Goal: Task Accomplishment & Management: Use online tool/utility

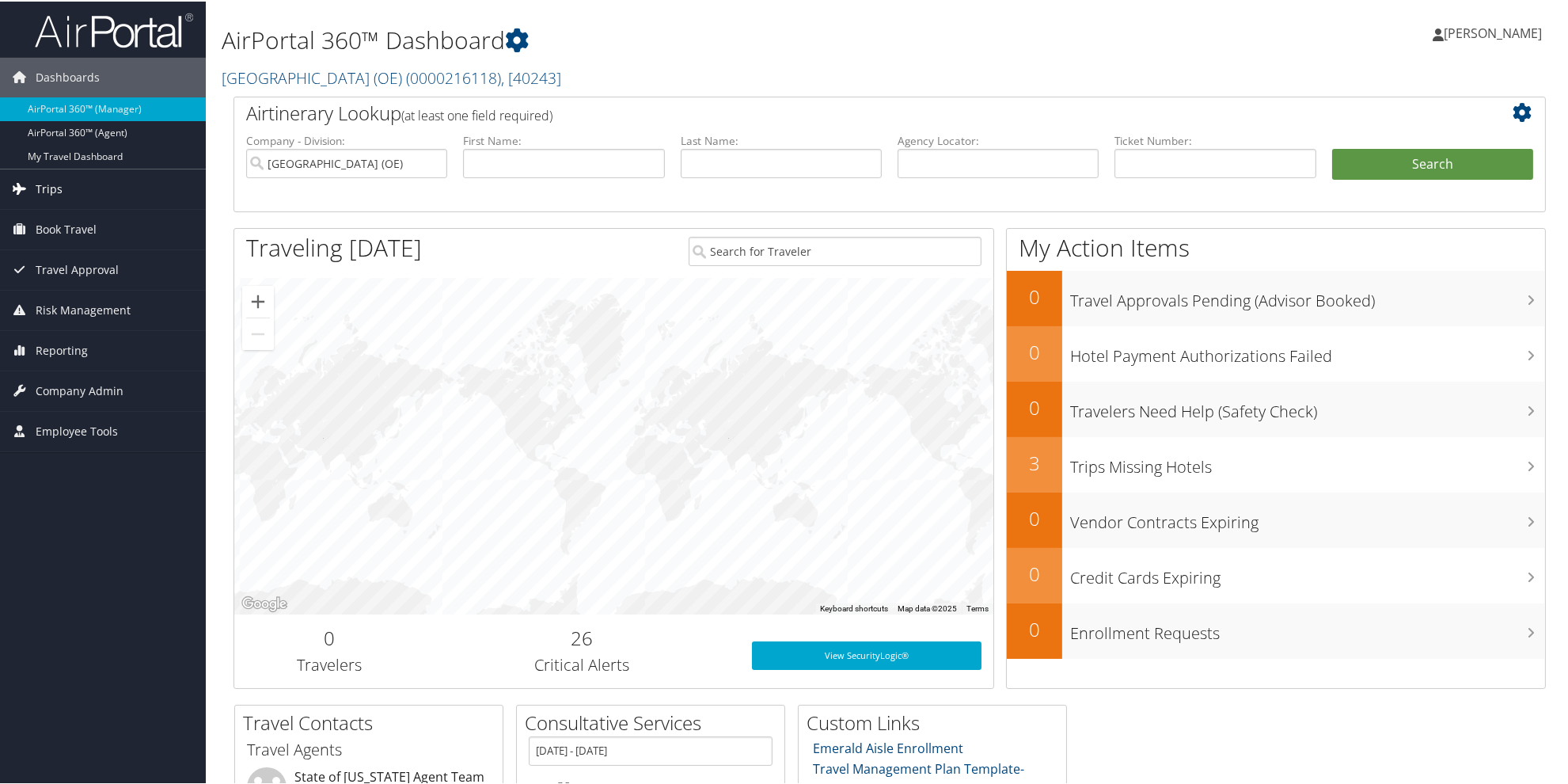
click at [47, 188] on span "Trips" at bounding box center [49, 188] width 27 height 40
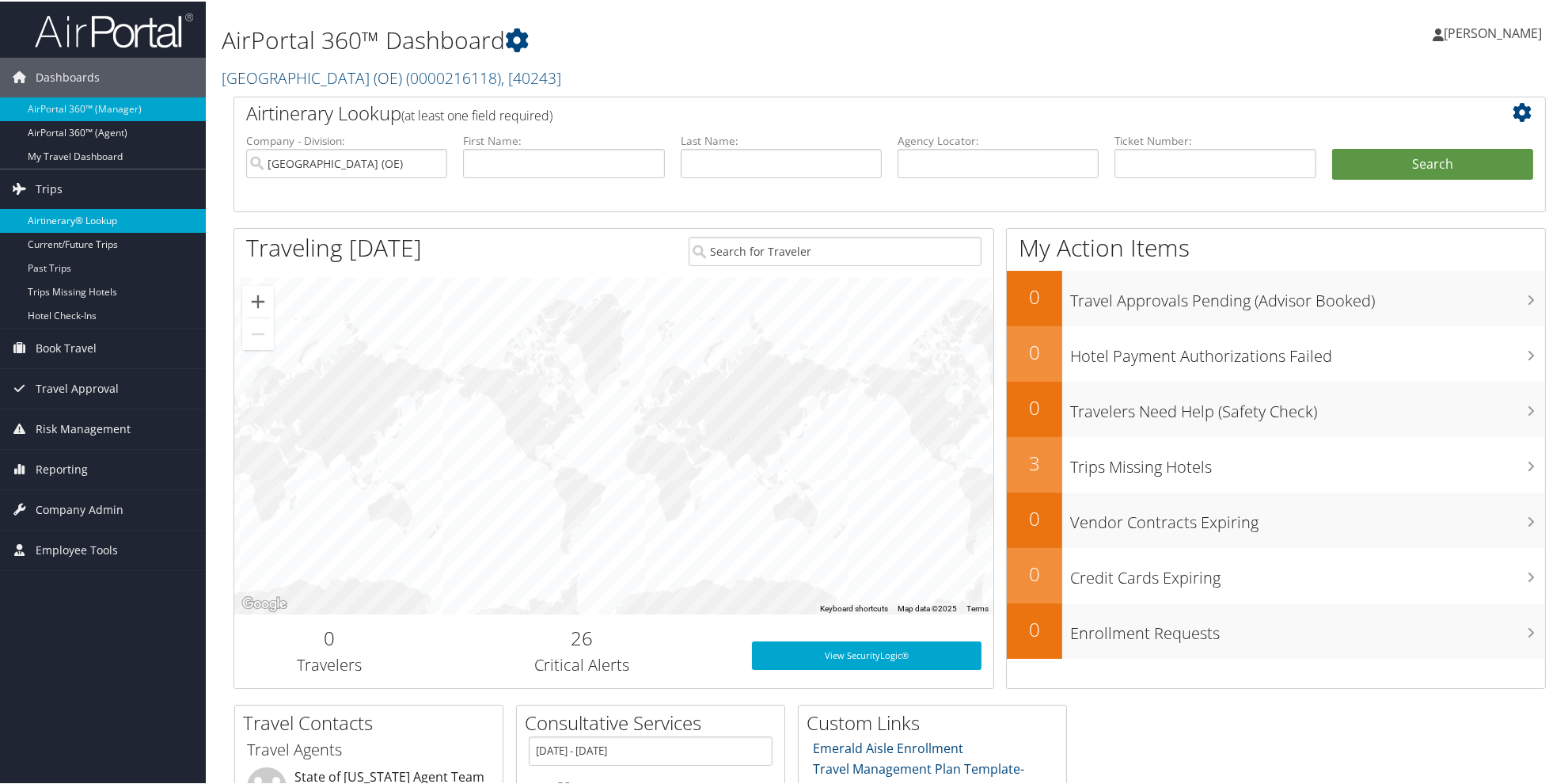
click at [59, 216] on link "Airtinerary® Lookup" at bounding box center [103, 220] width 206 height 24
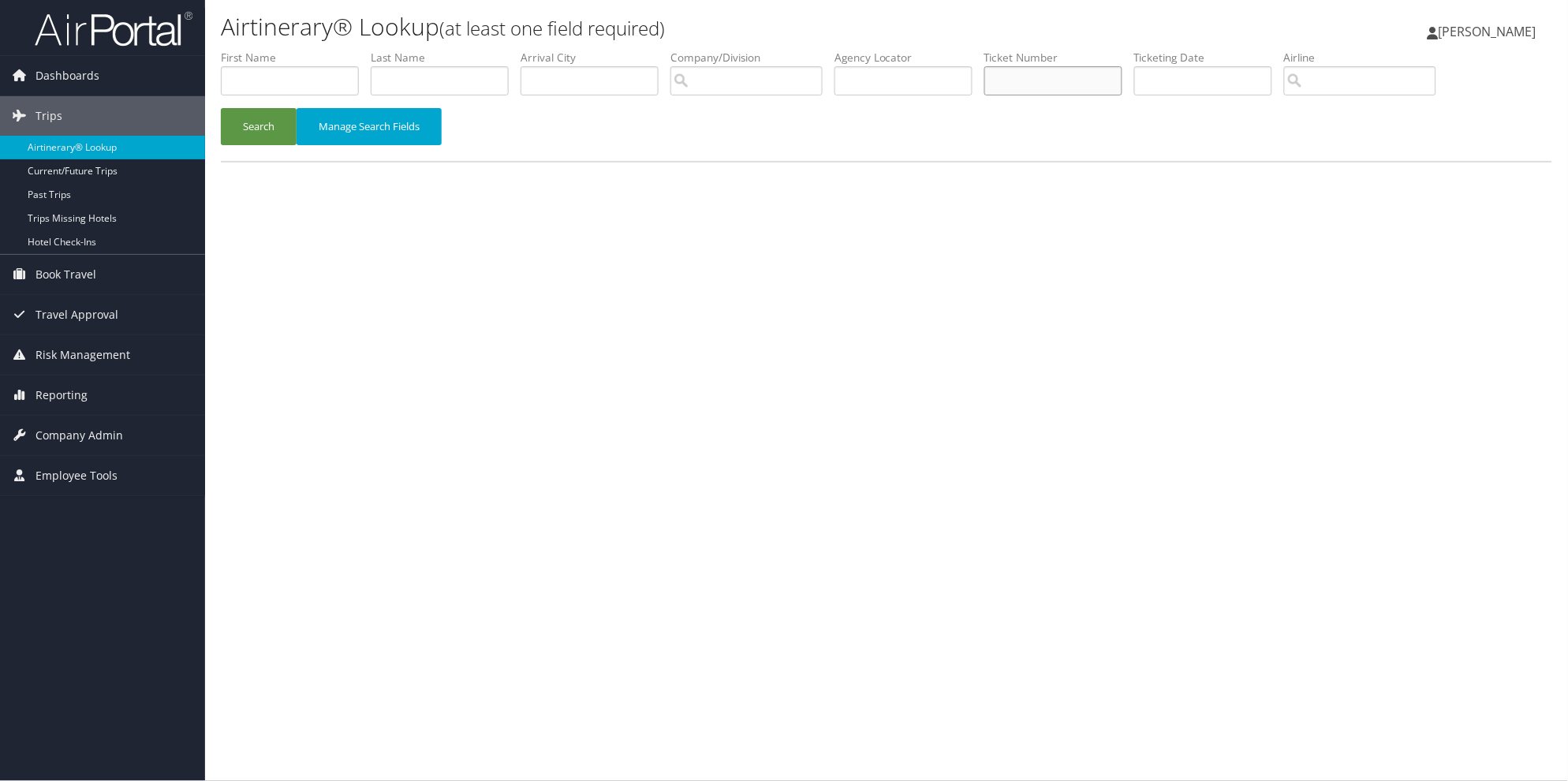
click at [1041, 74] on input "text" at bounding box center [1053, 80] width 138 height 30
type input "0"
type input "8900897786982"
click at [221, 108] on button "Search" at bounding box center [259, 127] width 76 height 37
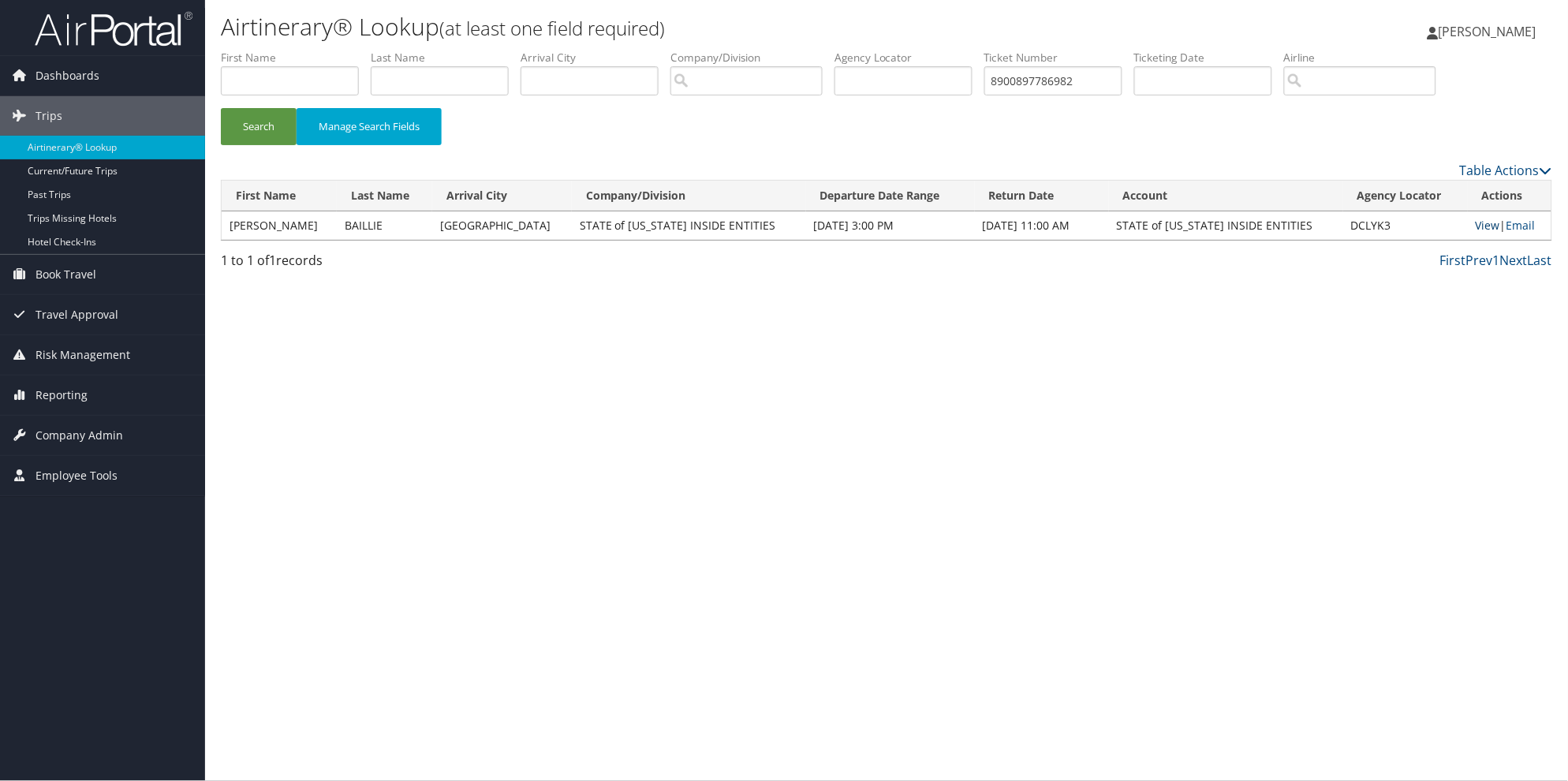
click at [1476, 230] on link "View" at bounding box center [1488, 226] width 25 height 15
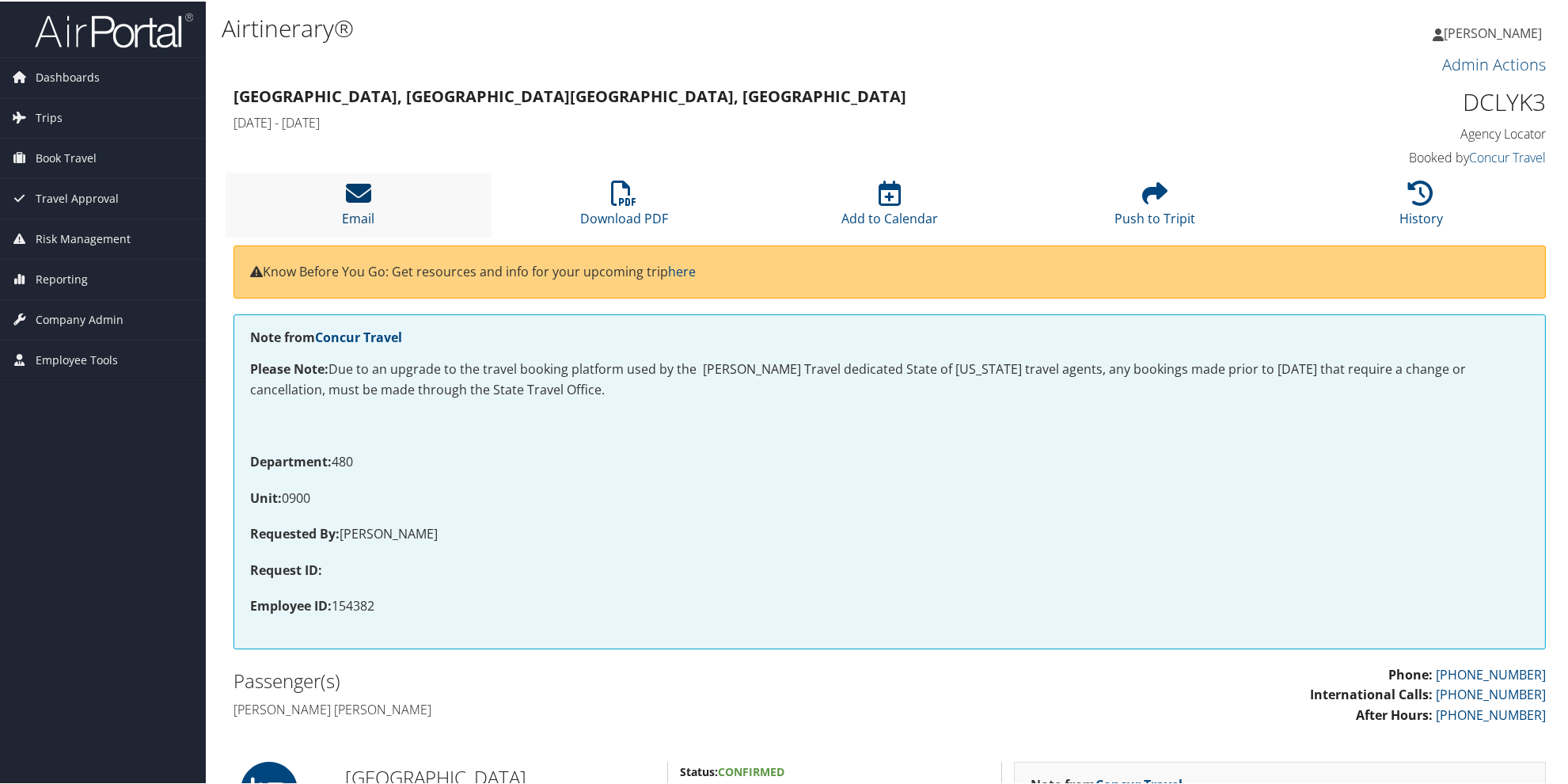
click at [346, 200] on icon at bounding box center [359, 192] width 25 height 25
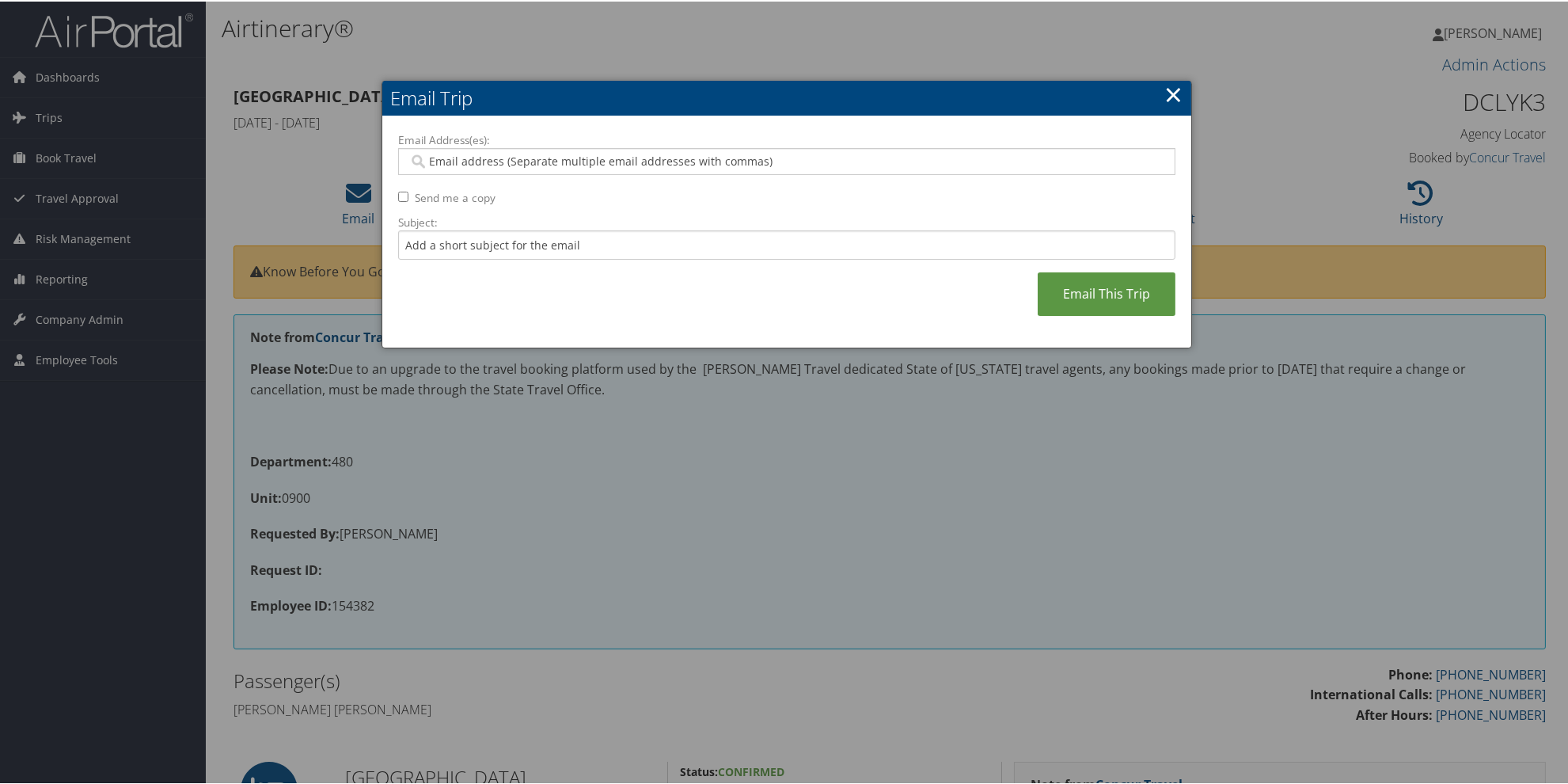
click at [430, 160] on input "Email Address(es):" at bounding box center [786, 160] width 756 height 16
paste input "[EMAIL_ADDRESS][US_STATE][DOMAIN_NAME]"
type input "[EMAIL_ADDRESS][US_STATE][DOMAIN_NAME]"
type input "kmchurch@utah.gov"
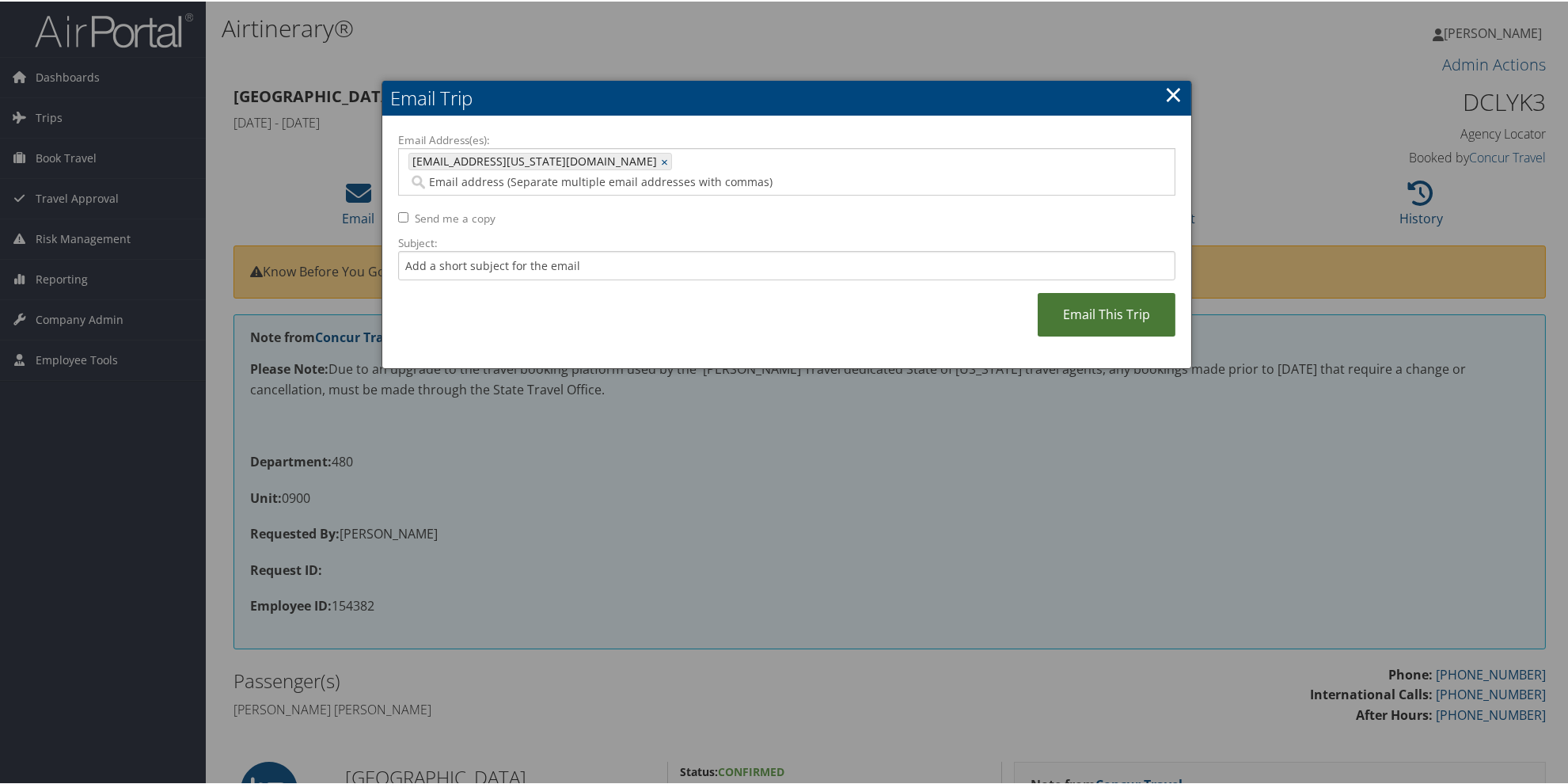
click at [1072, 299] on link "Email This Trip" at bounding box center [1106, 312] width 137 height 43
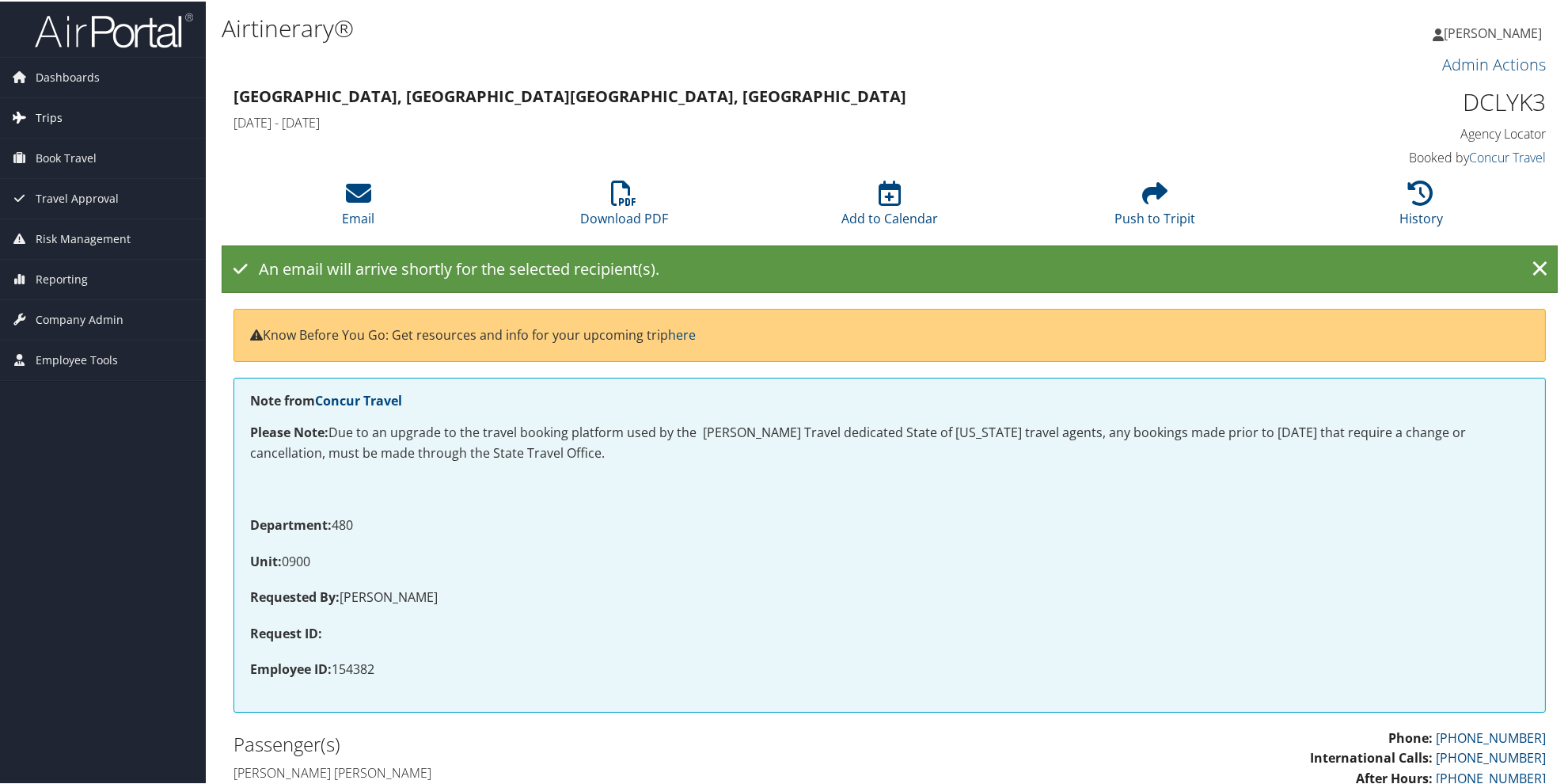
click at [45, 119] on span "Trips" at bounding box center [49, 116] width 27 height 40
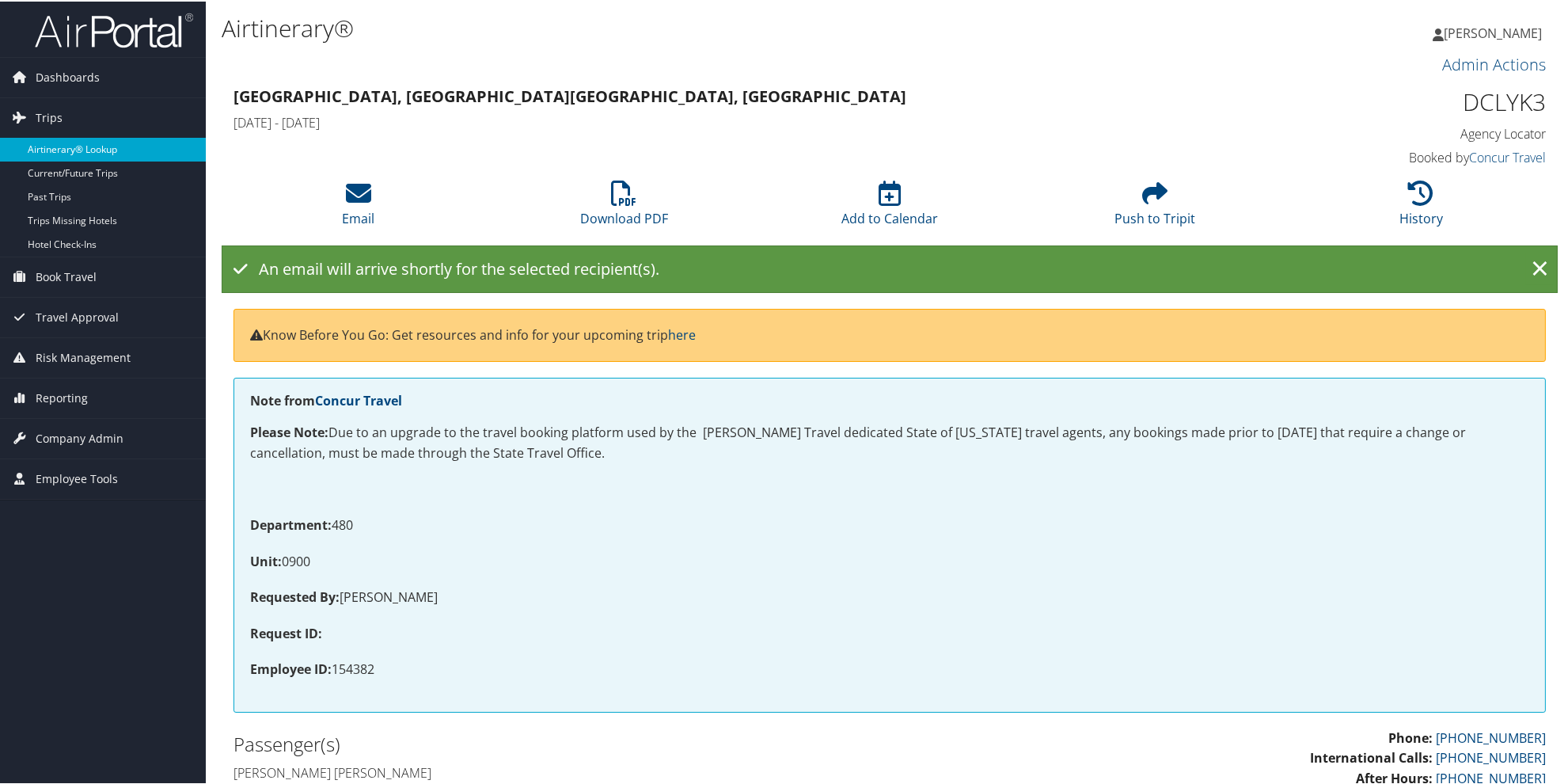
click at [59, 148] on link "Airtinerary® Lookup" at bounding box center [103, 148] width 206 height 24
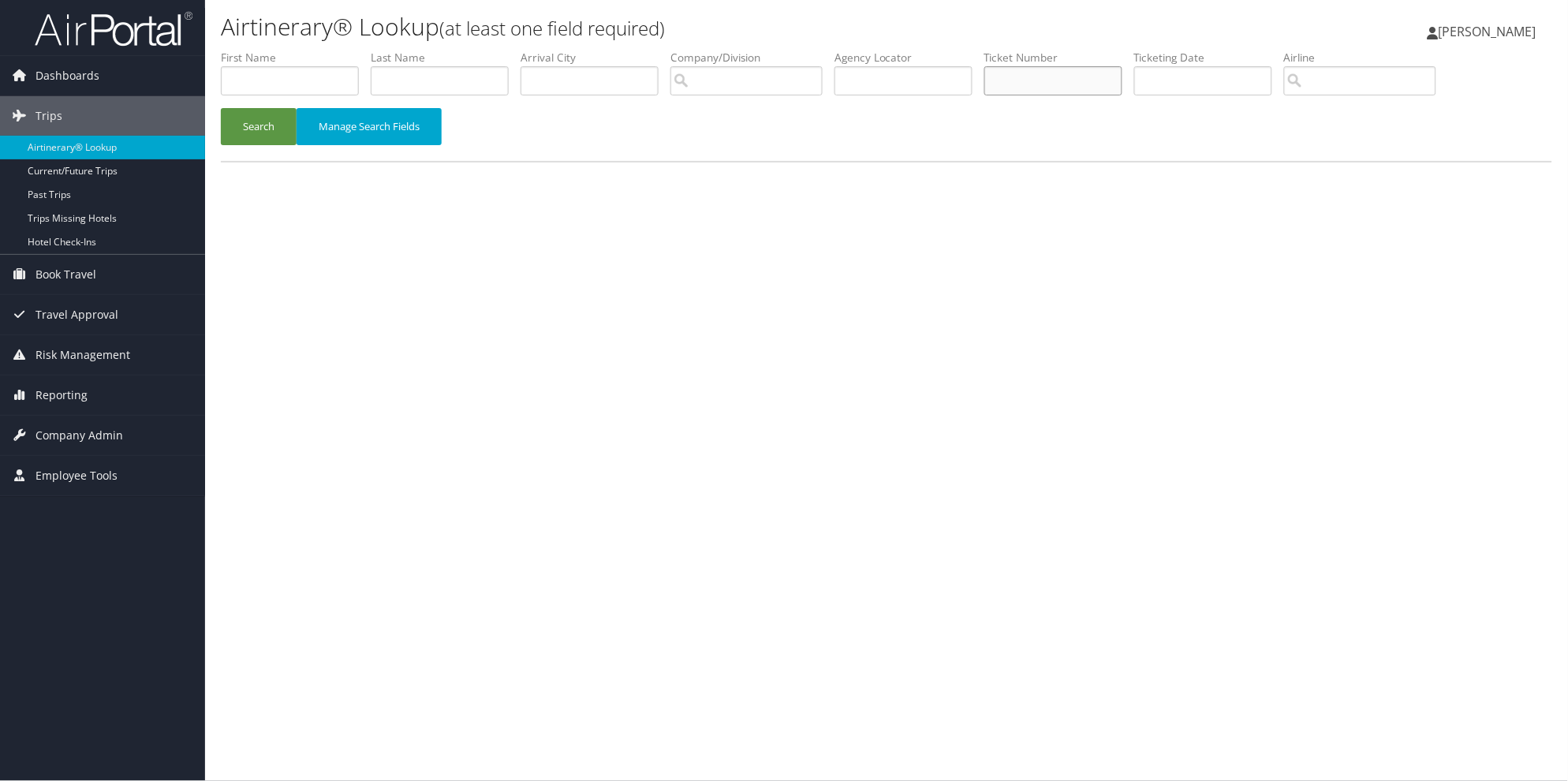
click at [1091, 88] on input "text" at bounding box center [1053, 80] width 138 height 30
type input "8900897786983"
click at [242, 128] on button "Search" at bounding box center [259, 127] width 76 height 37
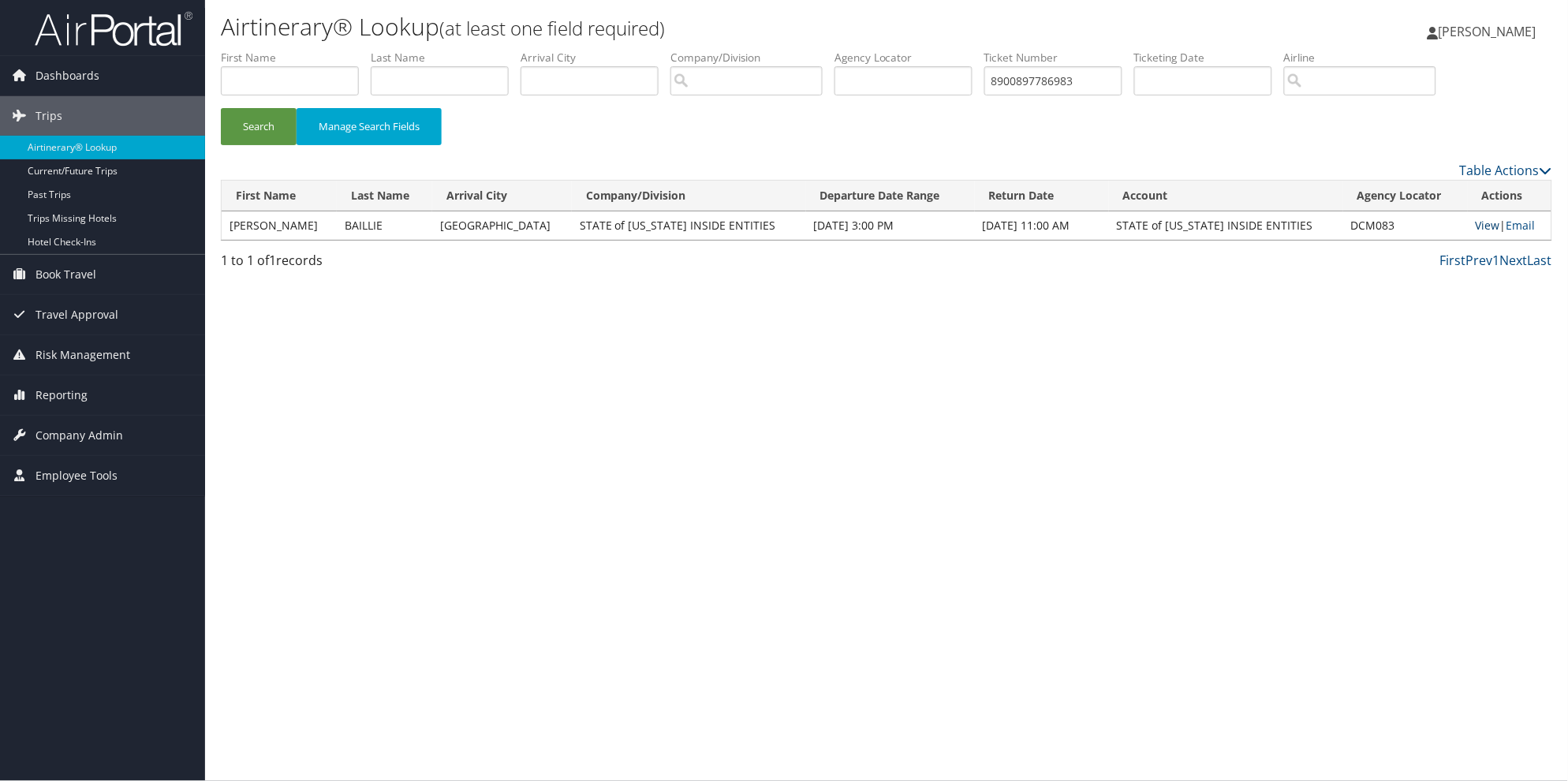
click at [1476, 226] on link "View" at bounding box center [1488, 226] width 25 height 15
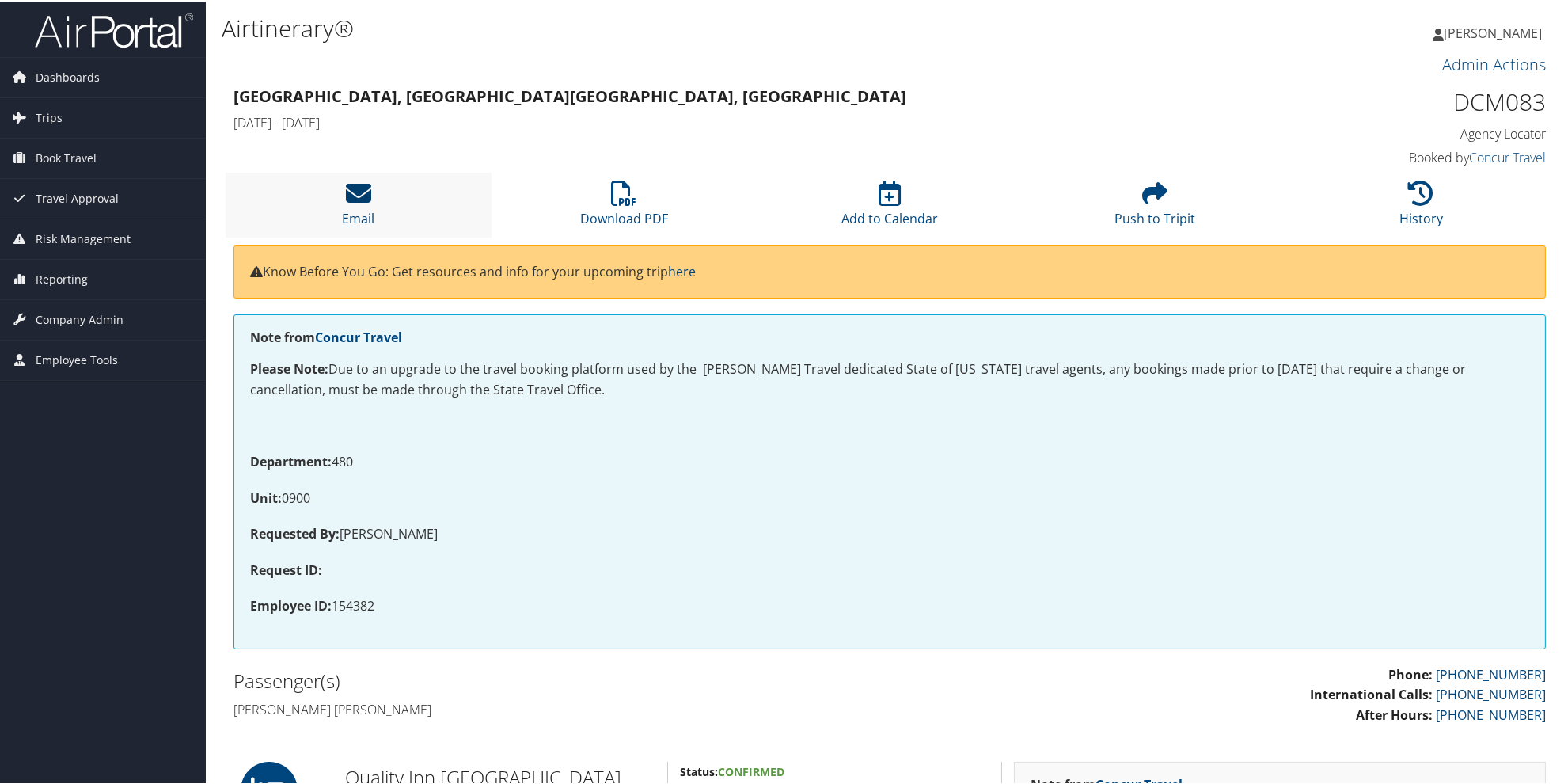
click at [356, 195] on icon at bounding box center [359, 192] width 25 height 25
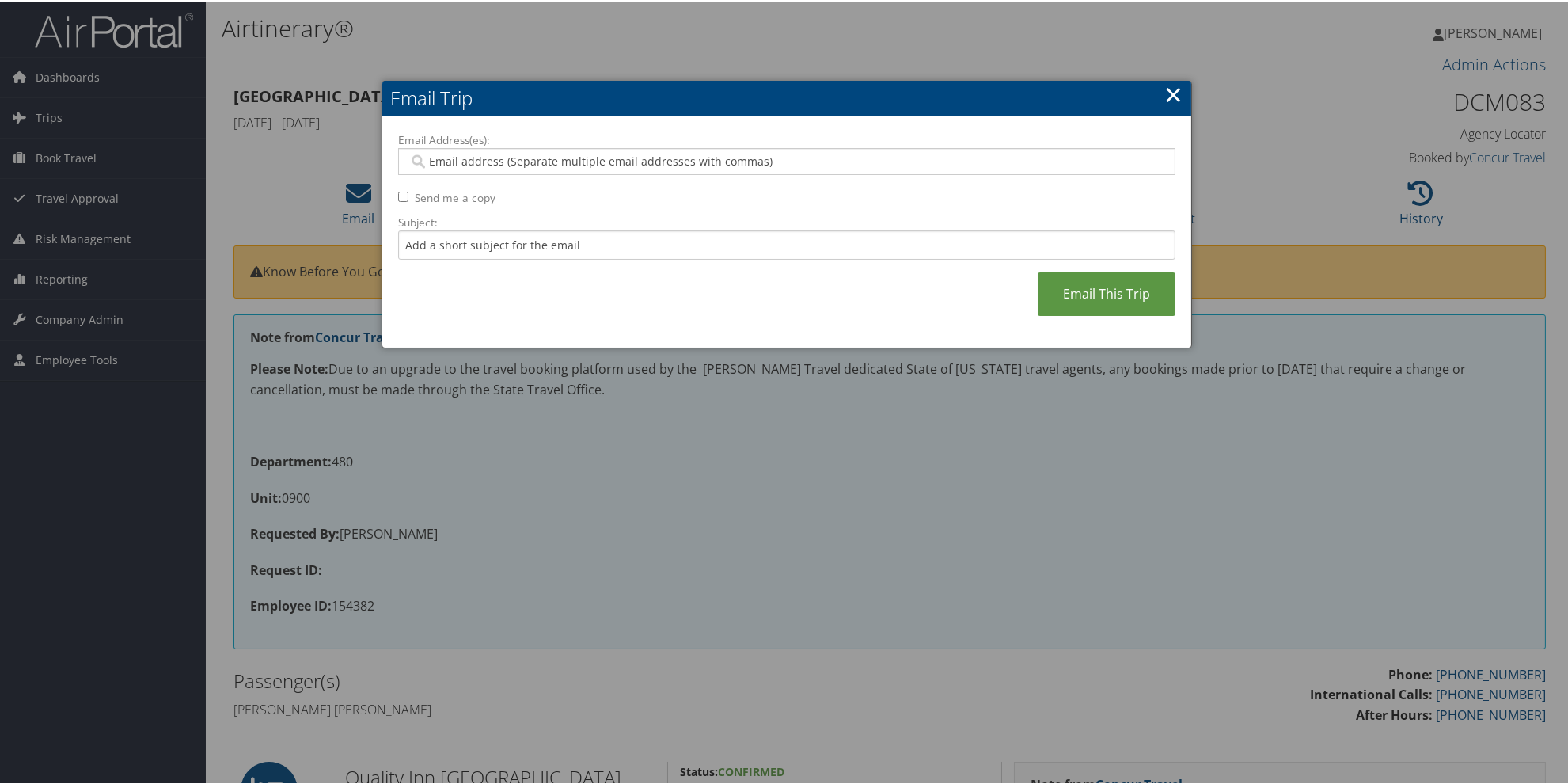
click at [424, 160] on input "Email Address(es):" at bounding box center [786, 160] width 756 height 16
paste input "kmchurch@utah.gov"
type input "kmchurch@utah.gov"
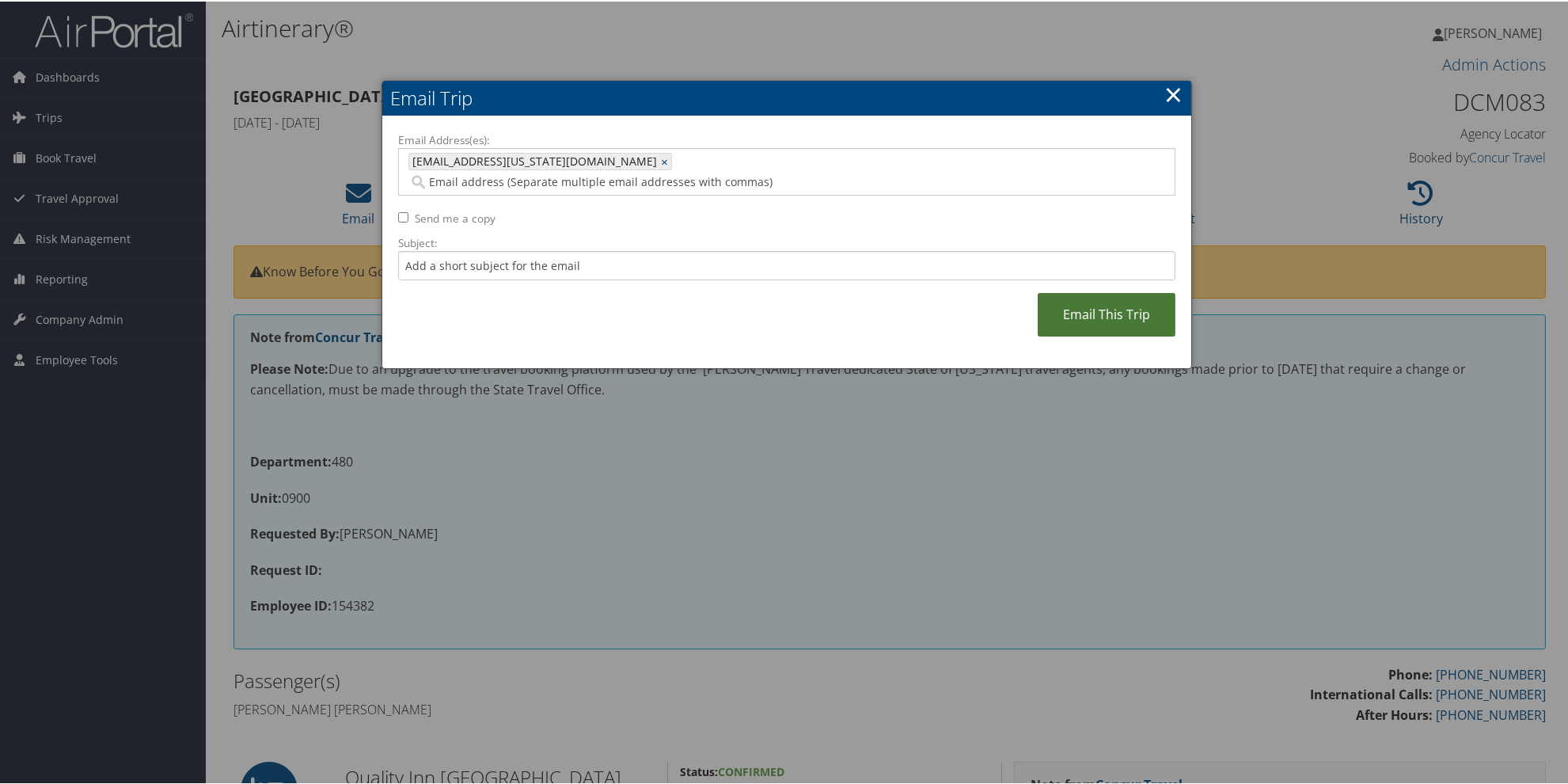
click at [1089, 303] on link "Email This Trip" at bounding box center [1106, 312] width 137 height 43
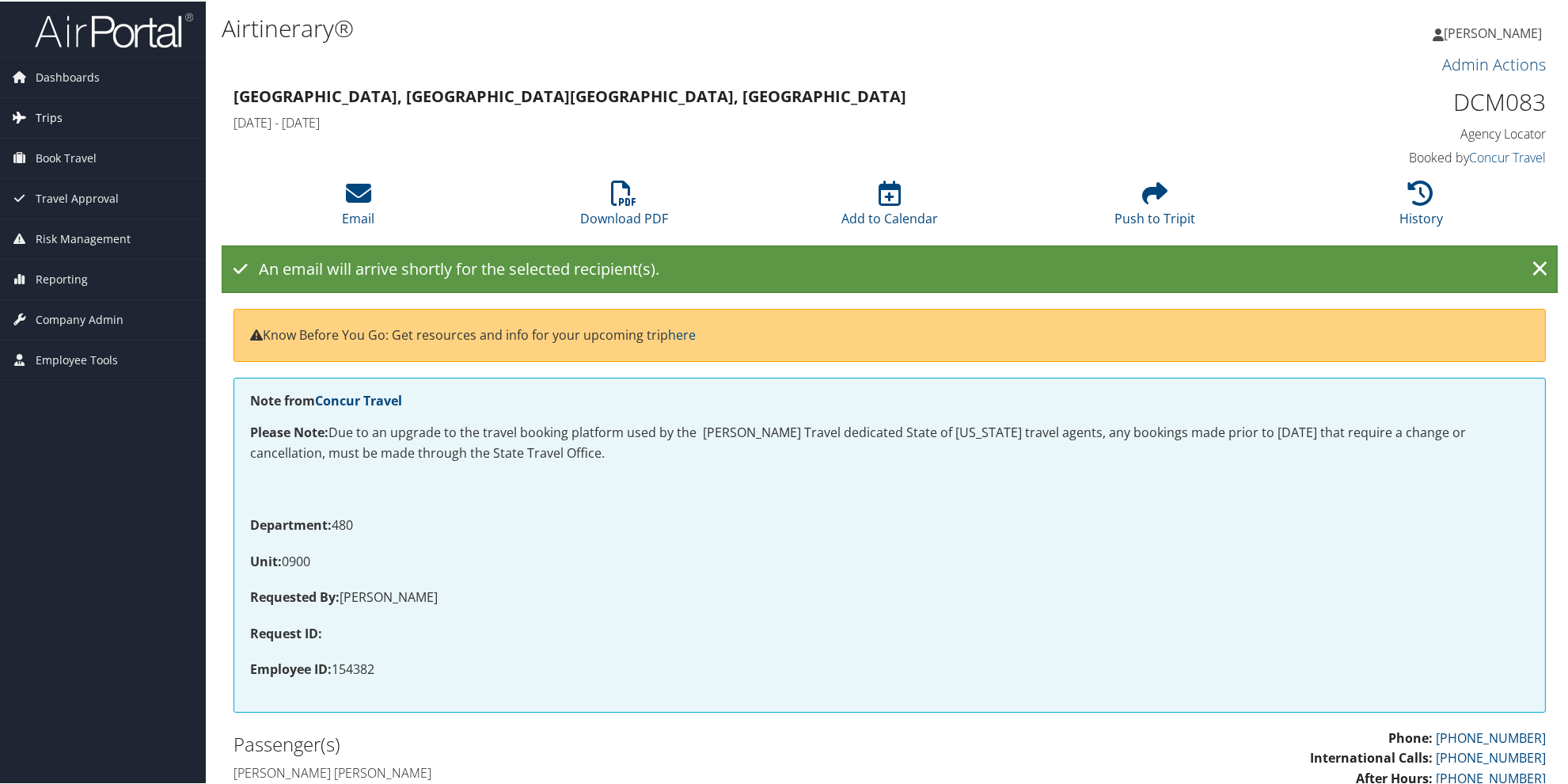
click at [40, 115] on span "Trips" at bounding box center [49, 116] width 27 height 40
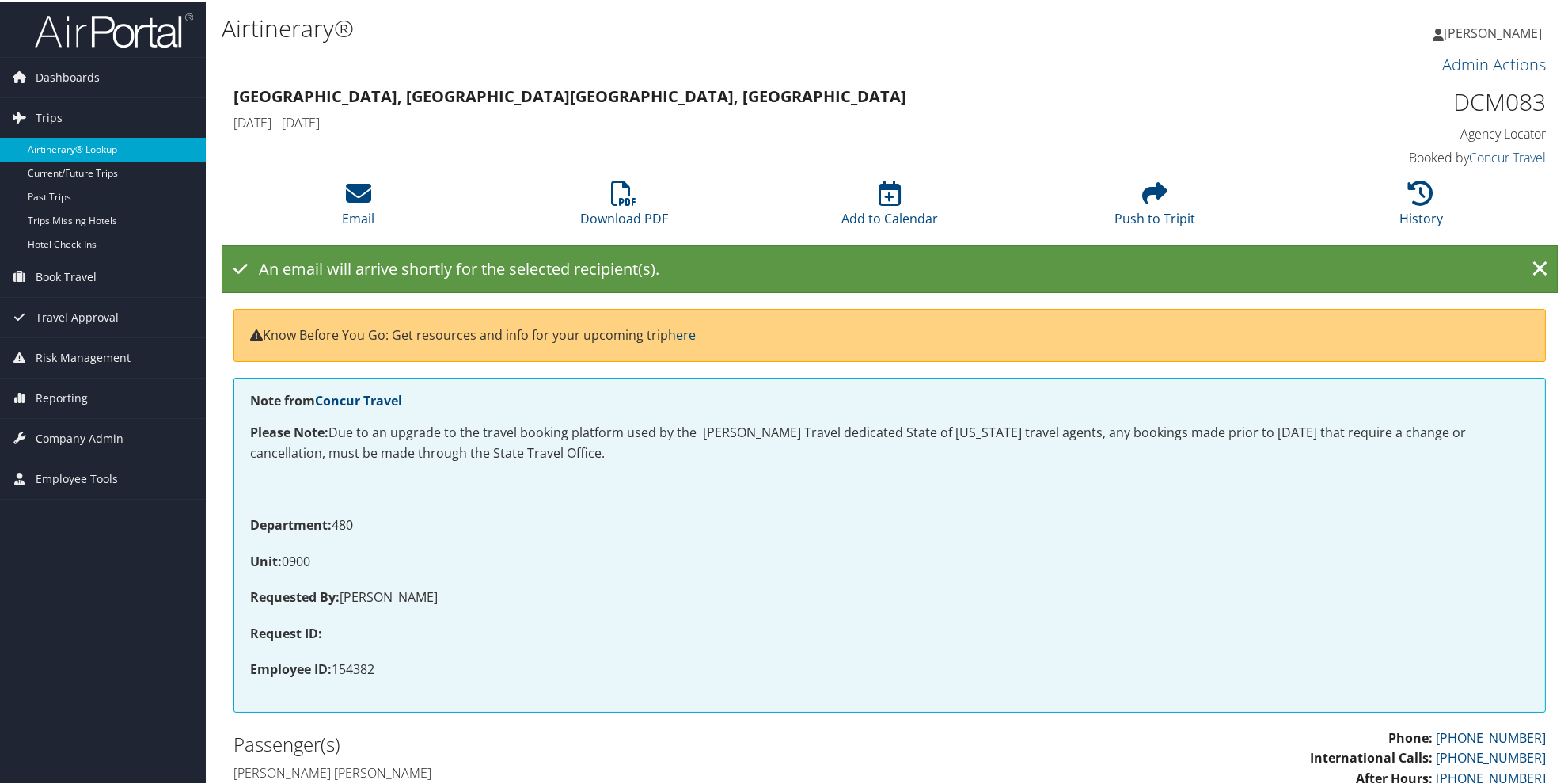
click at [59, 148] on link "Airtinerary® Lookup" at bounding box center [103, 148] width 206 height 24
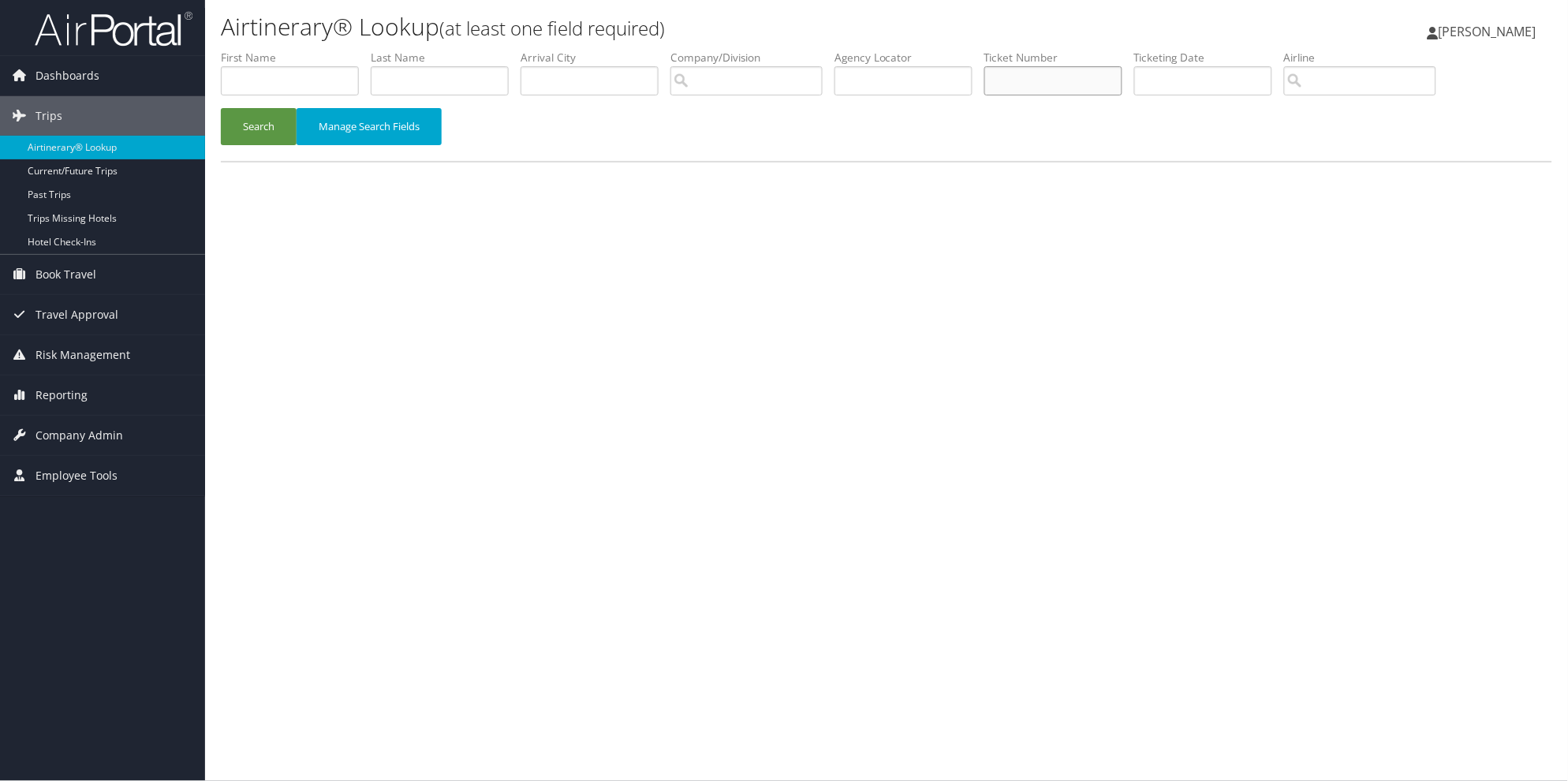
click at [1117, 85] on input "text" at bounding box center [1053, 80] width 138 height 30
type input "8900897325446"
click at [221, 108] on button "Search" at bounding box center [259, 127] width 76 height 37
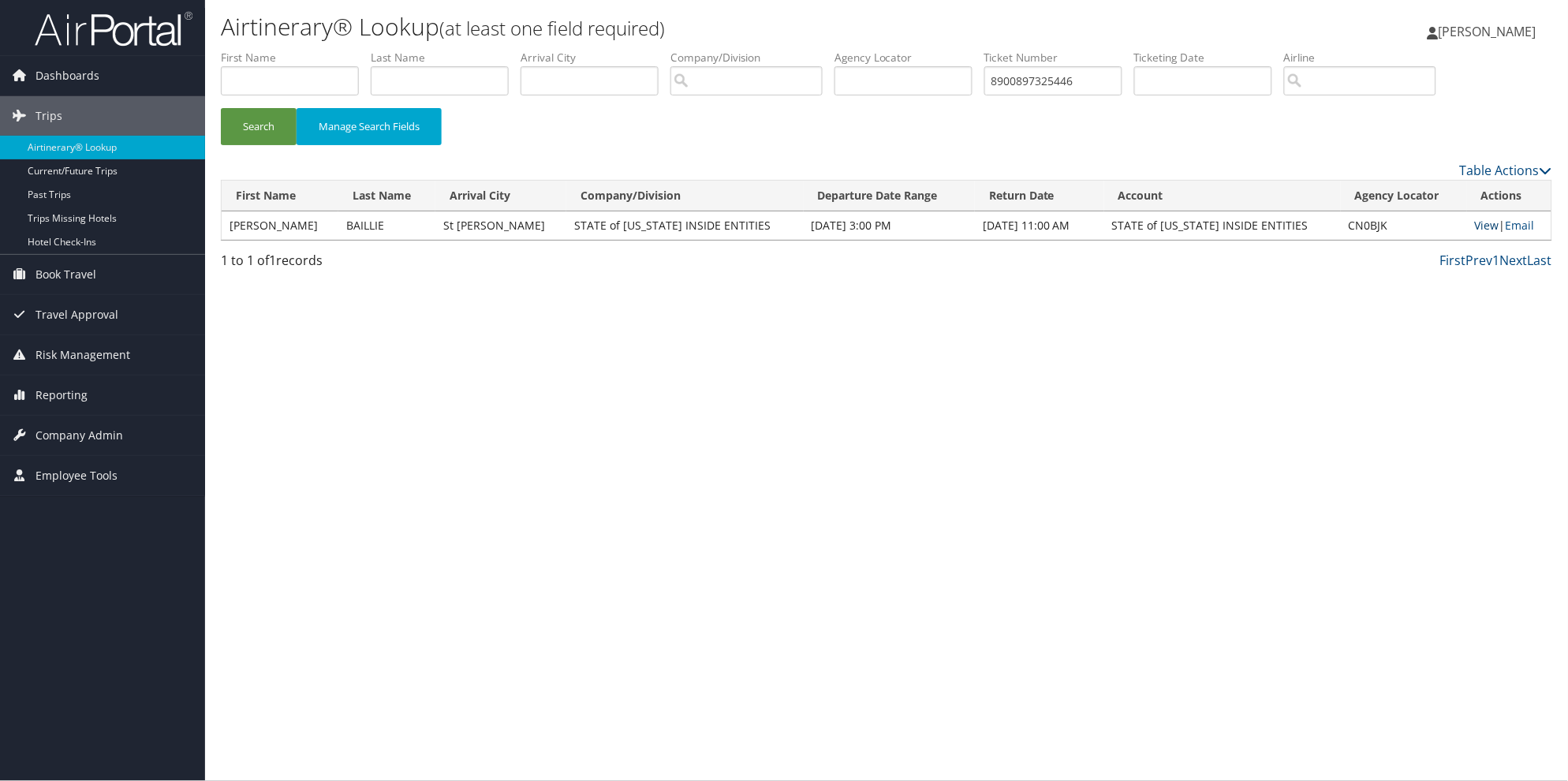
click at [1478, 223] on link "View" at bounding box center [1487, 226] width 25 height 15
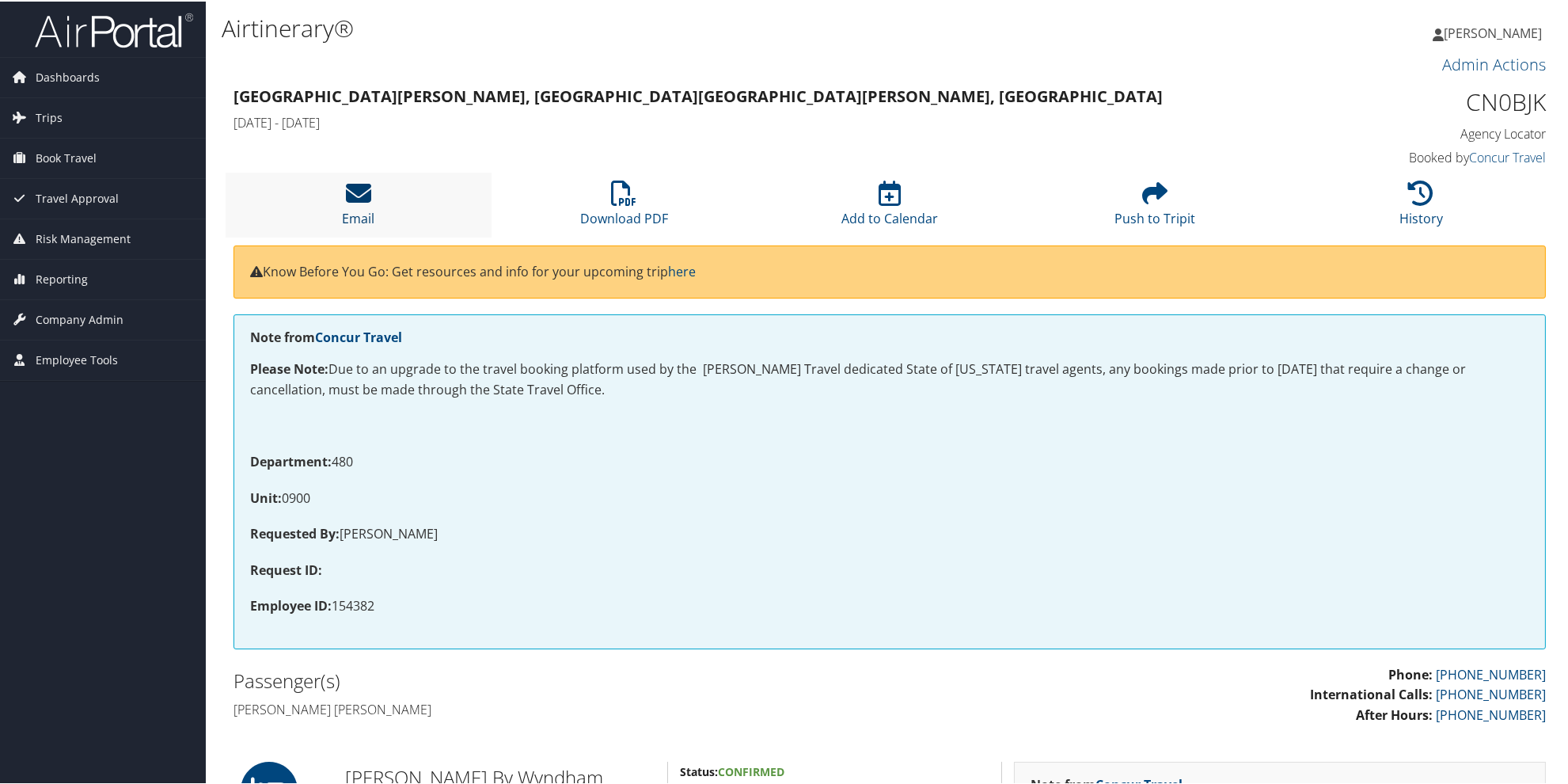
click at [360, 199] on icon at bounding box center [359, 192] width 25 height 25
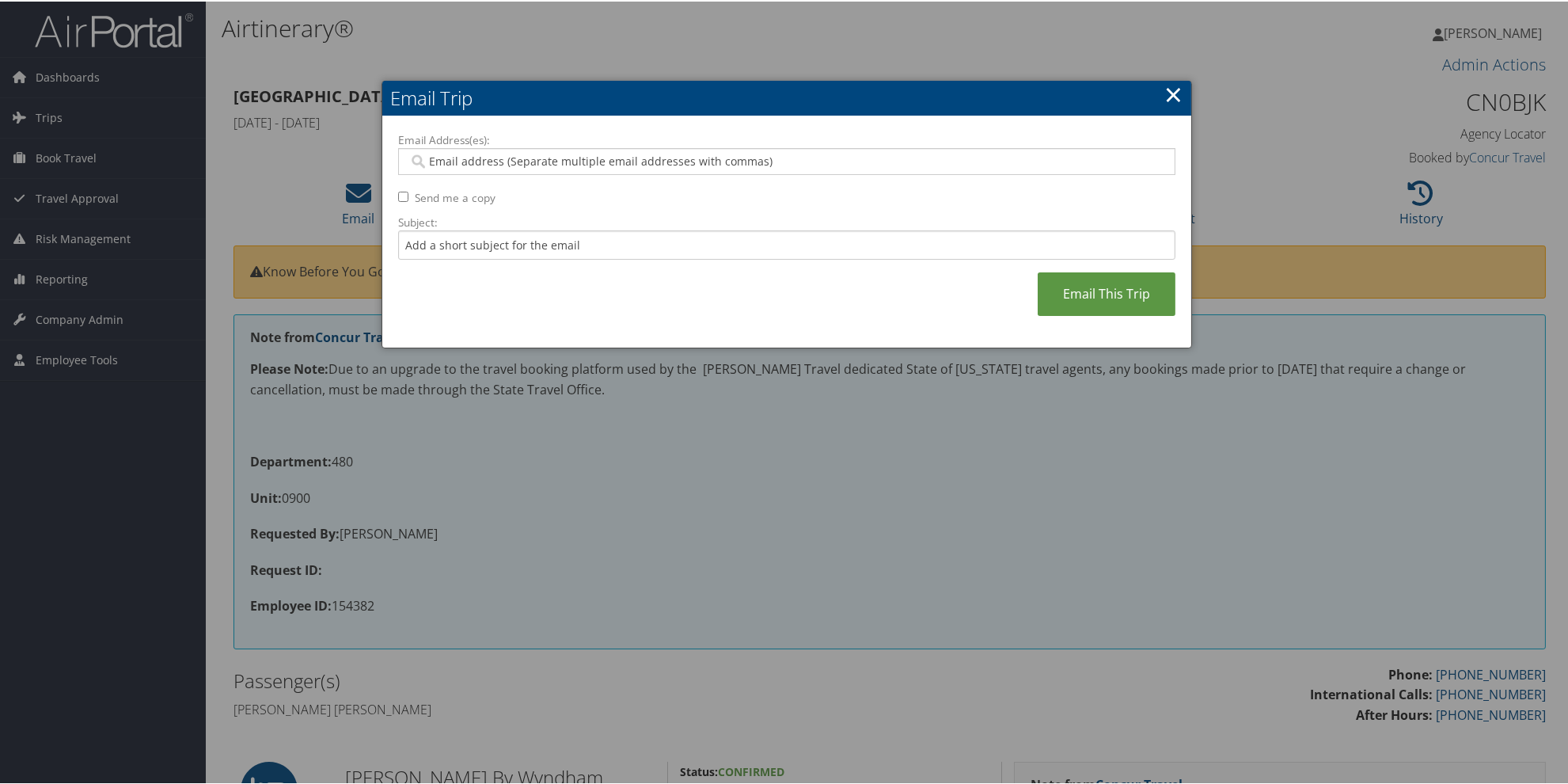
click at [427, 160] on input "Email Address(es):" at bounding box center [786, 160] width 756 height 16
paste input "[EMAIL_ADDRESS][US_STATE][DOMAIN_NAME]"
type input "[EMAIL_ADDRESS][US_STATE][DOMAIN_NAME]"
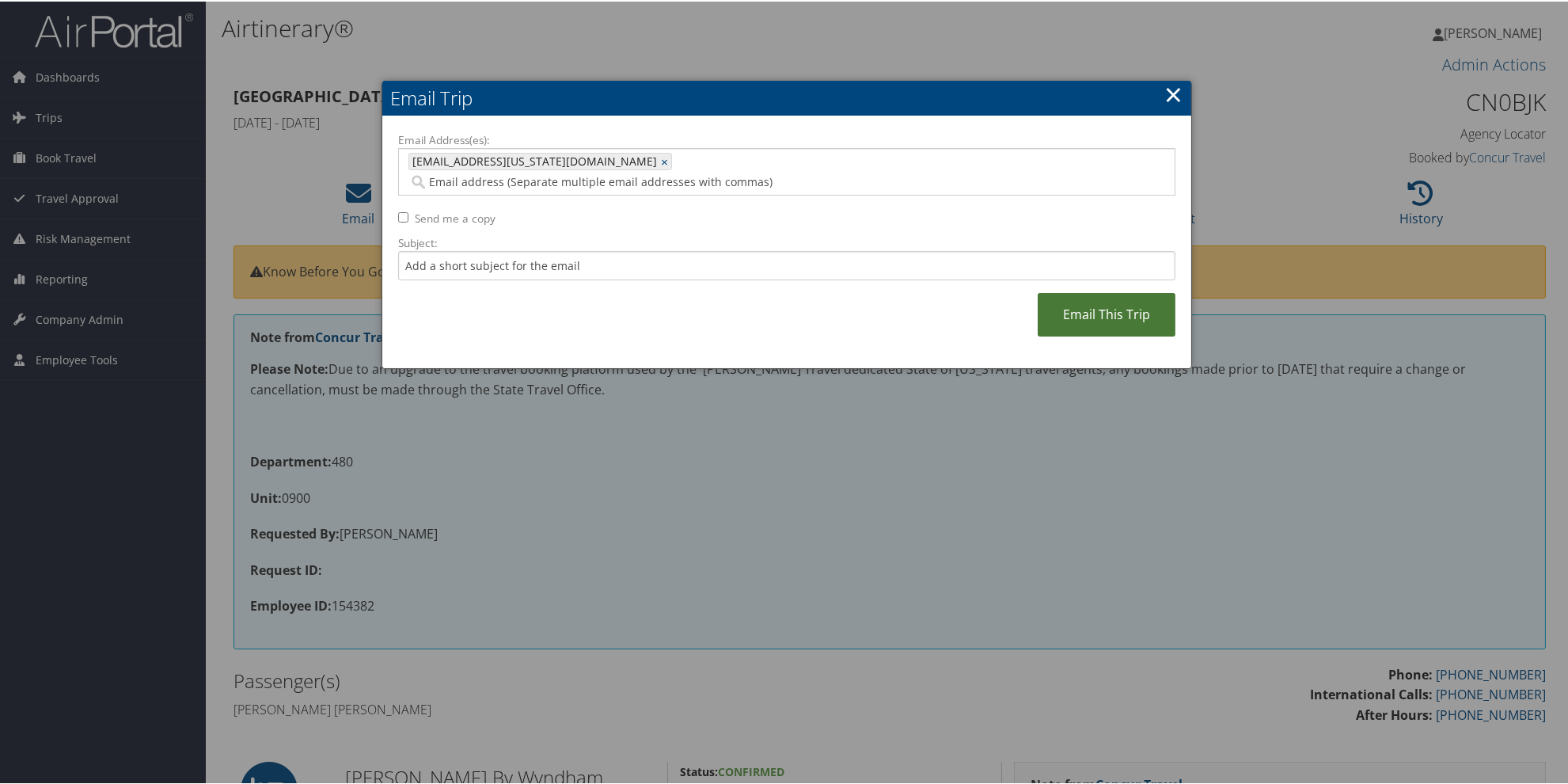
click at [1093, 294] on link "Email This Trip" at bounding box center [1106, 312] width 137 height 43
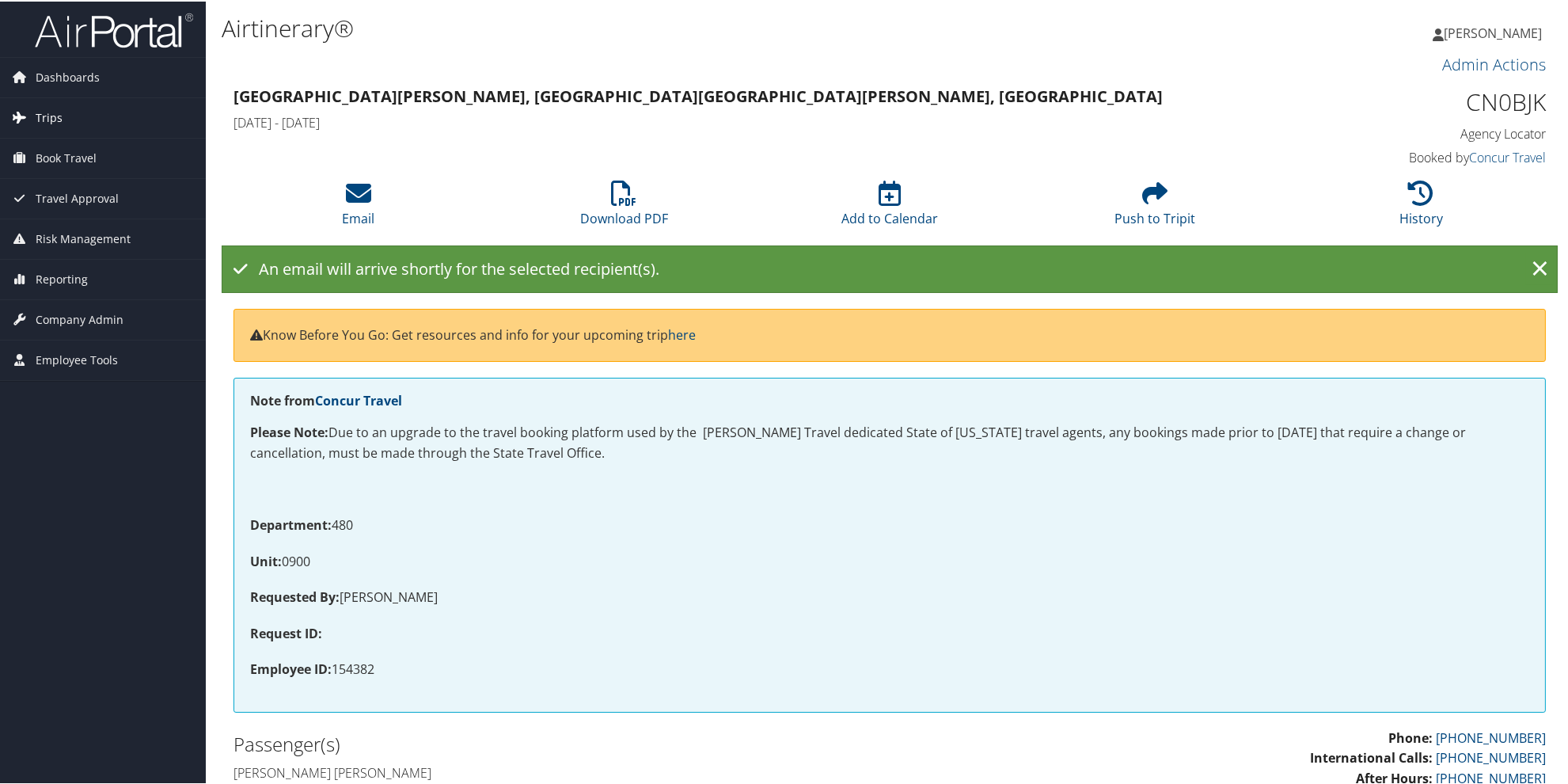
click at [46, 117] on span "Trips" at bounding box center [49, 116] width 27 height 40
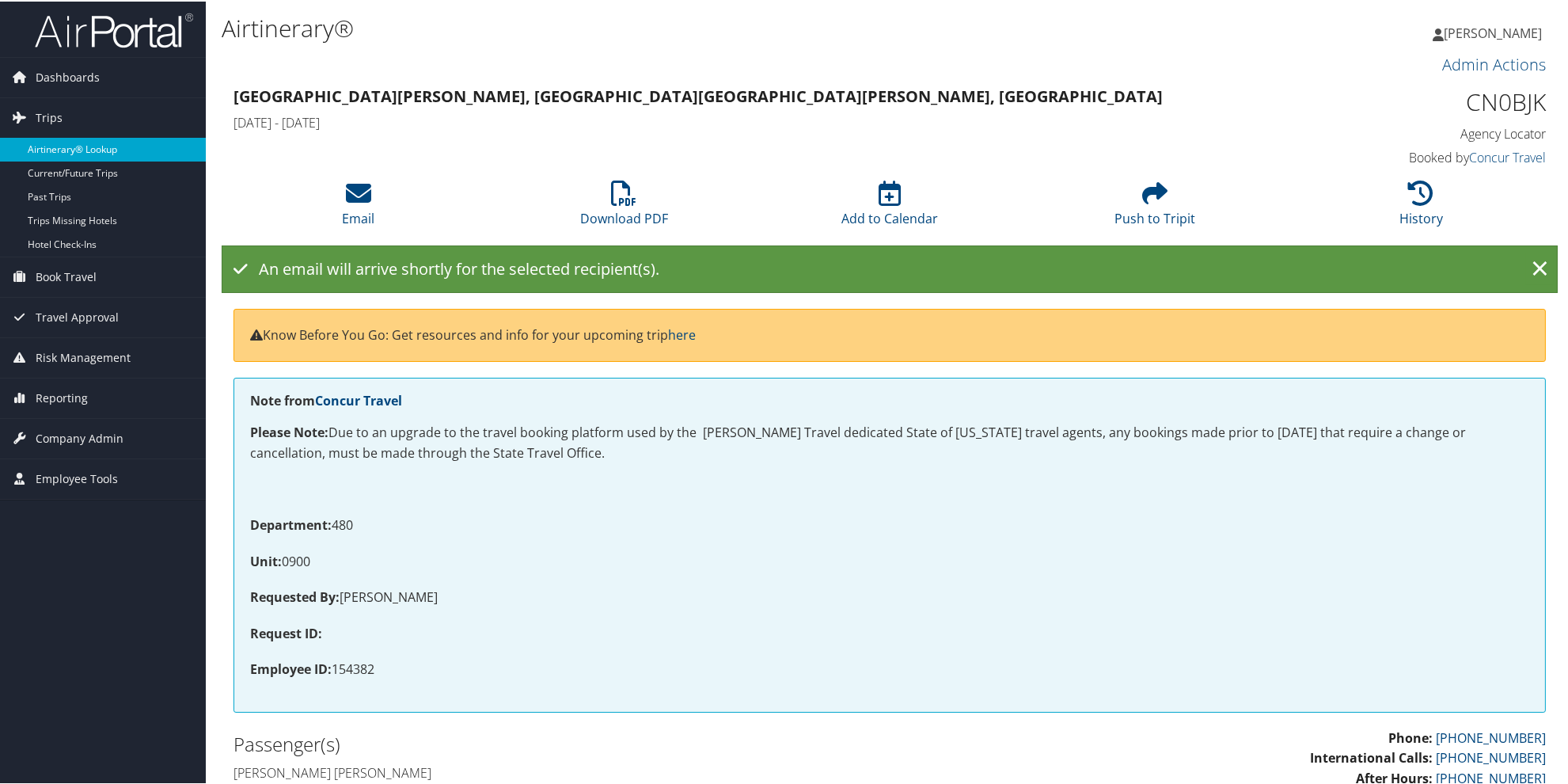
click at [59, 152] on link "Airtinerary® Lookup" at bounding box center [103, 148] width 206 height 24
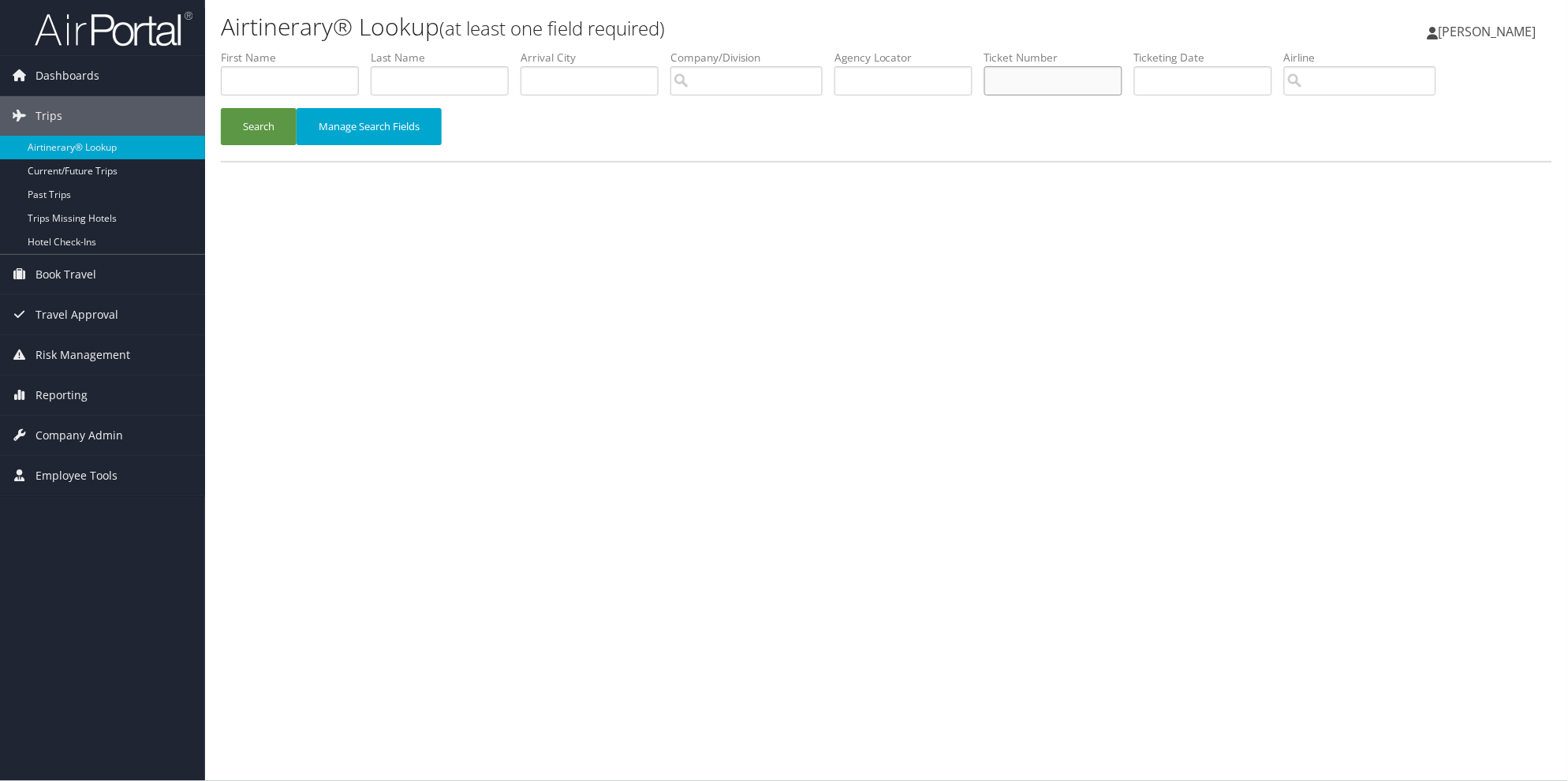
click at [1081, 82] on input "text" at bounding box center [1053, 80] width 138 height 30
type input "8900897340164"
click at [221, 108] on button "Search" at bounding box center [259, 127] width 76 height 37
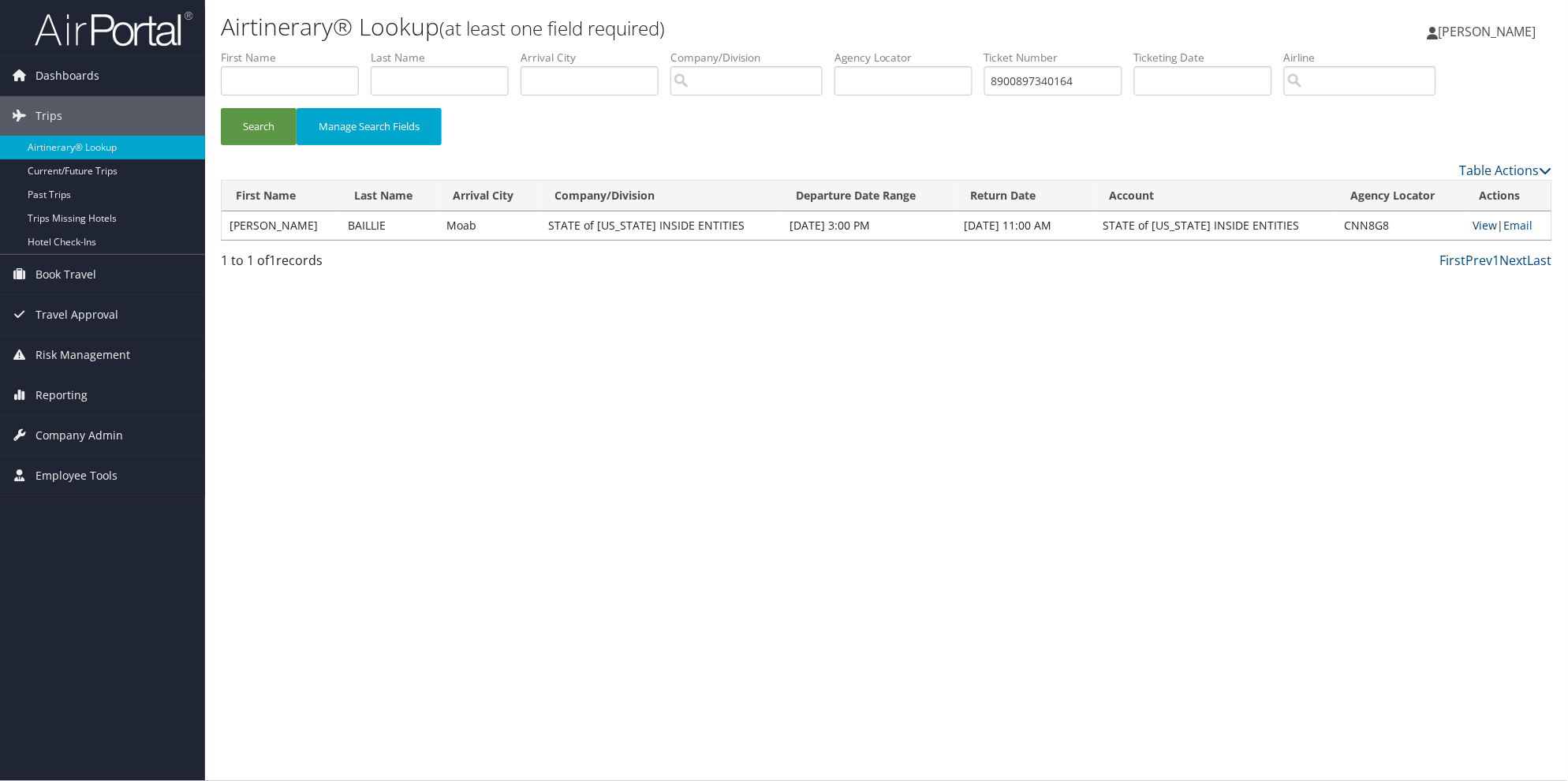
click at [1480, 225] on link "View" at bounding box center [1485, 226] width 25 height 15
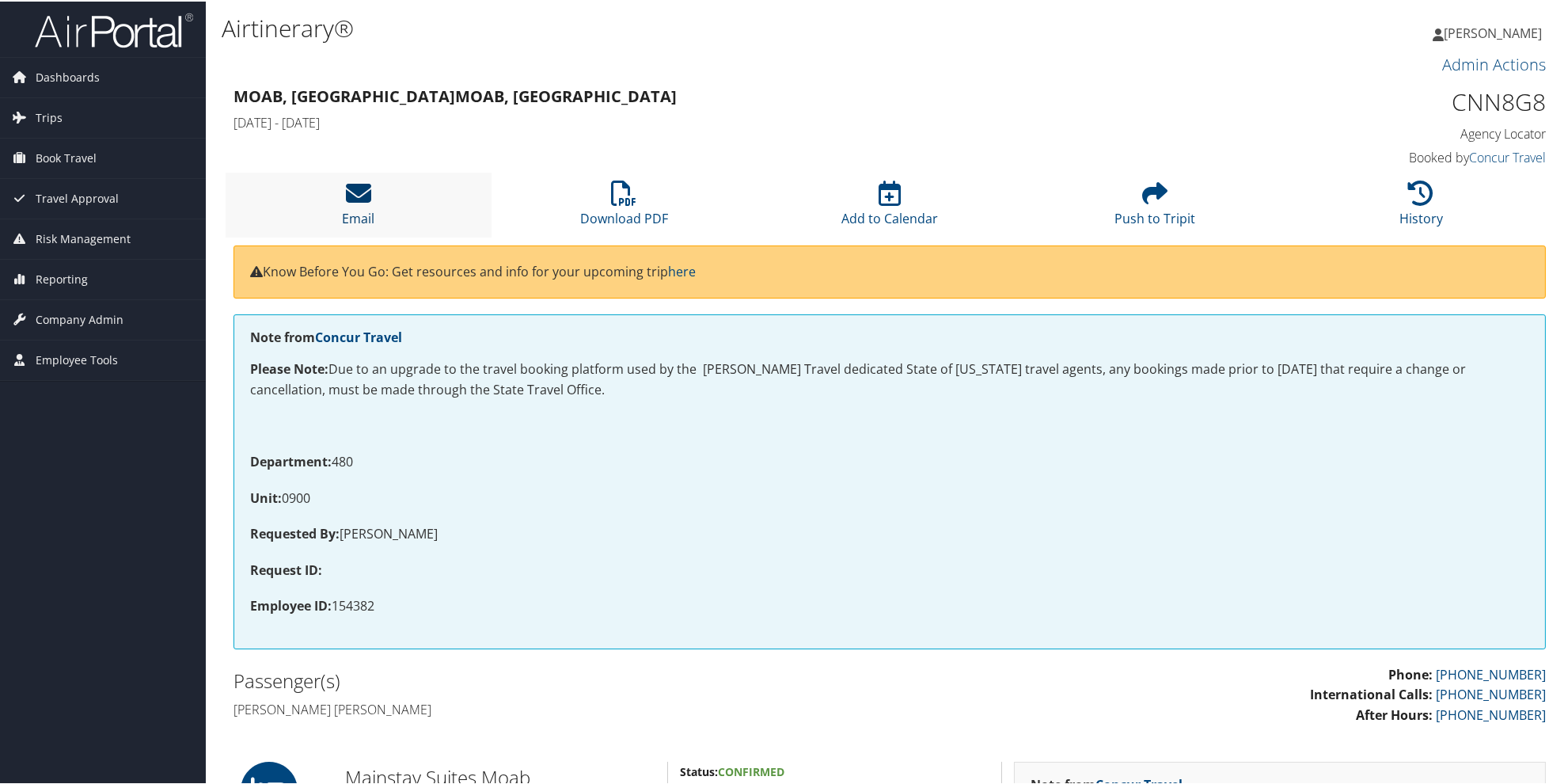
click at [349, 196] on icon at bounding box center [359, 192] width 25 height 25
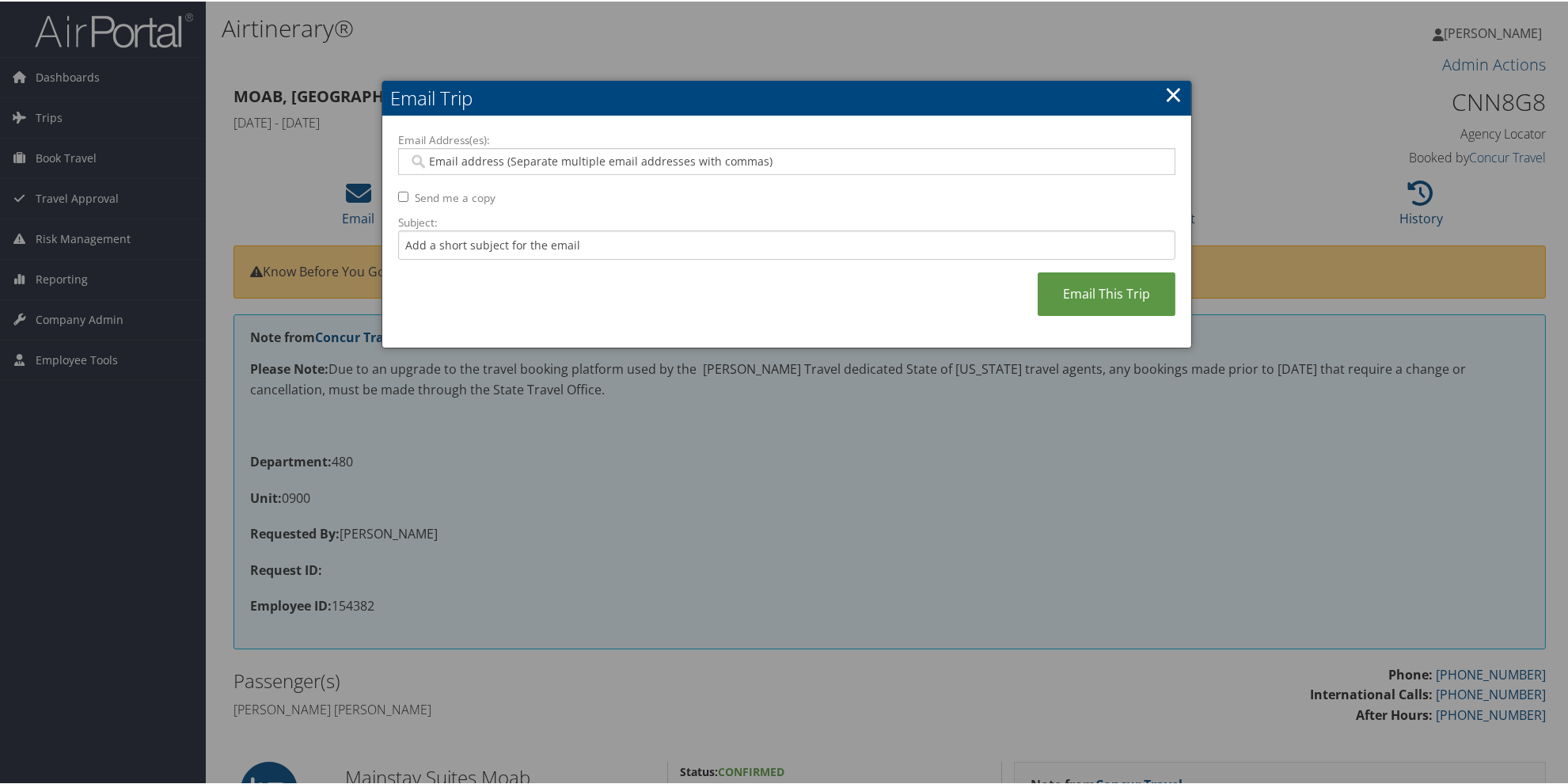
click at [429, 157] on input "Email Address(es):" at bounding box center [786, 160] width 756 height 16
paste input "kmchurch@utah.gov"
type input "kmchurch@utah.gov"
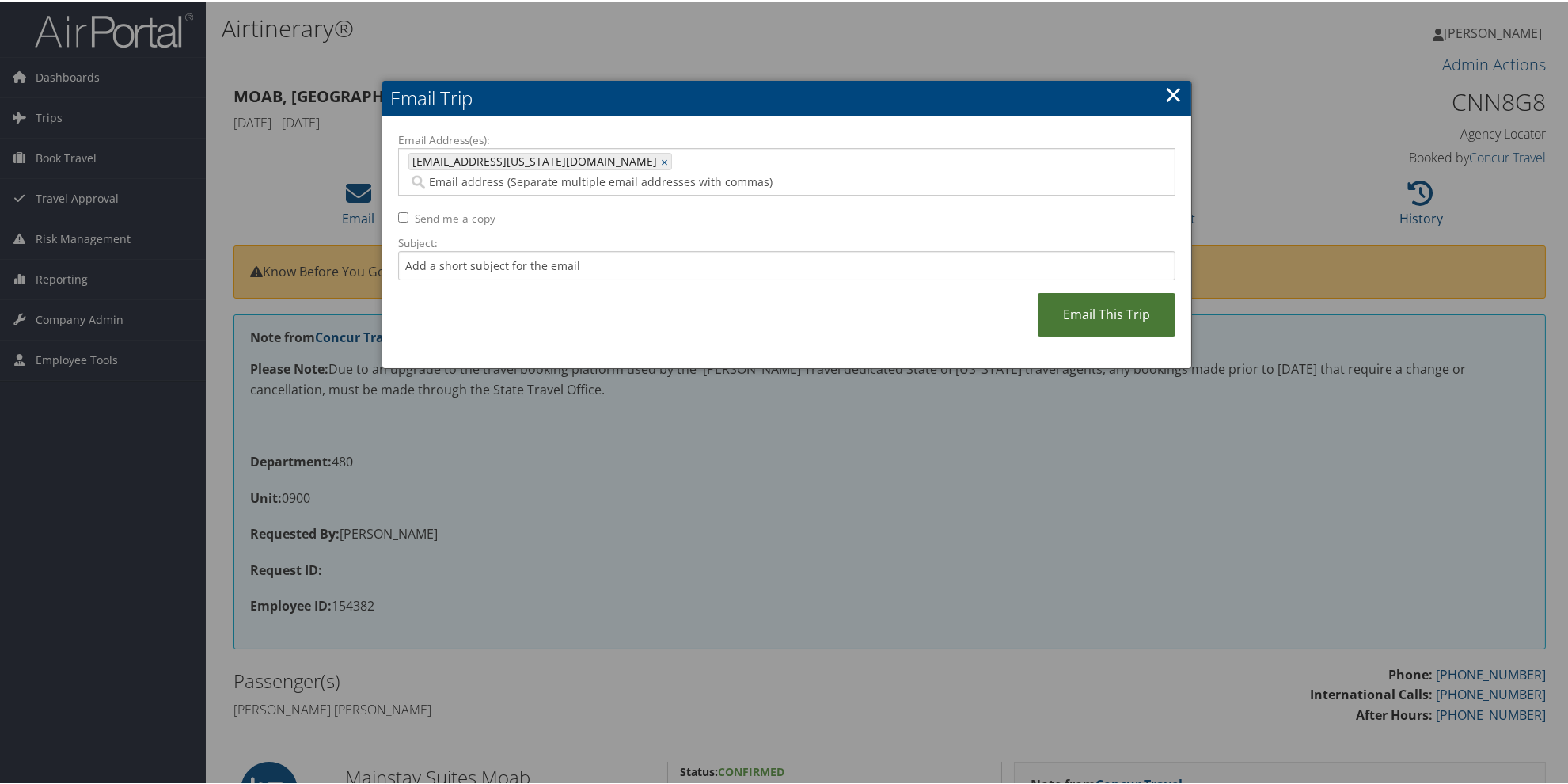
click at [1078, 293] on link "Email This Trip" at bounding box center [1106, 312] width 137 height 43
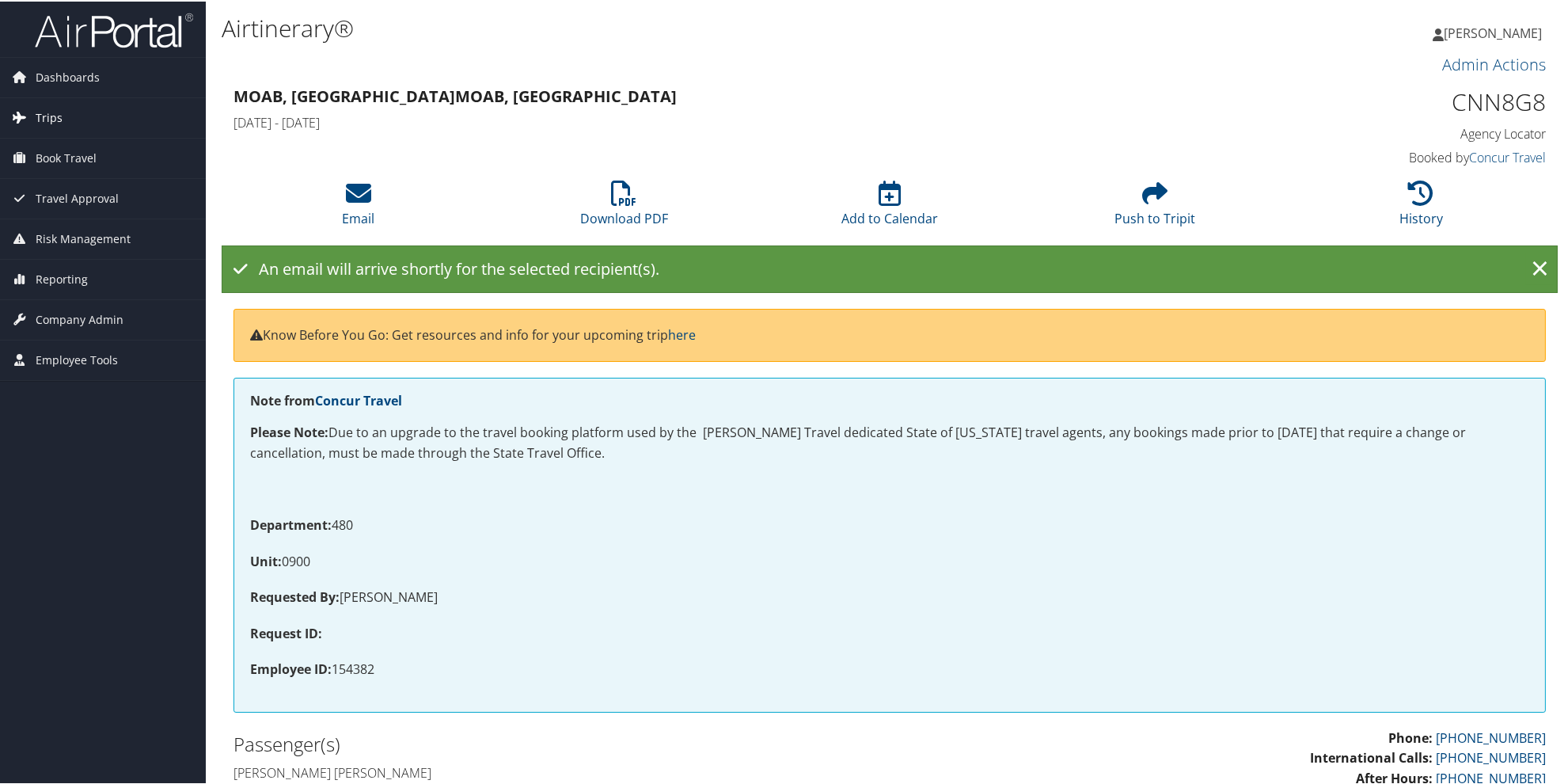
click at [43, 115] on span "Trips" at bounding box center [49, 116] width 27 height 40
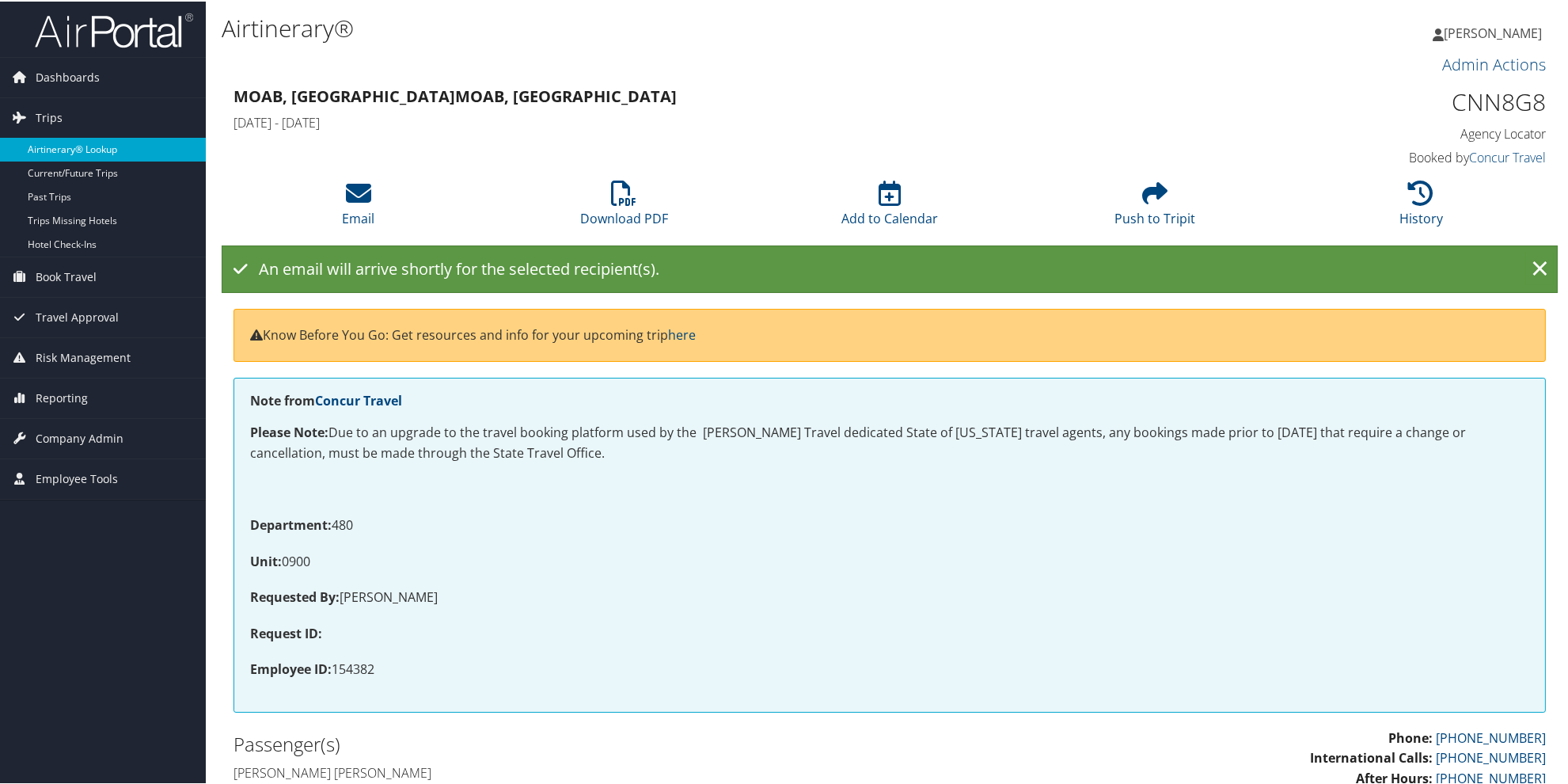
click at [65, 148] on link "Airtinerary® Lookup" at bounding box center [103, 148] width 206 height 24
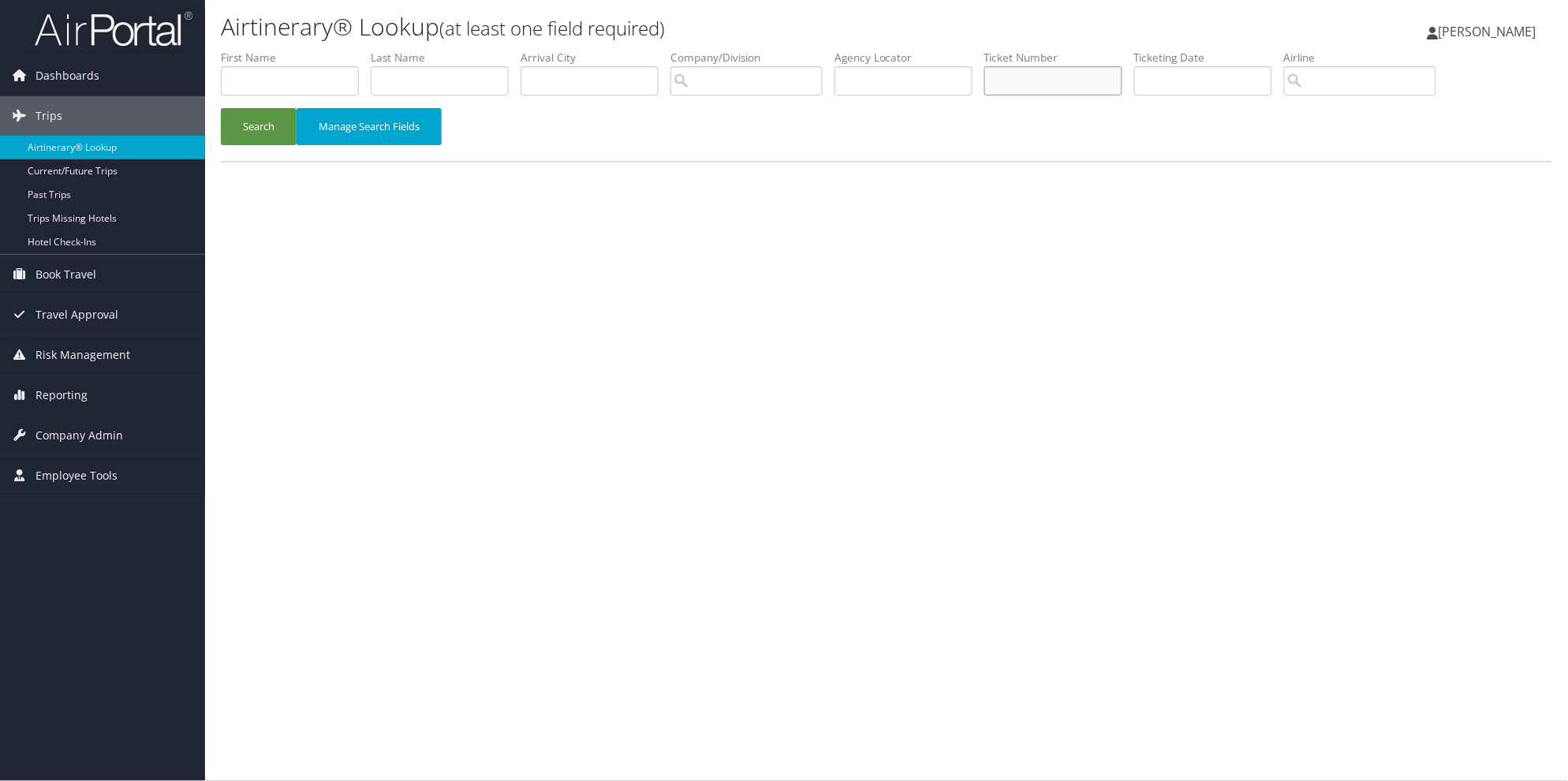
click at [1087, 80] on input "text" at bounding box center [1053, 80] width 138 height 30
type input "8900897080324"
click at [221, 108] on button "Search" at bounding box center [259, 127] width 76 height 37
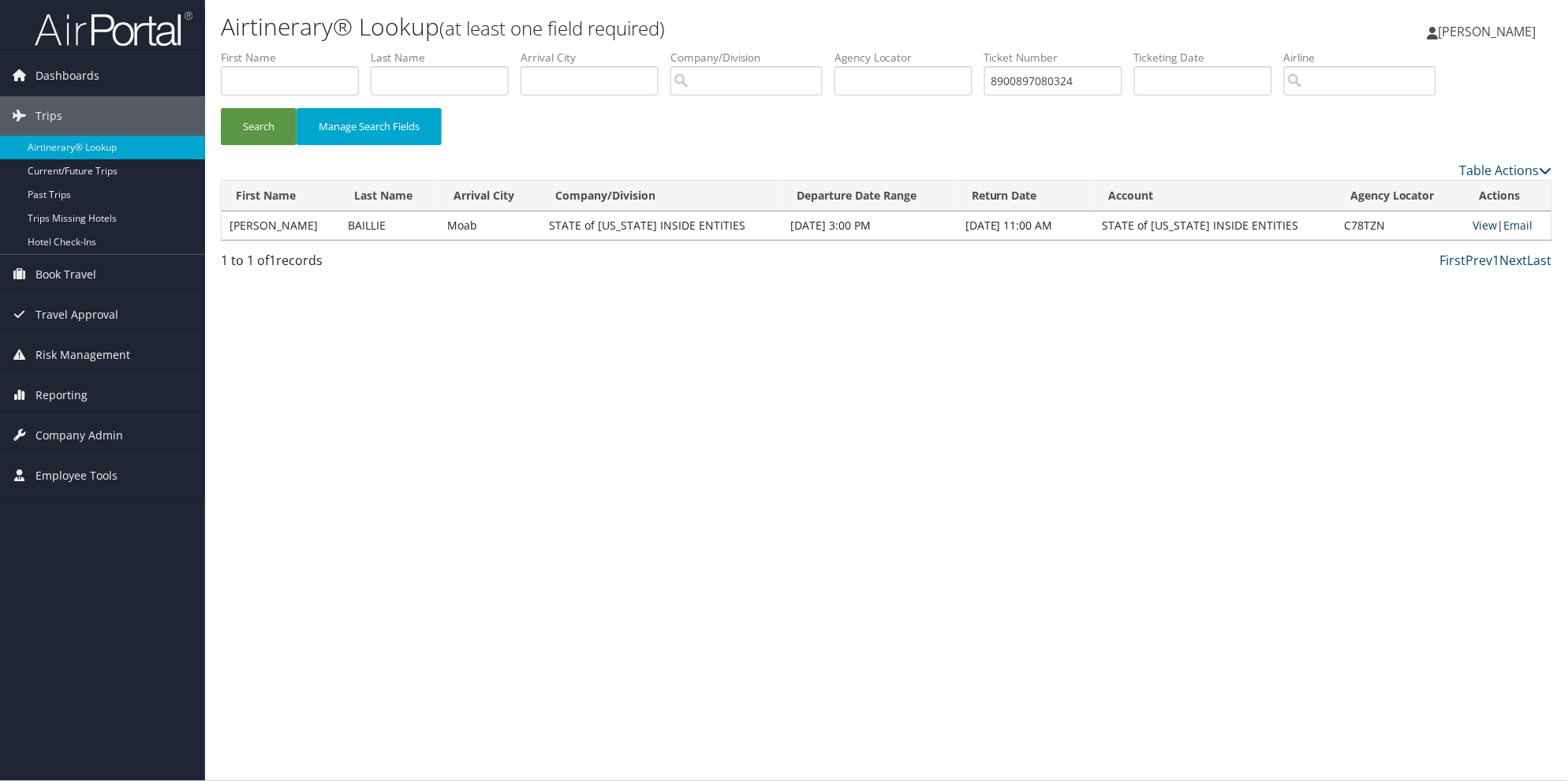
click at [1483, 231] on link "View" at bounding box center [1484, 226] width 25 height 15
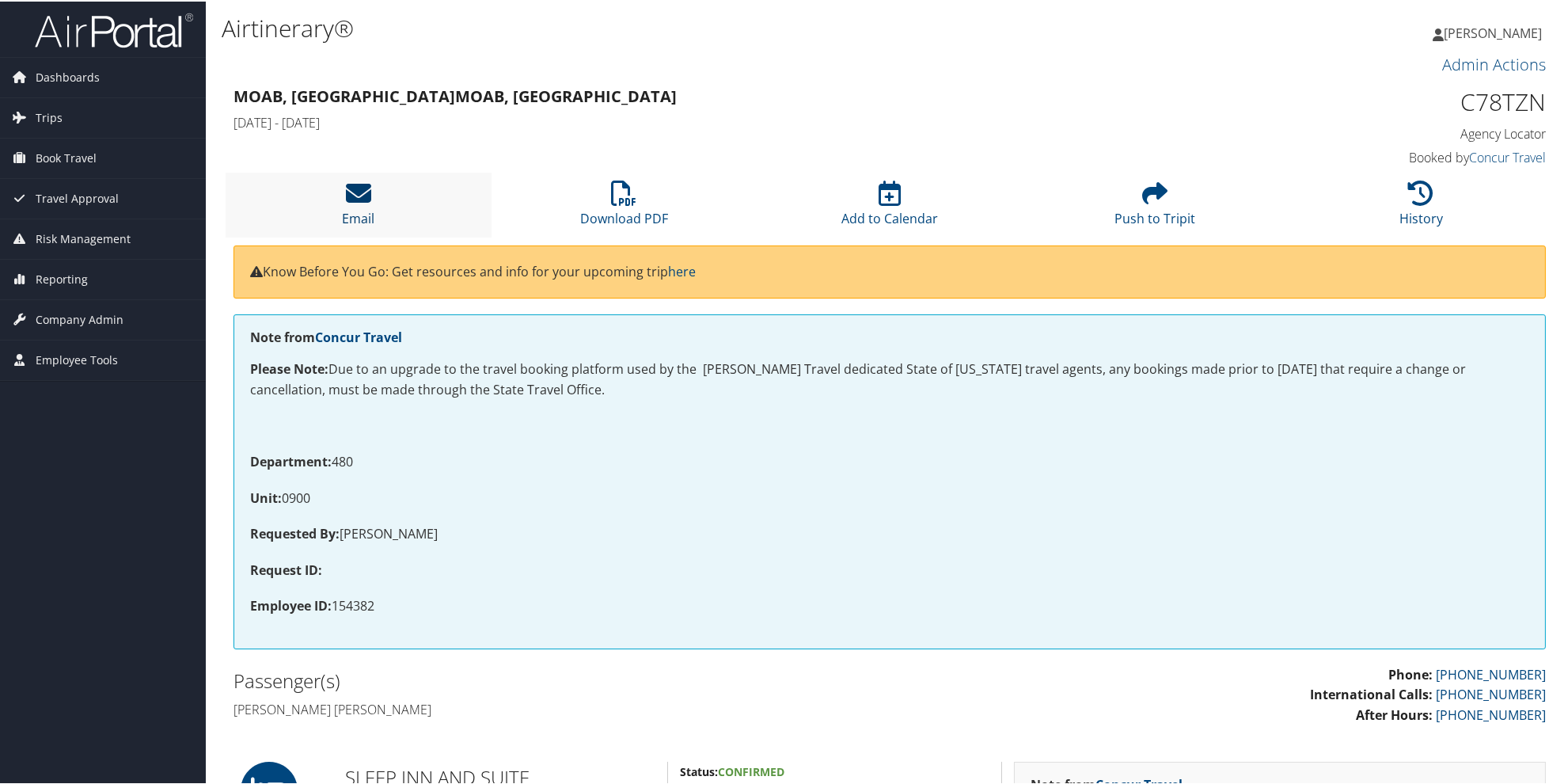
click at [361, 193] on icon at bounding box center [359, 192] width 25 height 25
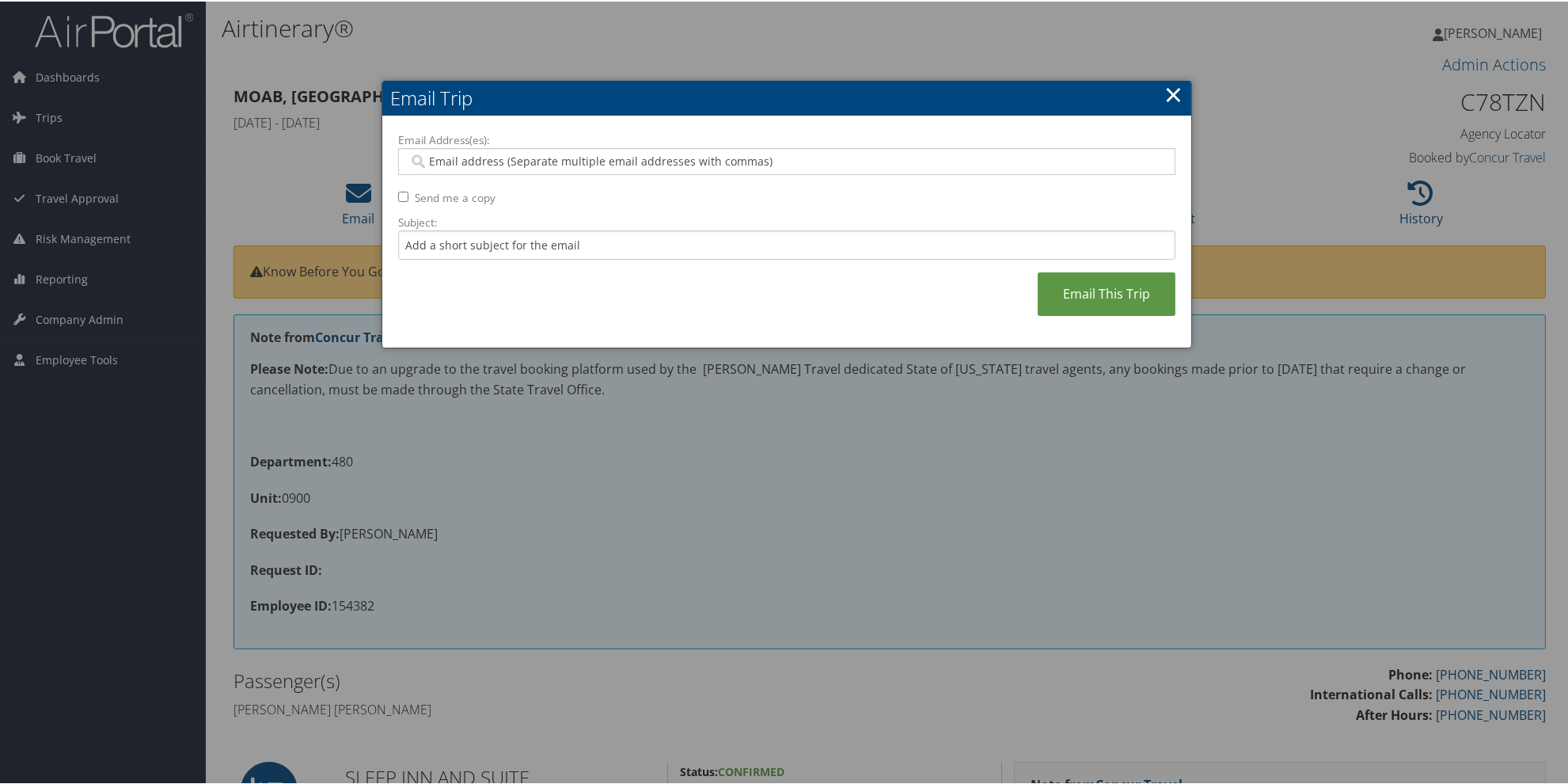
click at [432, 156] on input "Email Address(es):" at bounding box center [786, 160] width 756 height 16
paste input "[EMAIL_ADDRESS][US_STATE][DOMAIN_NAME]"
type input "[EMAIL_ADDRESS][US_STATE][DOMAIN_NAME]"
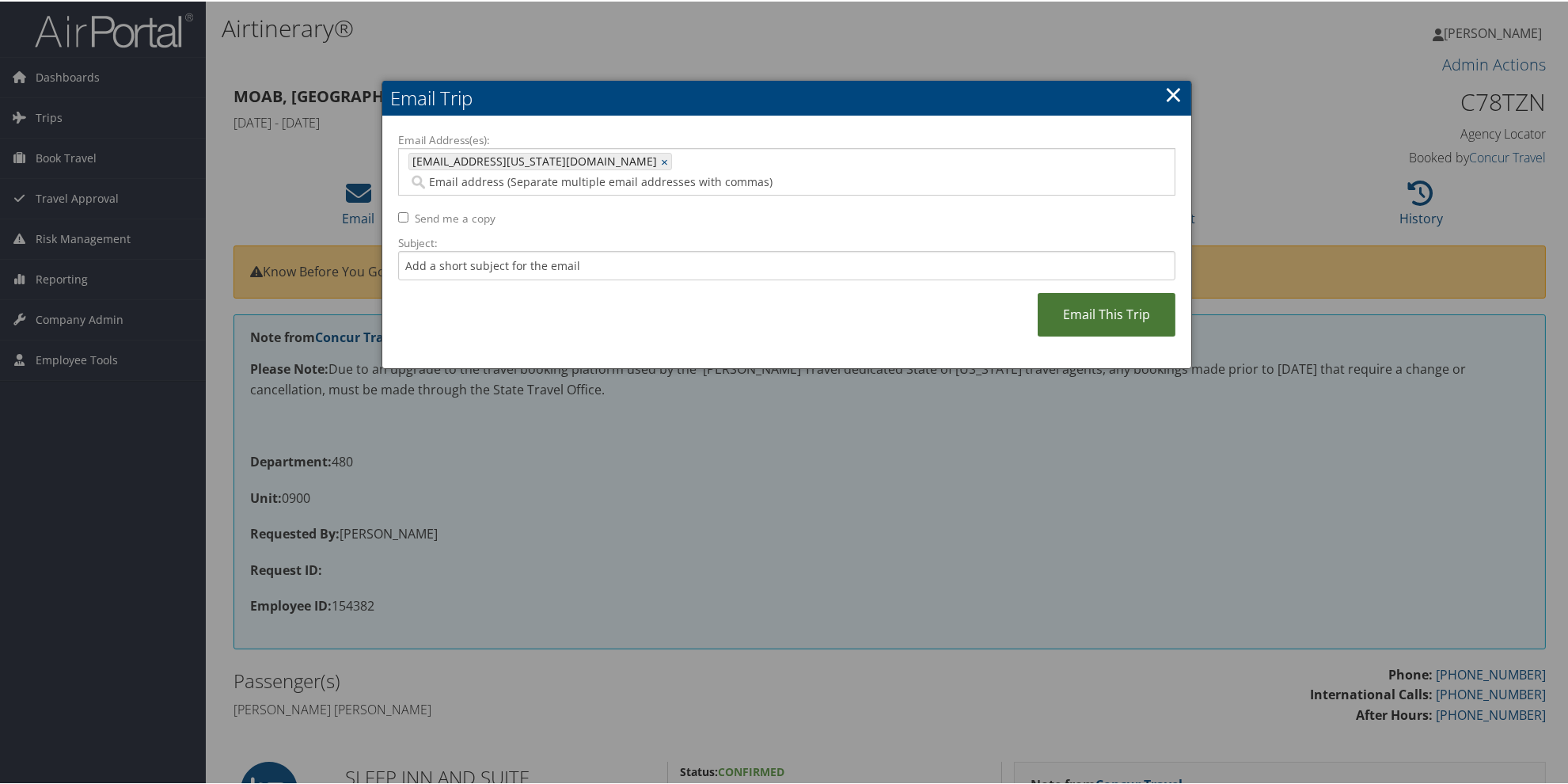
click at [1100, 291] on link "Email This Trip" at bounding box center [1106, 312] width 137 height 43
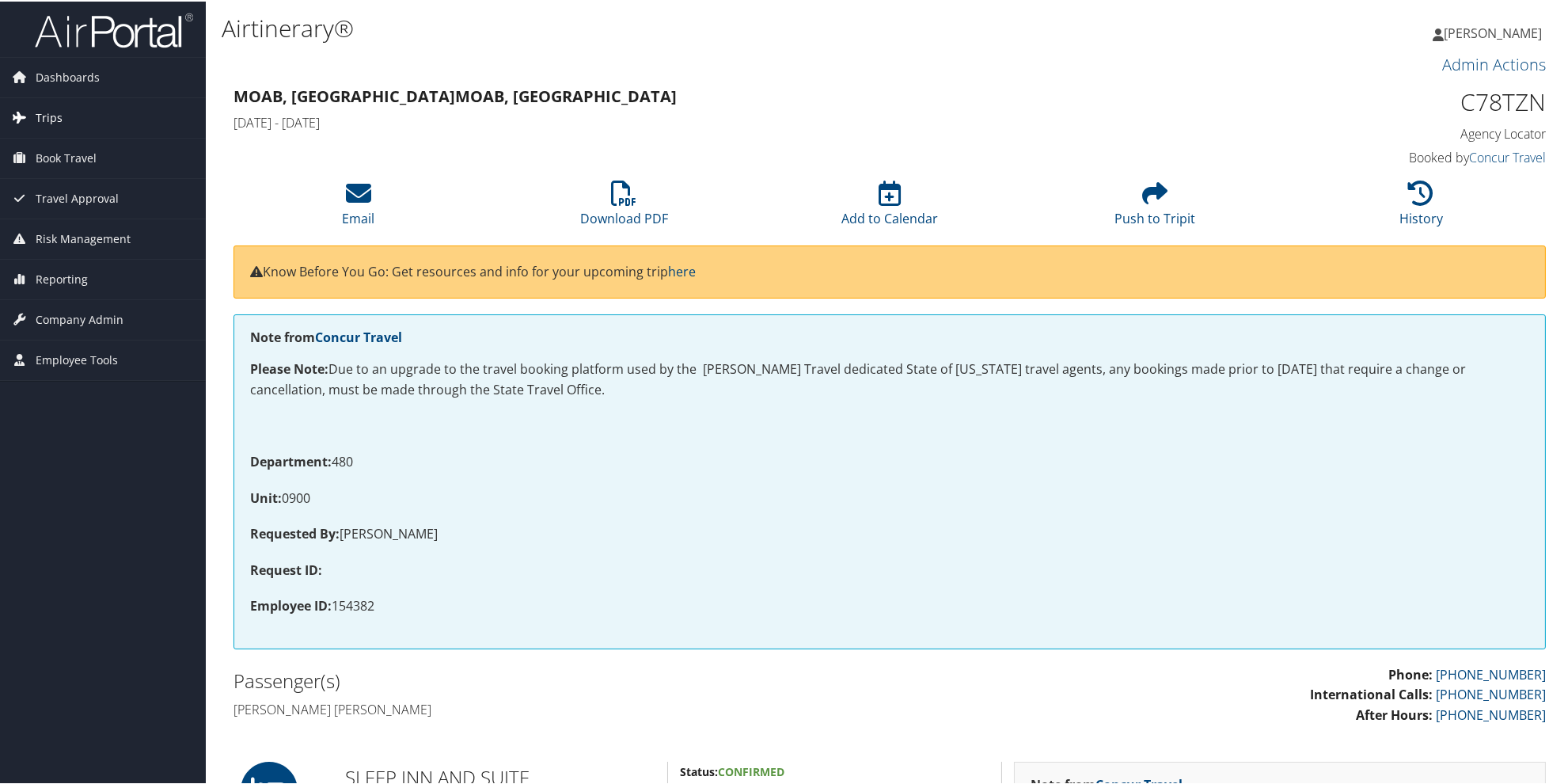
click at [42, 120] on span "Trips" at bounding box center [49, 116] width 27 height 40
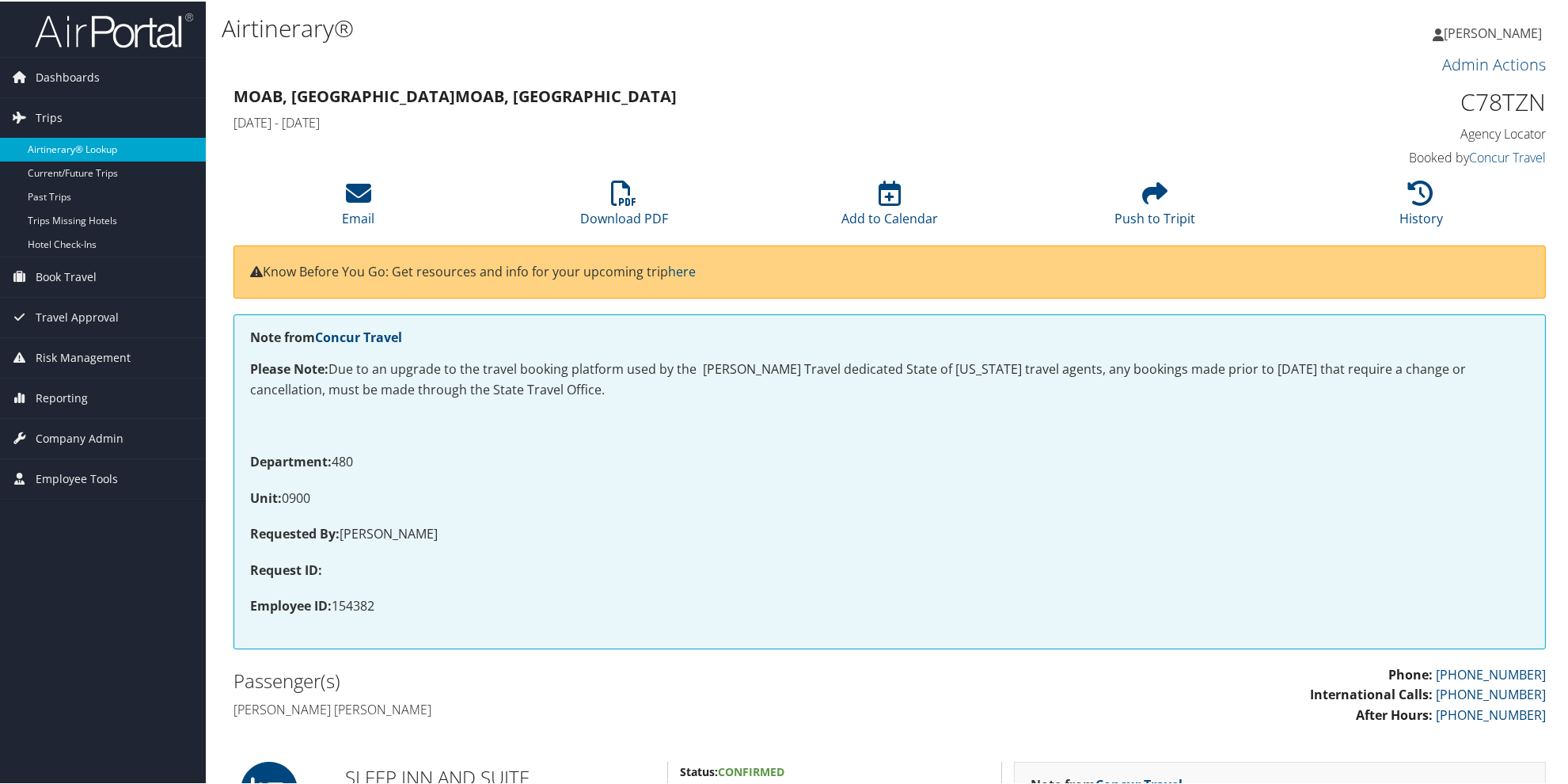
drag, startPoint x: 64, startPoint y: 151, endPoint x: 467, endPoint y: 160, distance: 403.1
click at [65, 151] on link "Airtinerary® Lookup" at bounding box center [103, 148] width 206 height 24
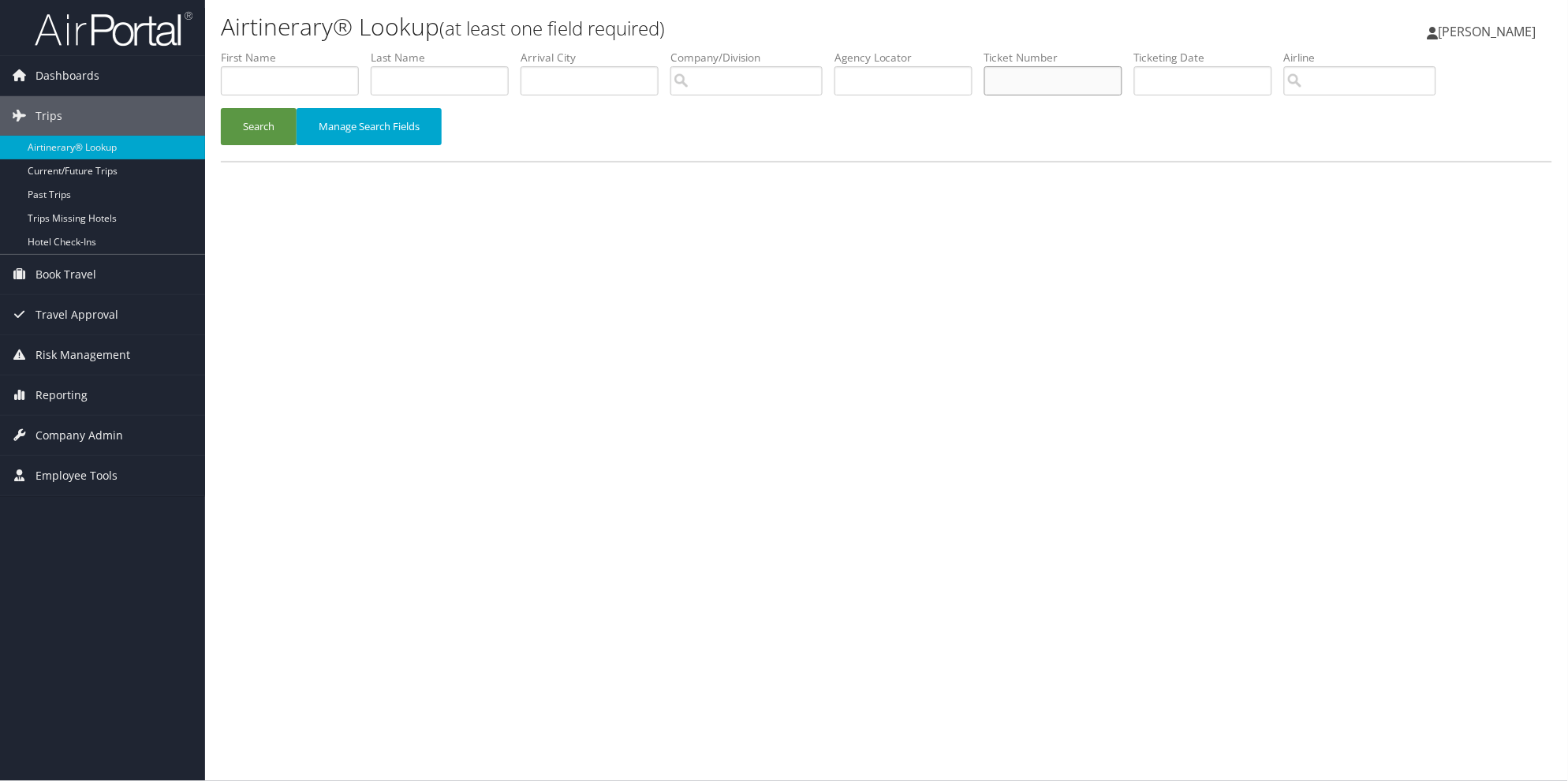
click at [1068, 81] on input "text" at bounding box center [1053, 80] width 138 height 30
type input "8900897690958"
click at [221, 108] on button "Search" at bounding box center [259, 127] width 76 height 37
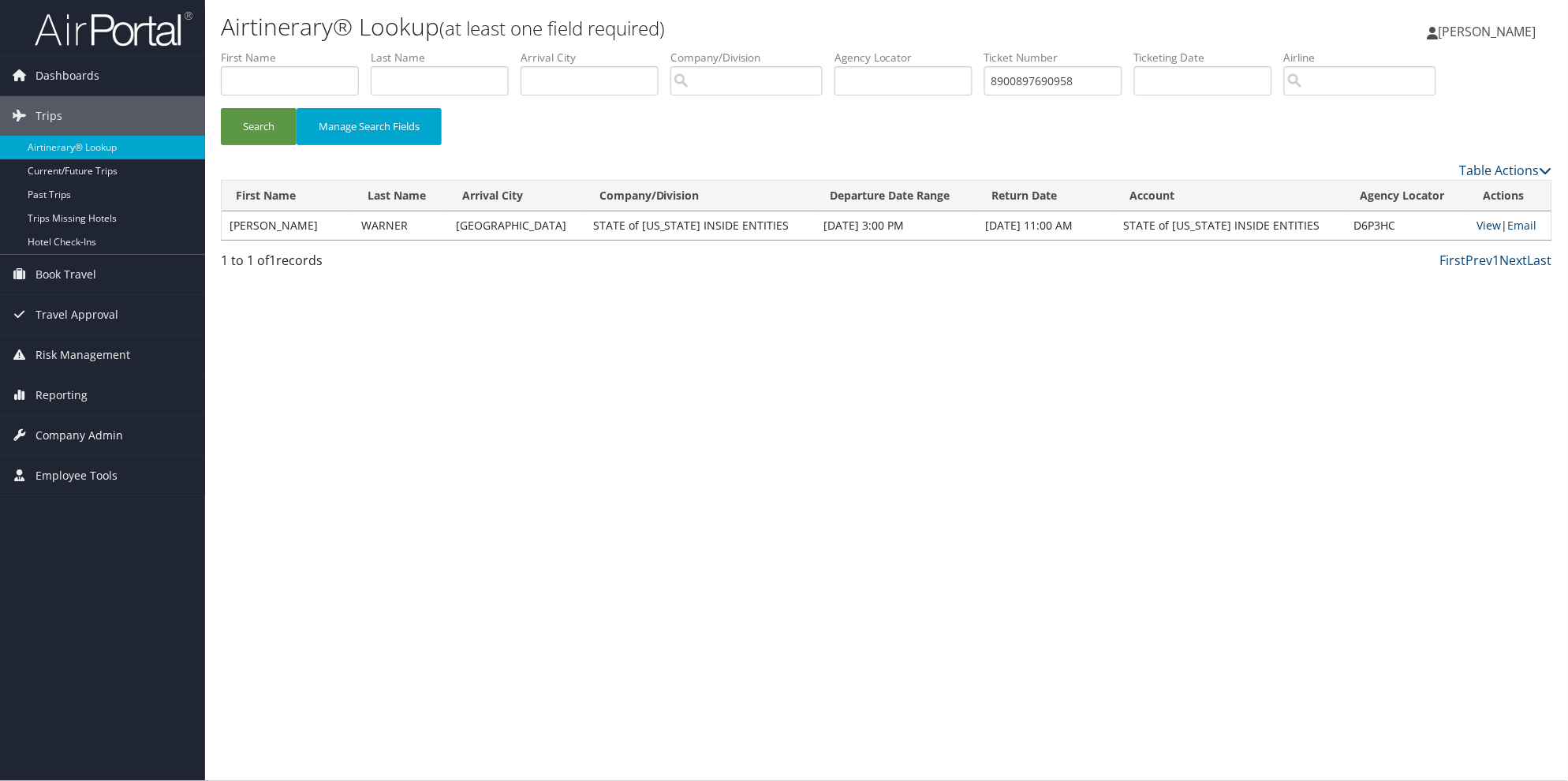
click at [1482, 229] on link "View" at bounding box center [1489, 226] width 25 height 15
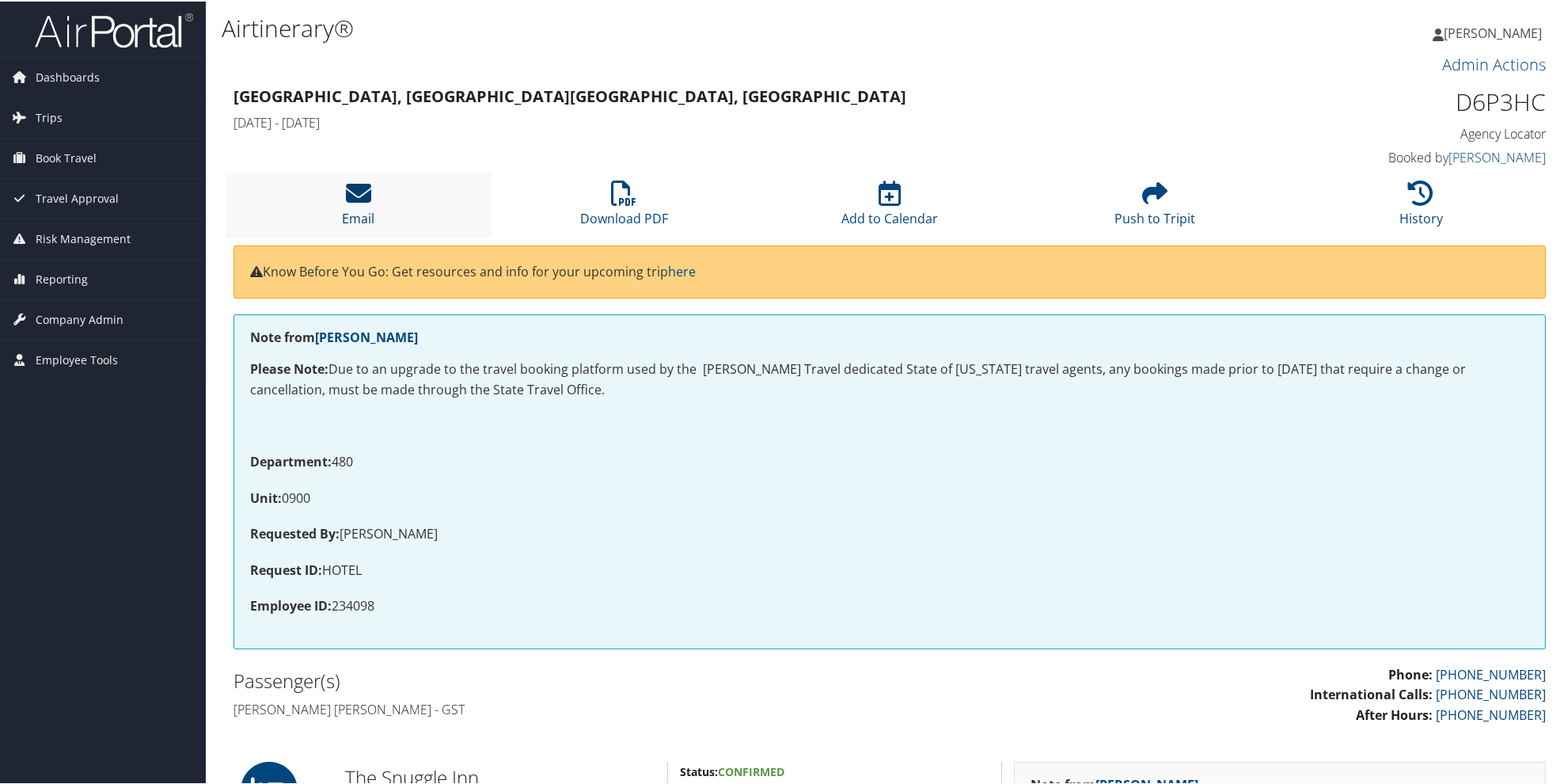
click at [358, 199] on icon at bounding box center [359, 192] width 25 height 25
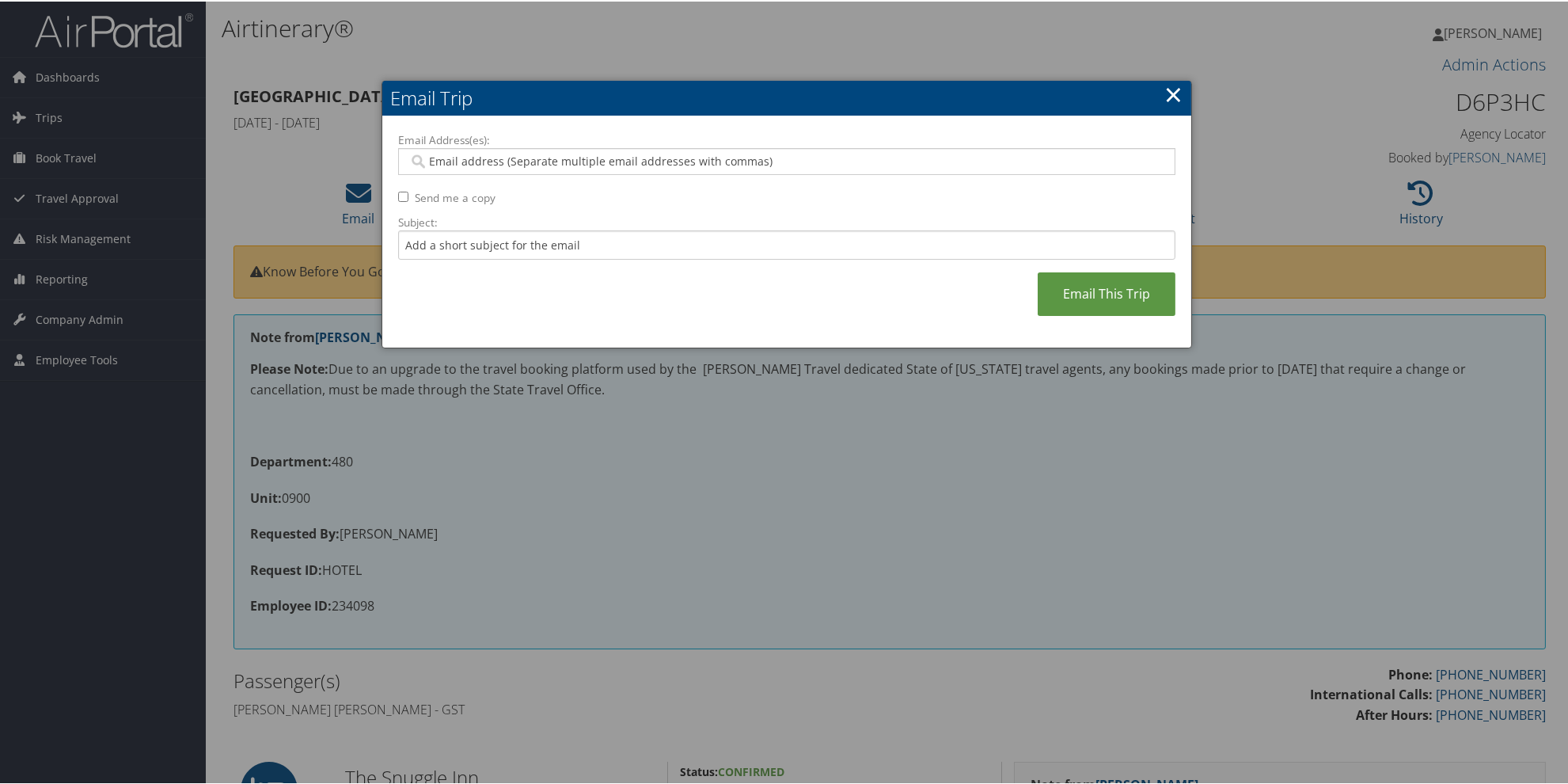
click at [422, 160] on input "Email Address(es):" at bounding box center [786, 160] width 756 height 16
paste input "[EMAIL_ADDRESS][US_STATE][DOMAIN_NAME]"
type input "[EMAIL_ADDRESS][US_STATE][DOMAIN_NAME]"
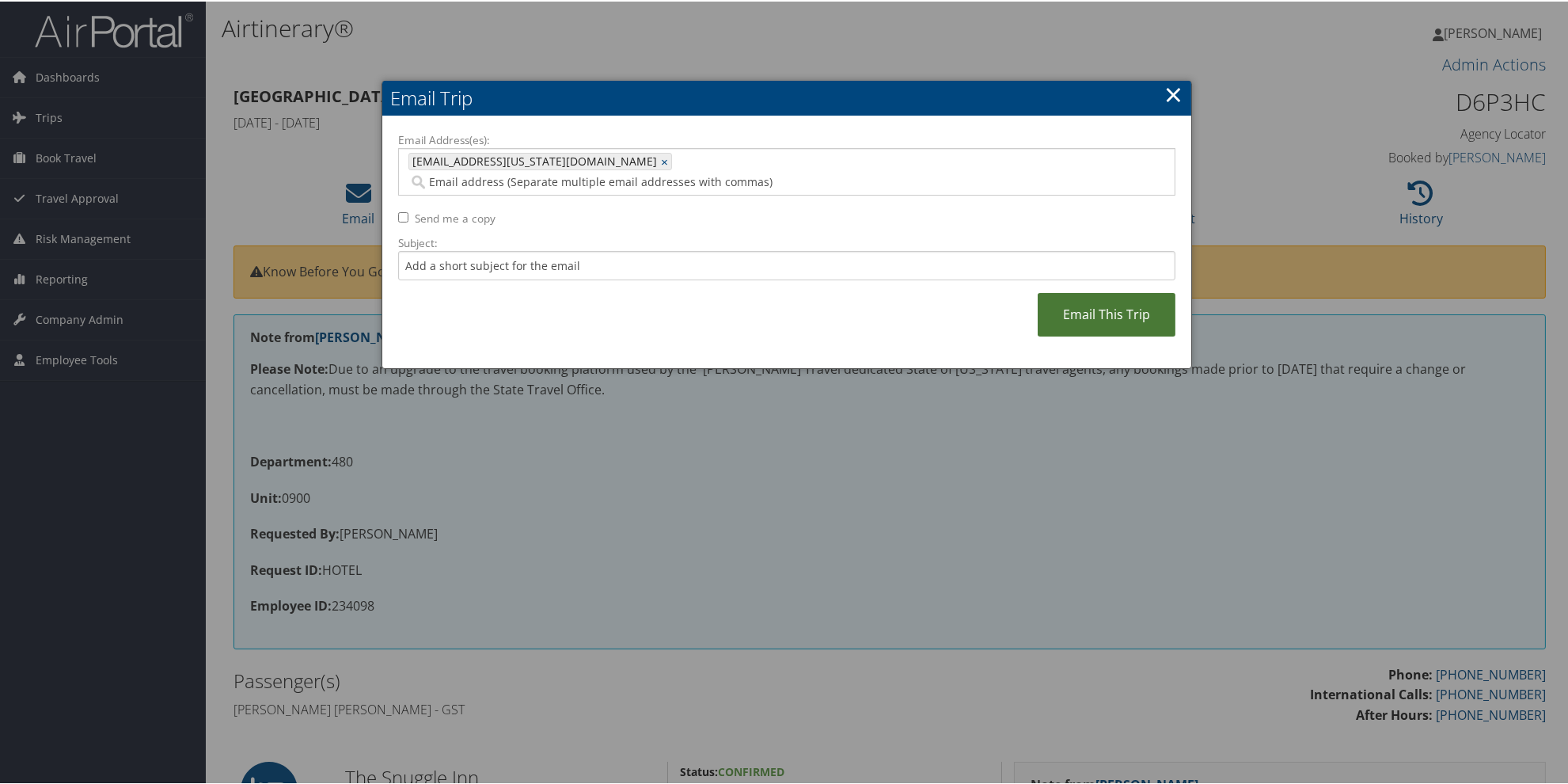
click at [1083, 296] on link "Email This Trip" at bounding box center [1106, 312] width 137 height 43
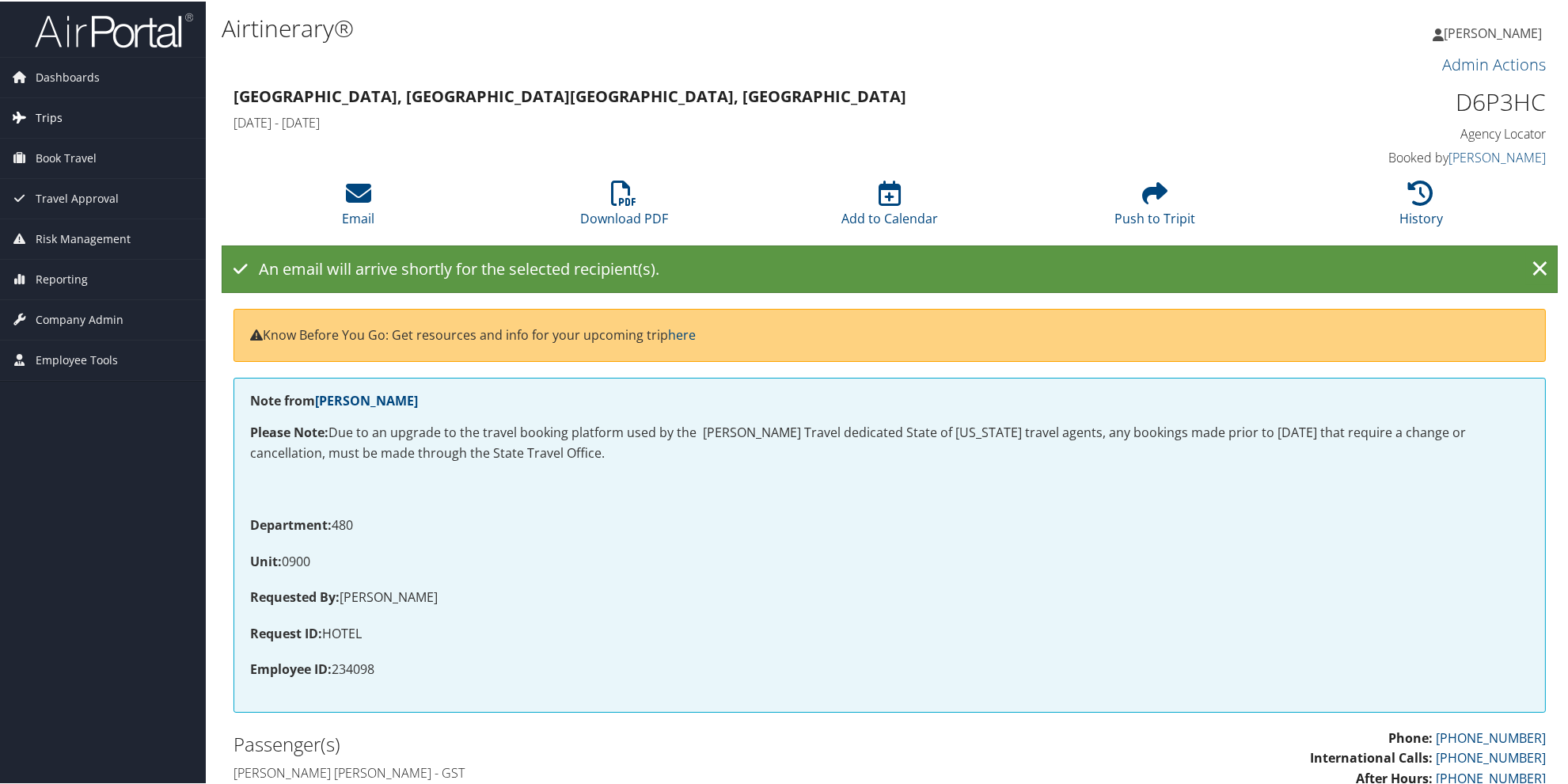
click at [44, 115] on span "Trips" at bounding box center [49, 116] width 27 height 40
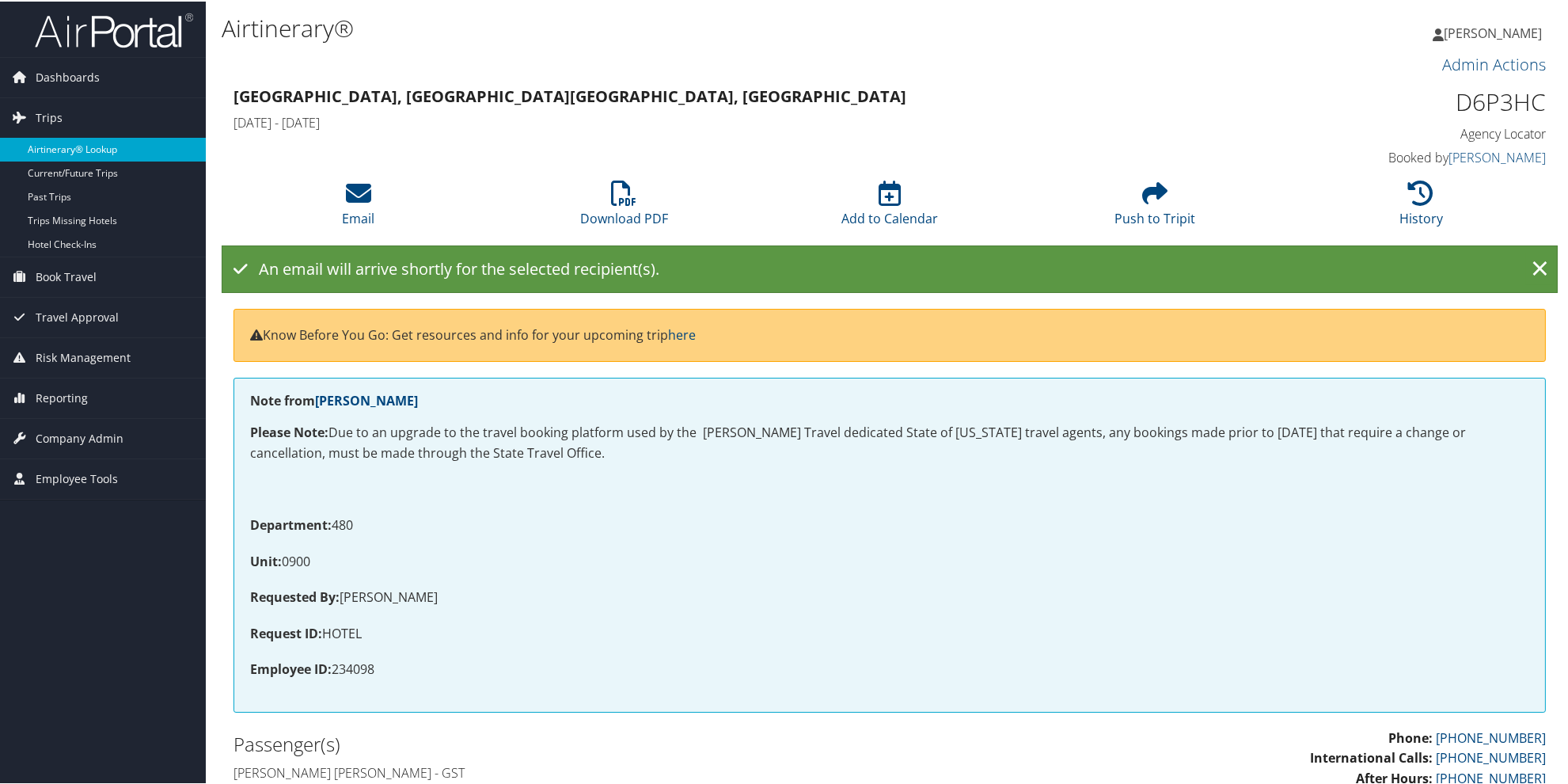
drag, startPoint x: 77, startPoint y: 148, endPoint x: 130, endPoint y: 143, distance: 53.2
click at [79, 148] on link "Airtinerary® Lookup" at bounding box center [103, 148] width 206 height 24
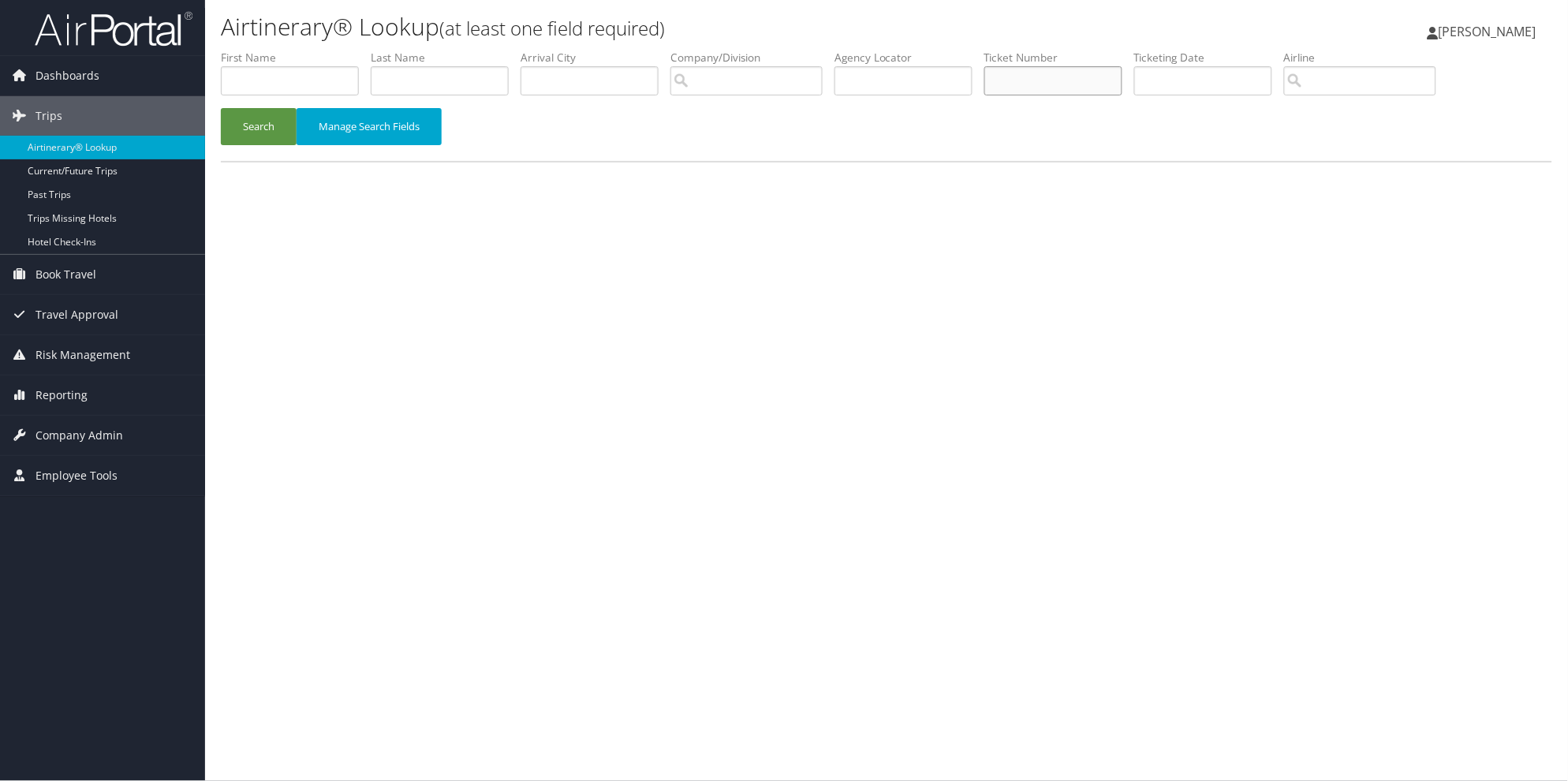
click at [1101, 81] on input "text" at bounding box center [1053, 80] width 138 height 30
type input "8900897690958"
click at [221, 108] on button "Search" at bounding box center [259, 127] width 76 height 37
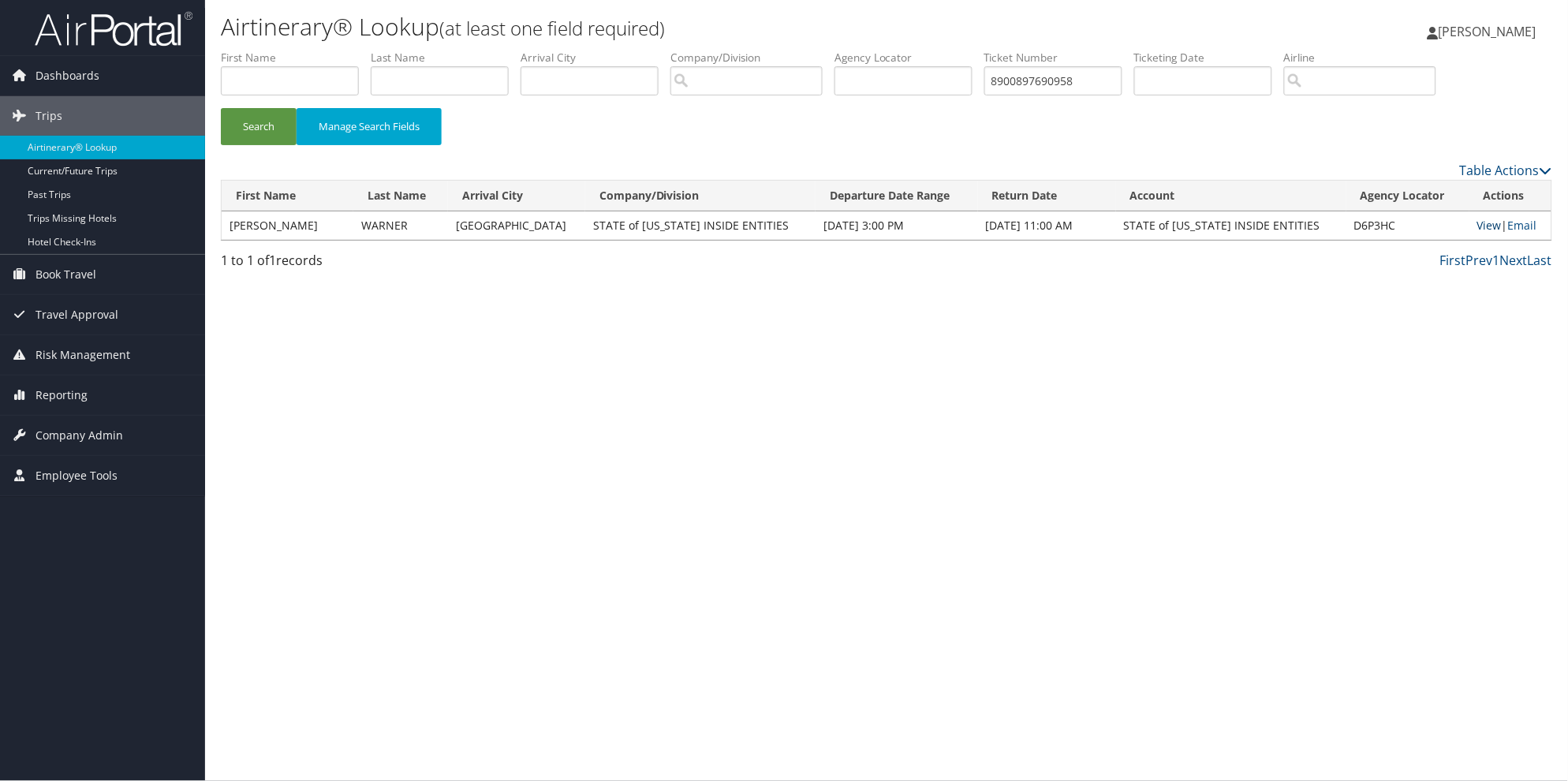
click at [1481, 229] on link "View" at bounding box center [1489, 226] width 25 height 15
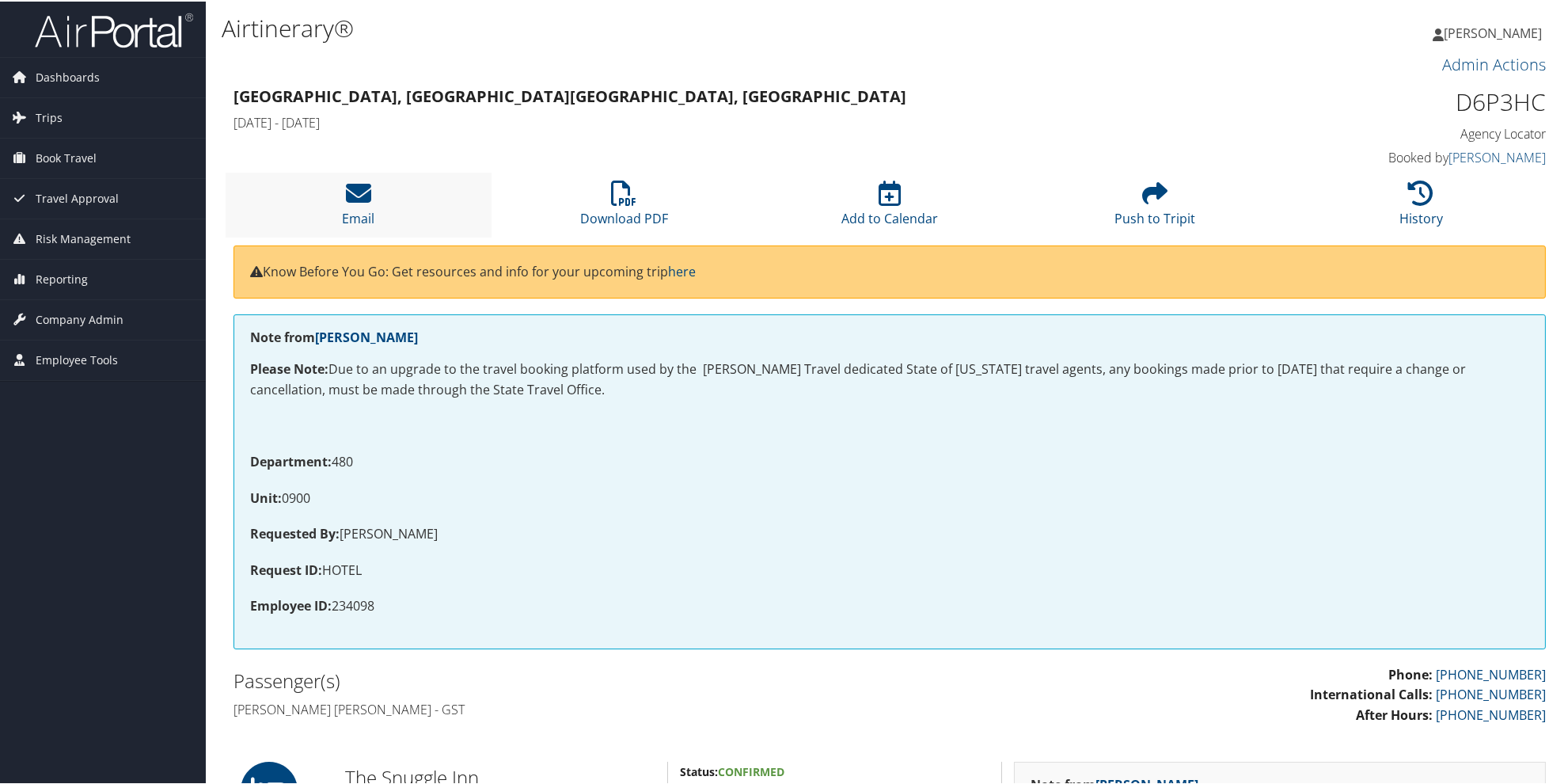
click at [375, 194] on li "Email" at bounding box center [359, 204] width 266 height 64
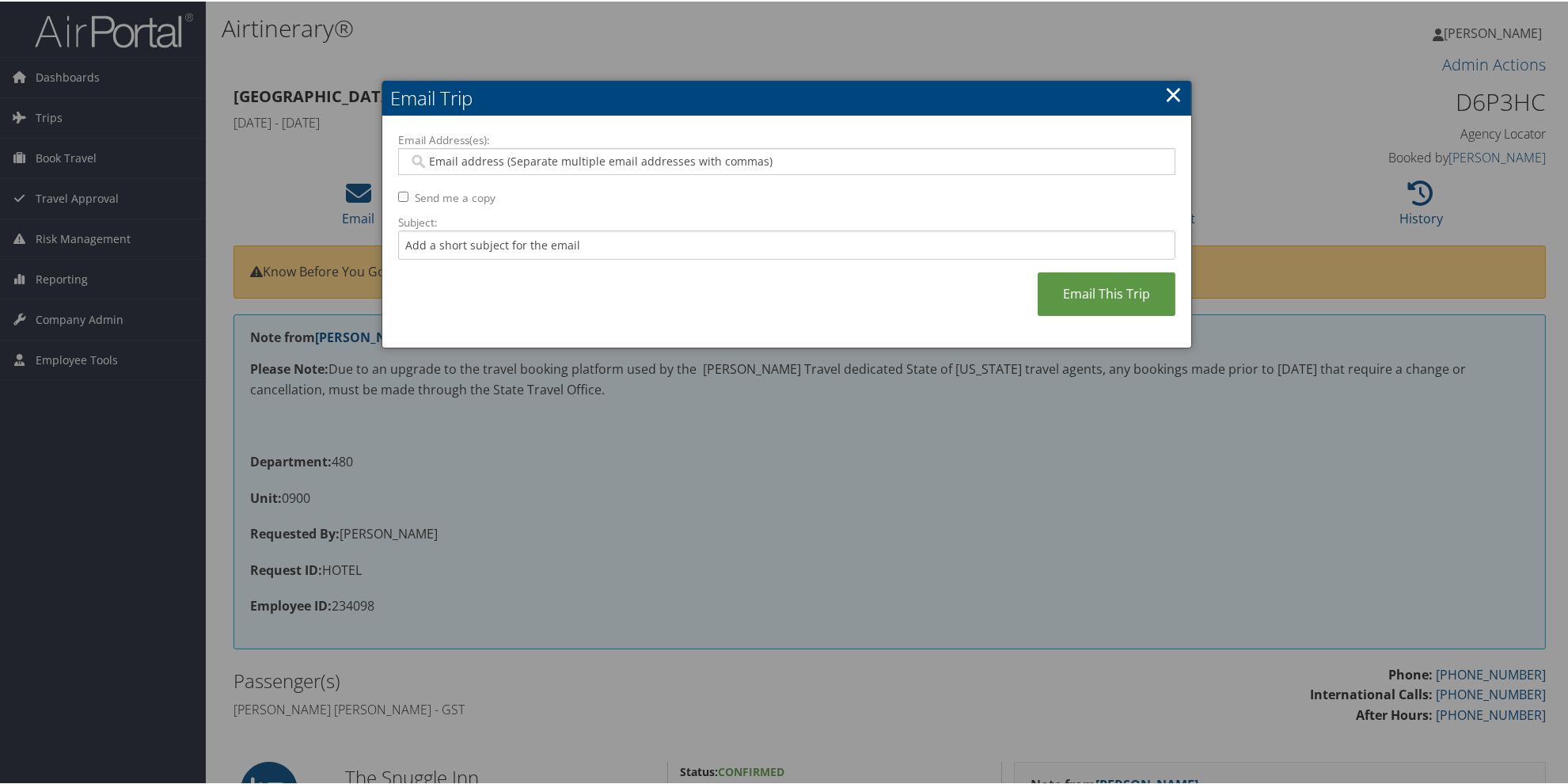
click at [423, 159] on input "Email Address(es):" at bounding box center [786, 160] width 756 height 16
paste input "[EMAIL_ADDRESS][US_STATE][DOMAIN_NAME]"
type input "[EMAIL_ADDRESS][US_STATE][DOMAIN_NAME]"
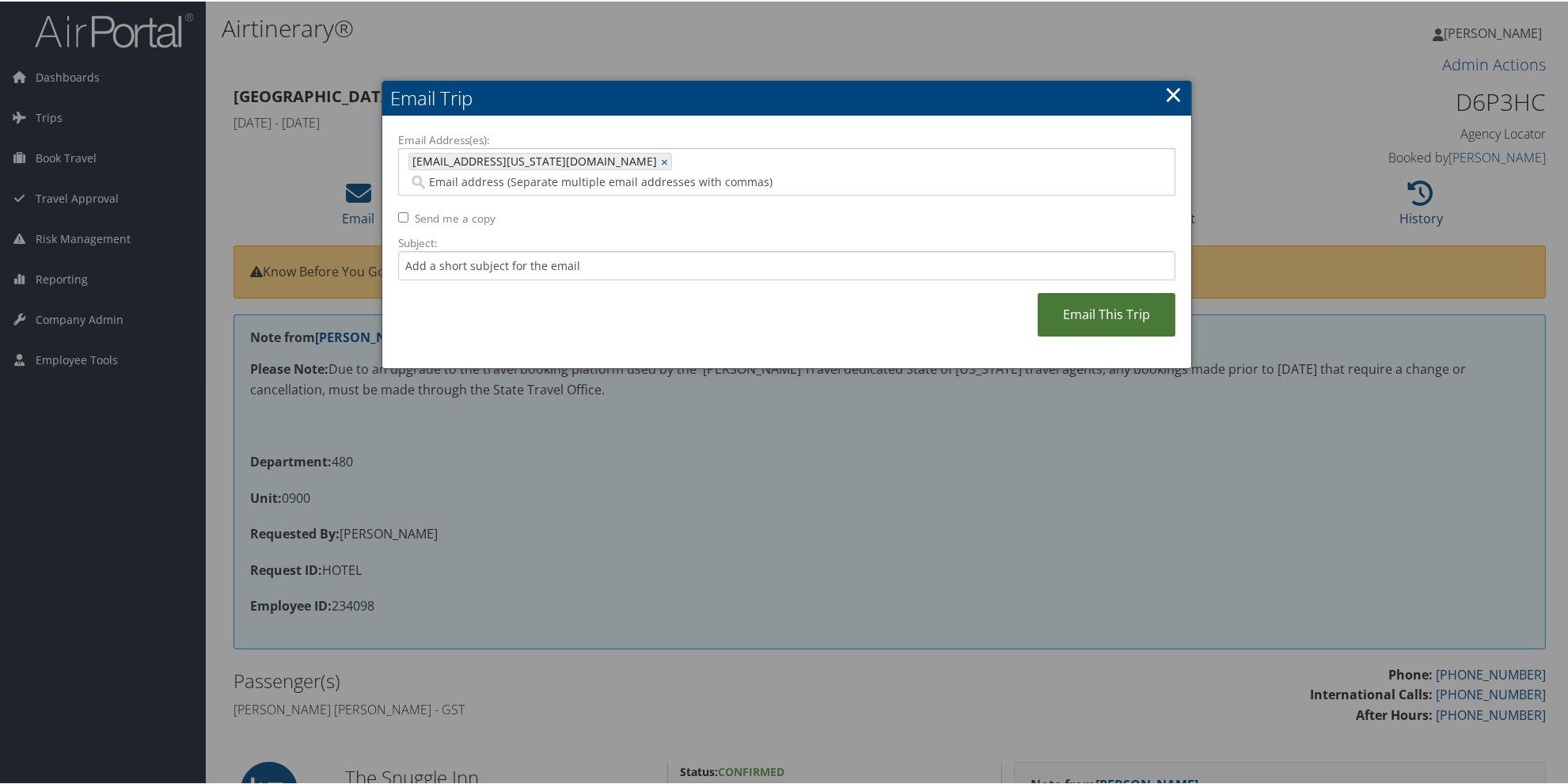
click at [1108, 291] on link "Email This Trip" at bounding box center [1106, 312] width 137 height 43
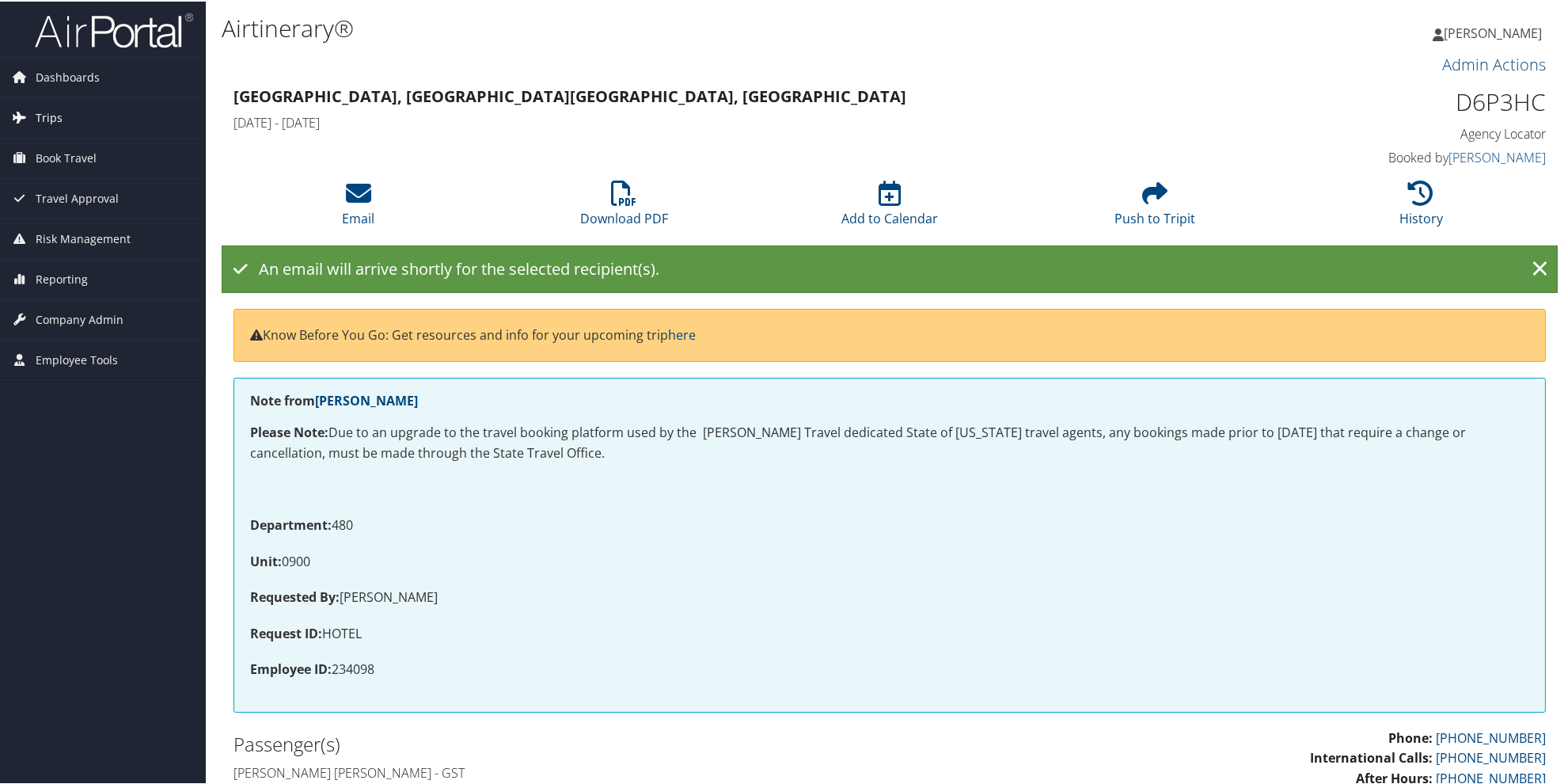
click at [53, 113] on span "Trips" at bounding box center [49, 116] width 27 height 40
drag, startPoint x: 60, startPoint y: 155, endPoint x: 389, endPoint y: 57, distance: 343.3
click at [61, 155] on link "Airtinerary® Lookup" at bounding box center [103, 148] width 206 height 24
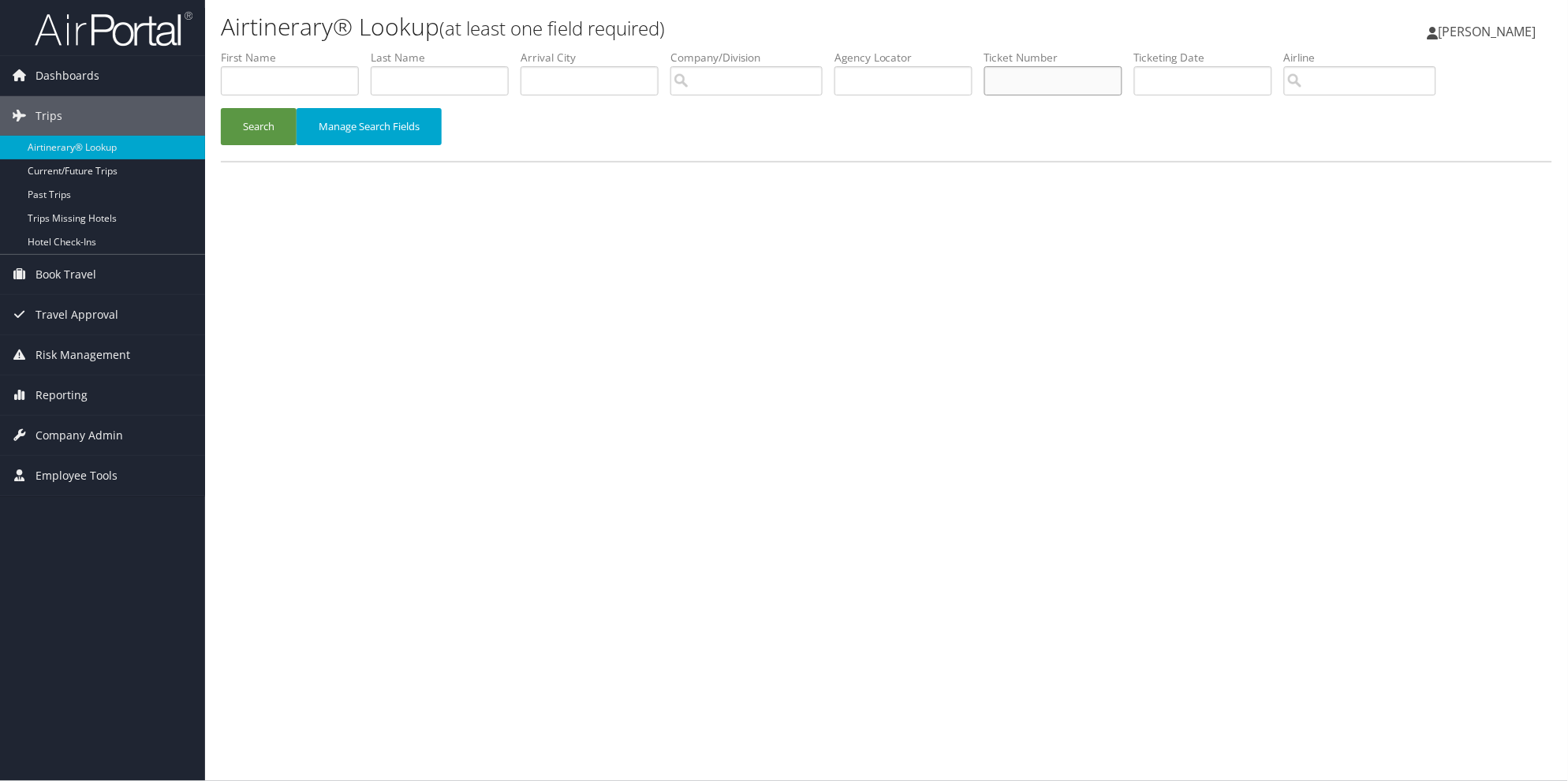
click at [1081, 89] on input "text" at bounding box center [1053, 80] width 138 height 30
type input "8900897344814"
click at [221, 108] on button "Search" at bounding box center [259, 127] width 76 height 37
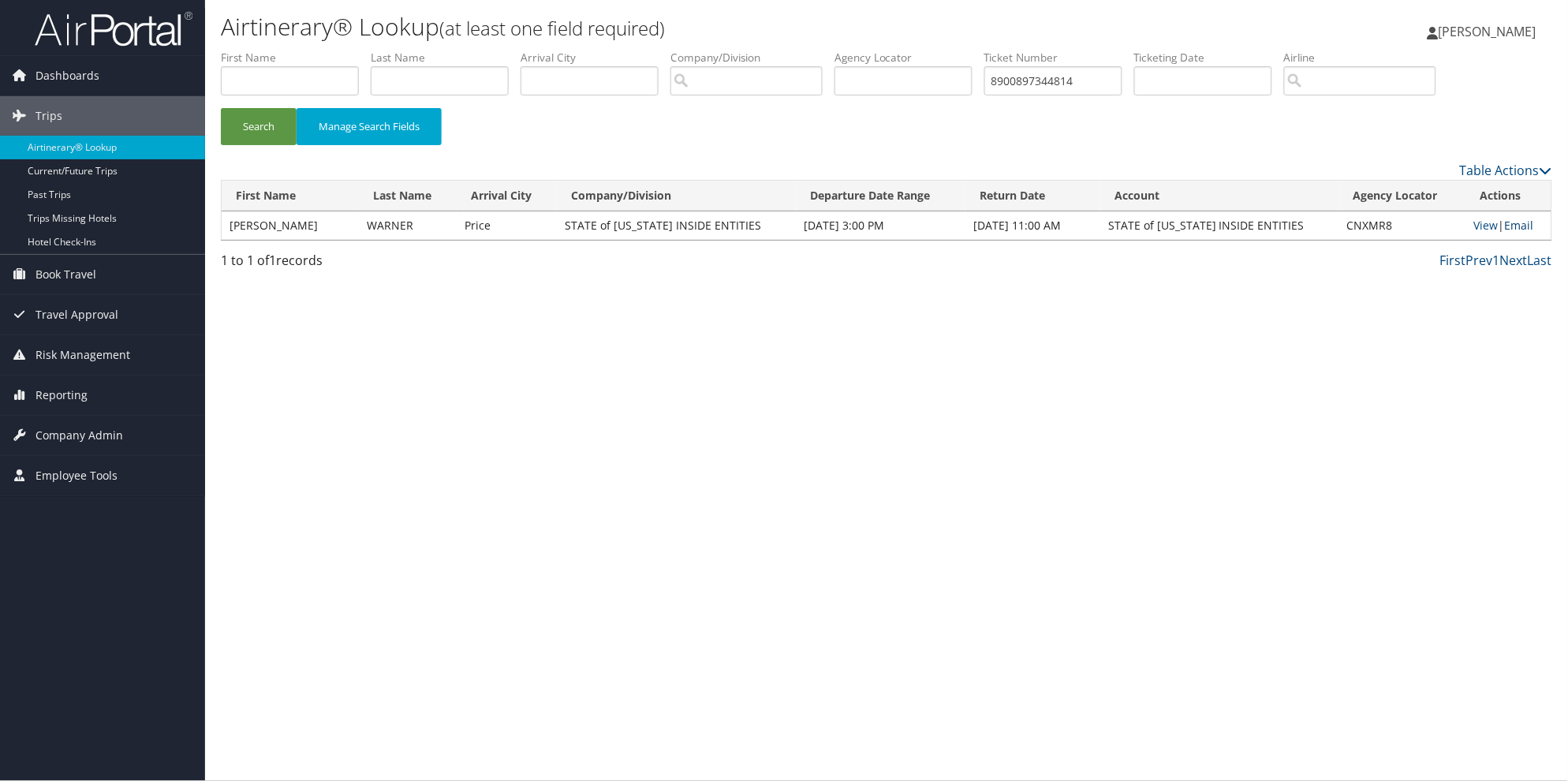
click at [1513, 227] on link "Email" at bounding box center [1520, 226] width 30 height 15
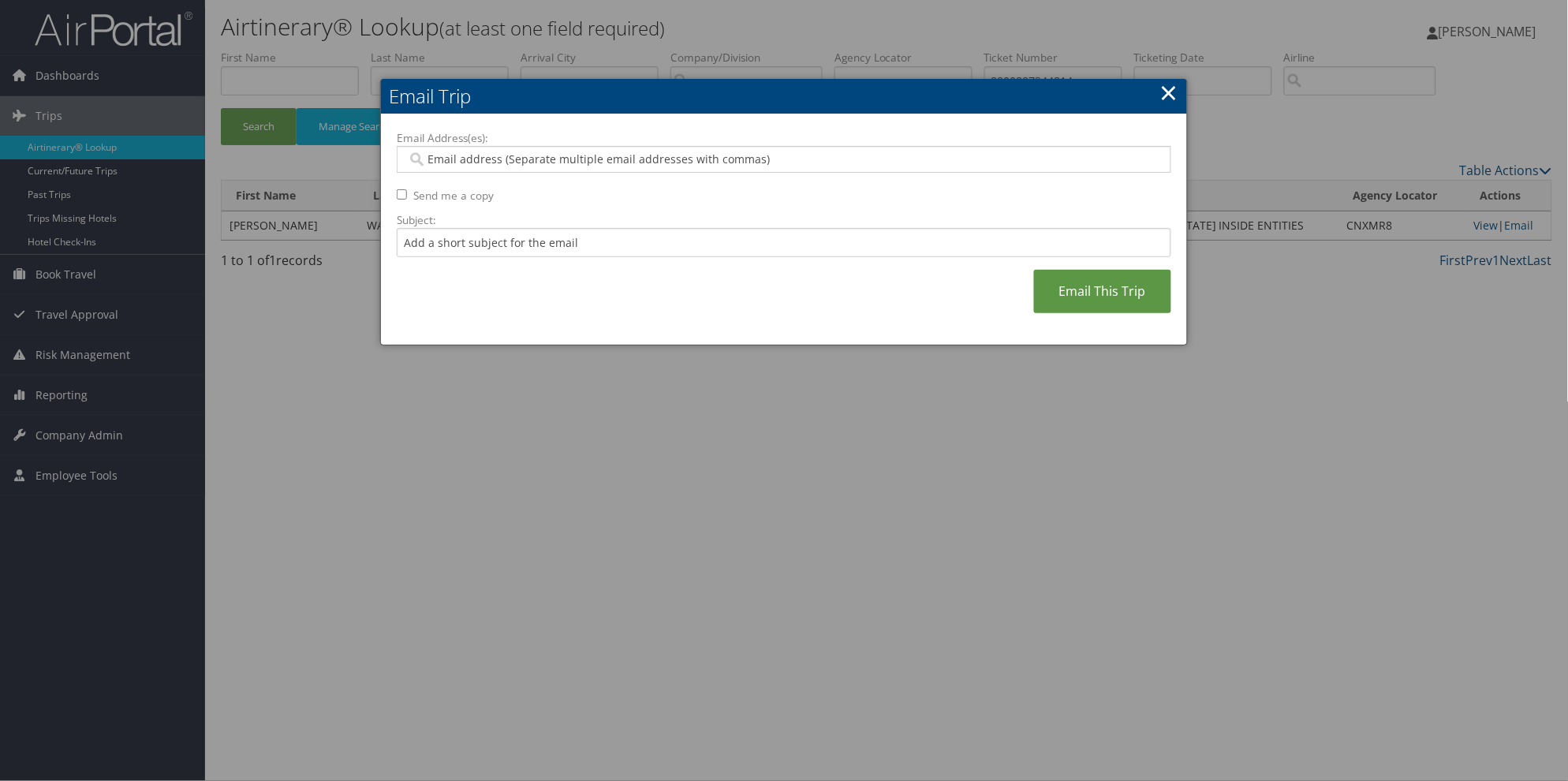
click at [422, 162] on input "Email Address(es):" at bounding box center [784, 159] width 753 height 16
paste input "[EMAIL_ADDRESS][US_STATE][DOMAIN_NAME]"
type input "[EMAIL_ADDRESS][US_STATE][DOMAIN_NAME]"
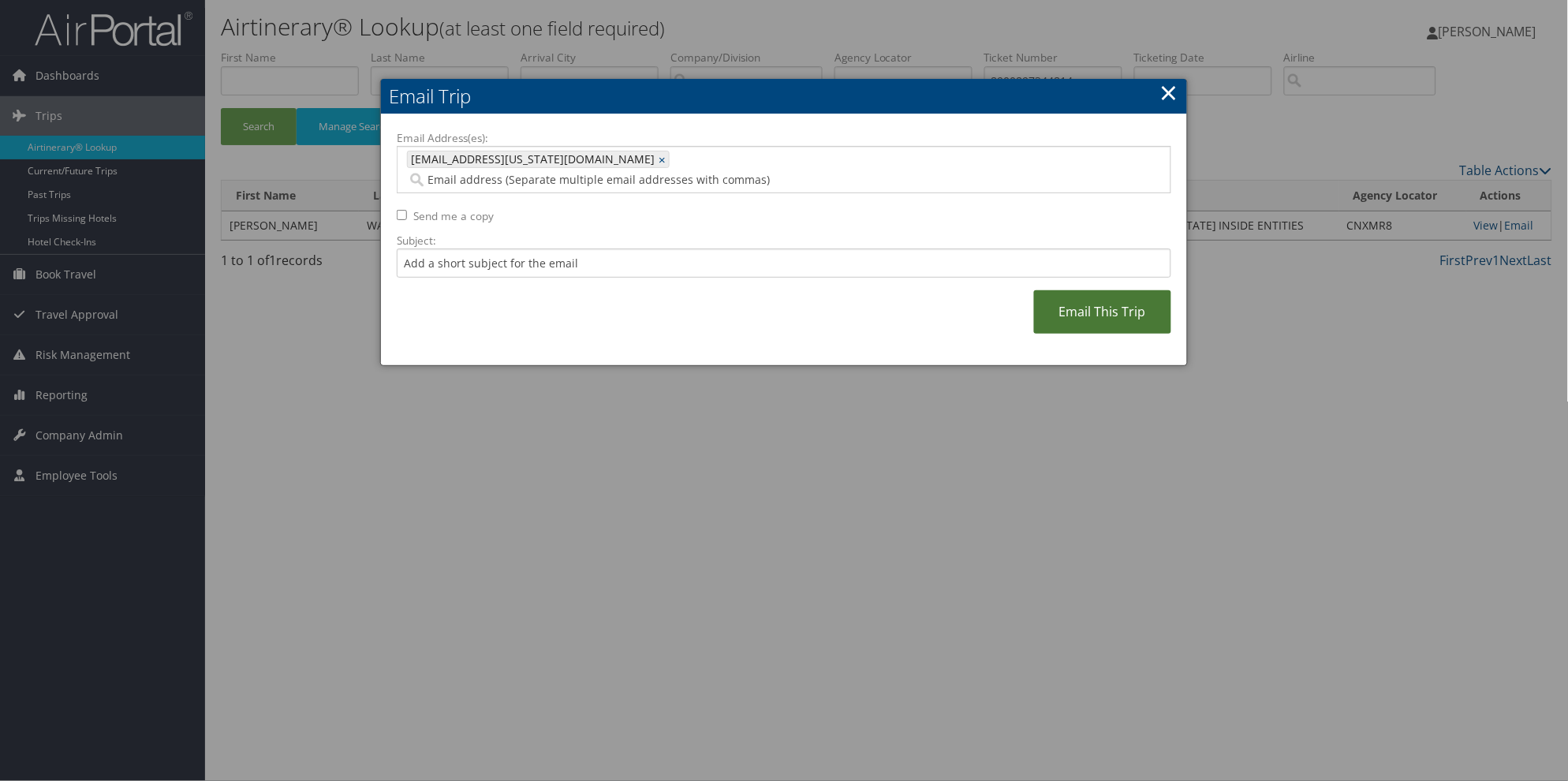
click at [1122, 304] on link "Email This Trip" at bounding box center [1102, 311] width 137 height 43
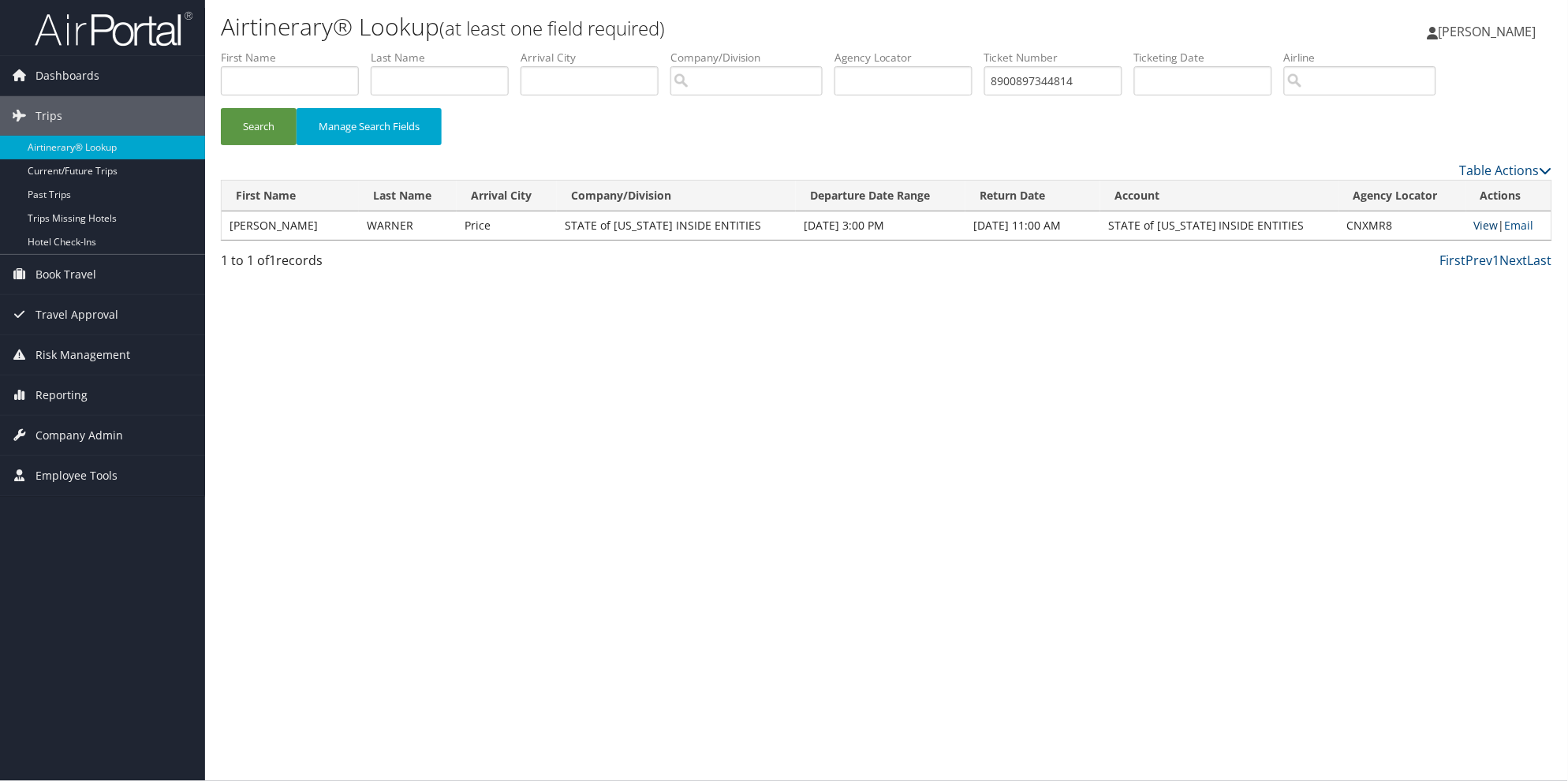
click at [1477, 227] on link "View" at bounding box center [1486, 226] width 25 height 15
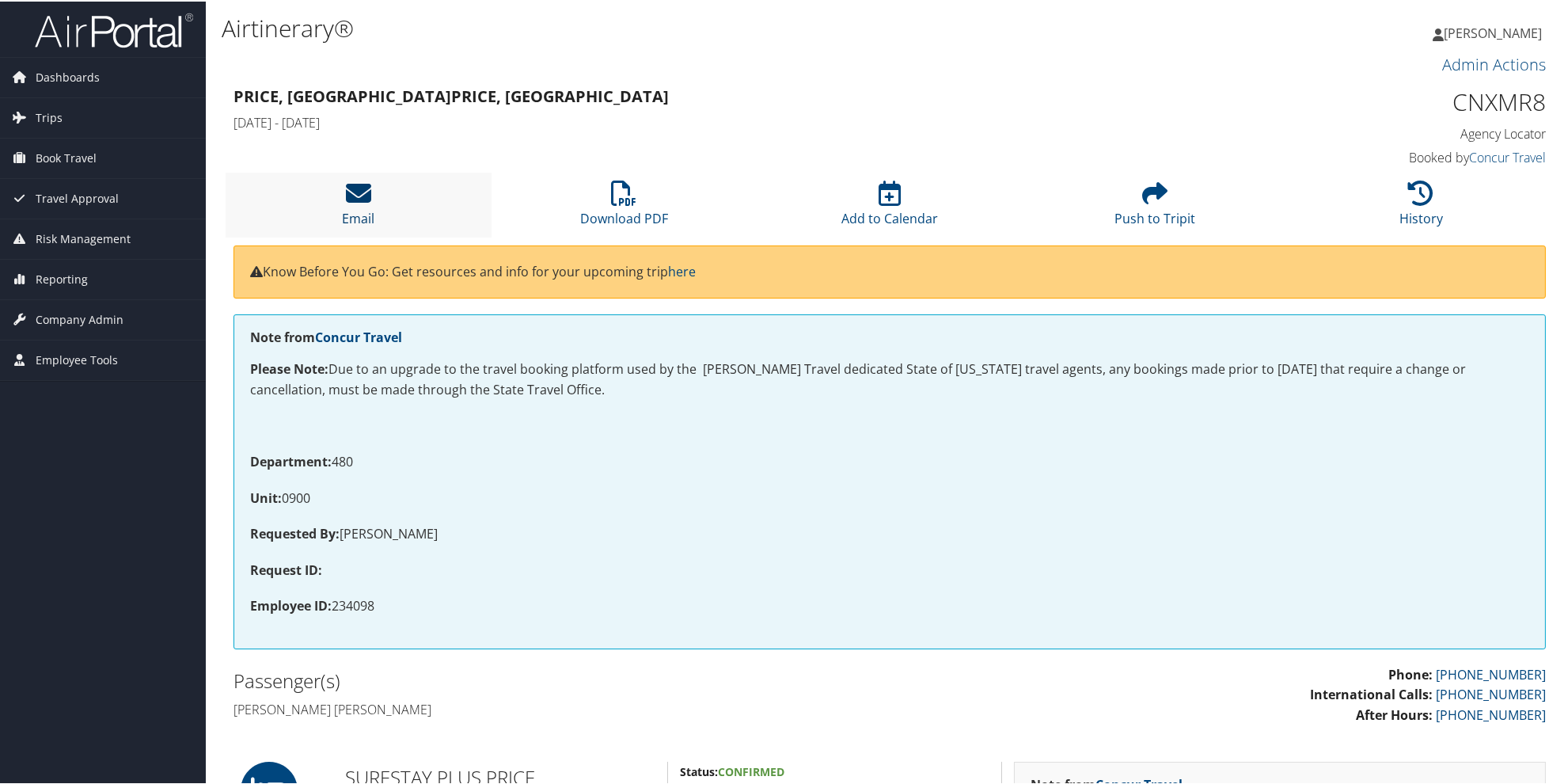
click at [361, 195] on icon at bounding box center [359, 192] width 25 height 25
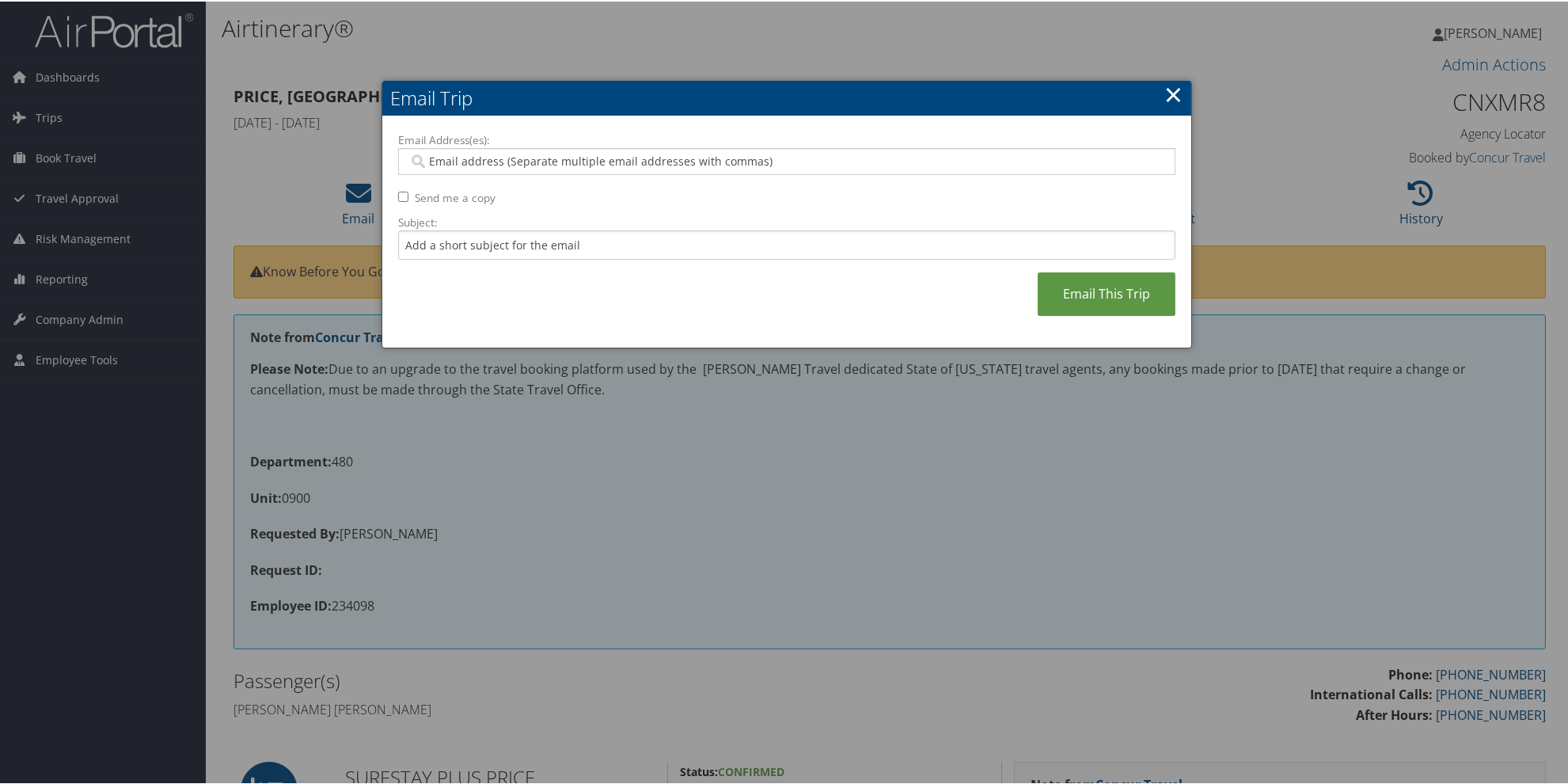
click at [429, 160] on input "Email Address(es):" at bounding box center [786, 160] width 756 height 16
paste input "[EMAIL_ADDRESS][US_STATE][DOMAIN_NAME]"
type input "[EMAIL_ADDRESS][US_STATE][DOMAIN_NAME]"
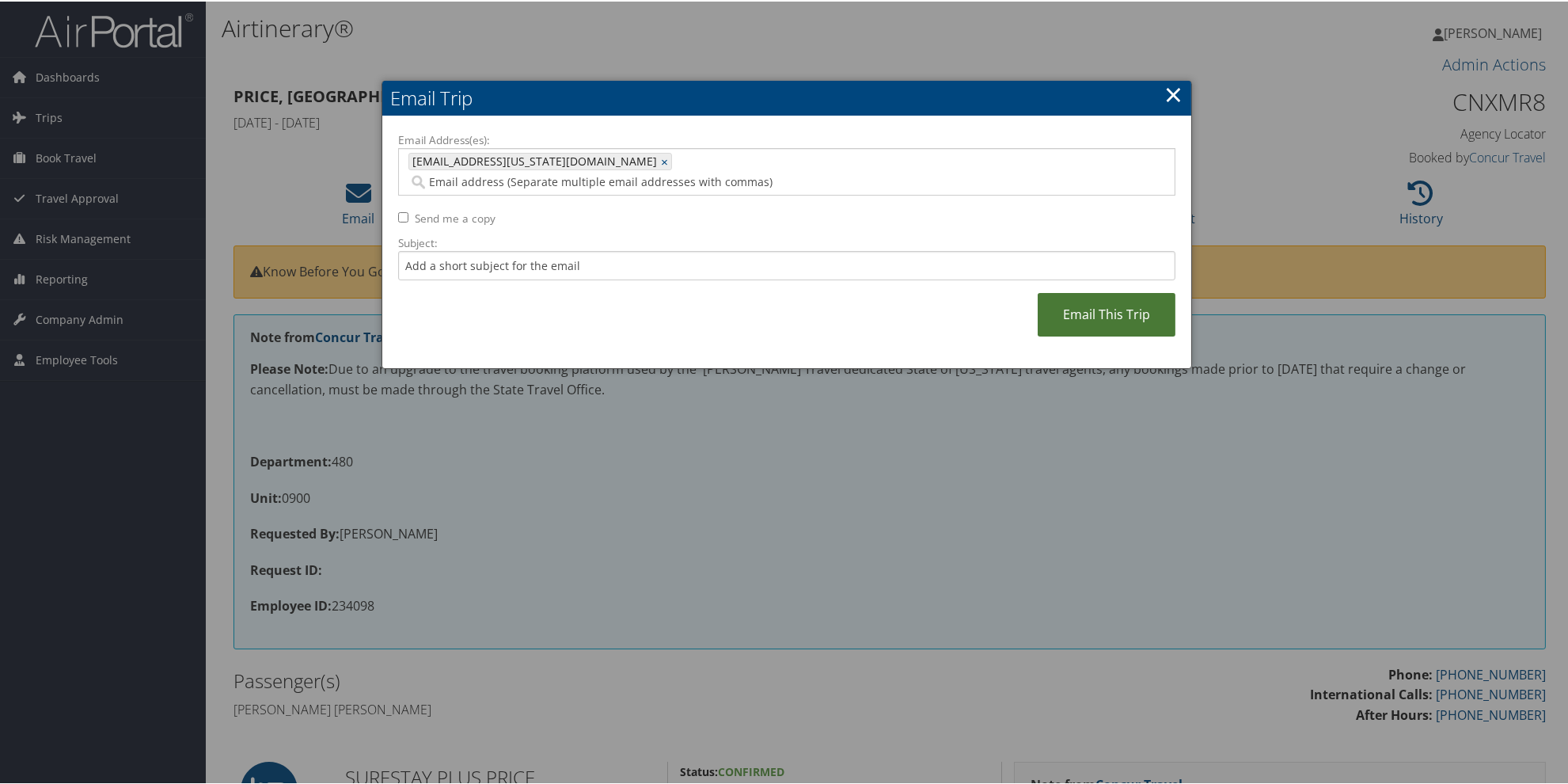
click at [1130, 301] on link "Email This Trip" at bounding box center [1106, 312] width 137 height 43
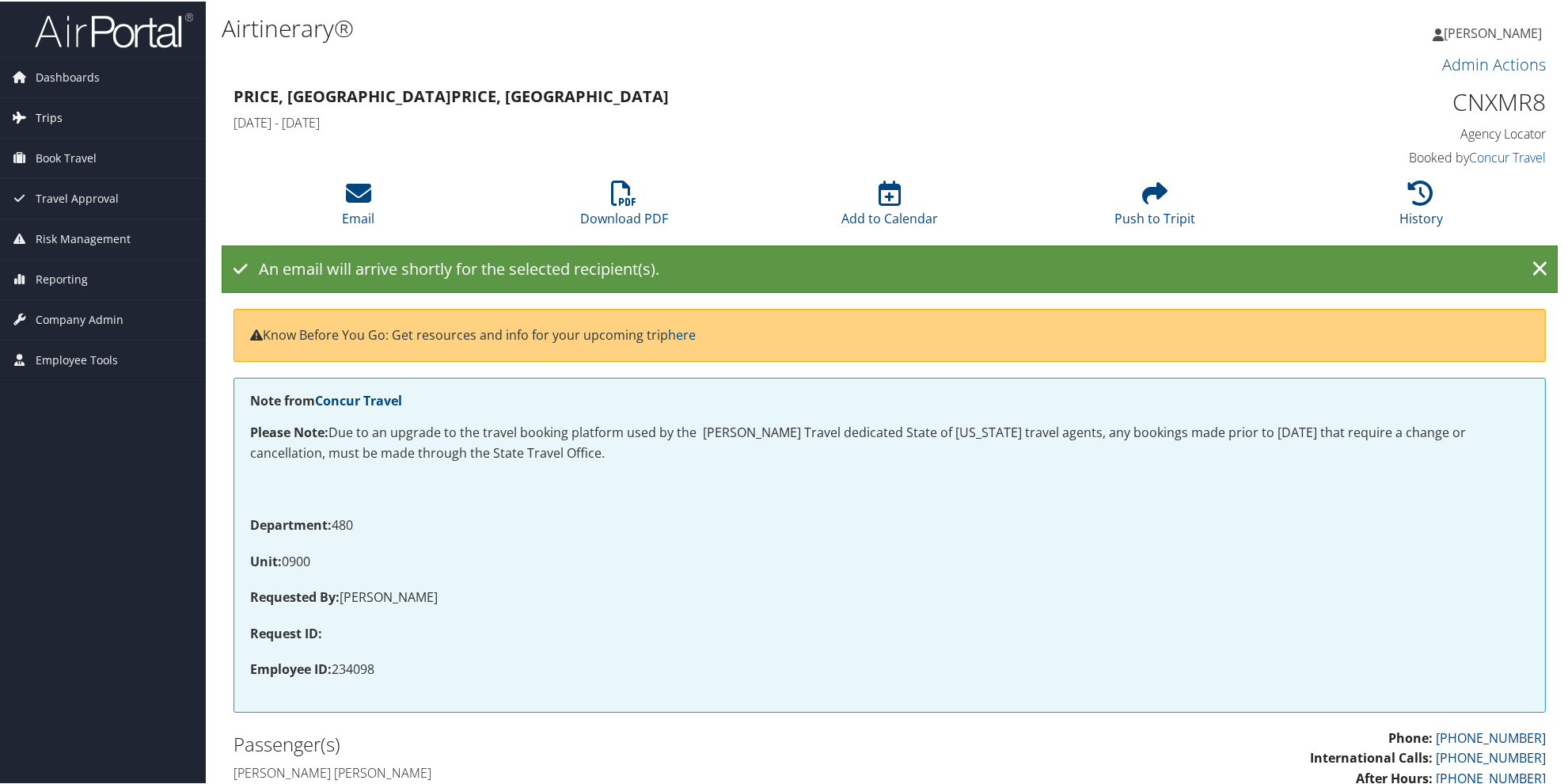
click at [56, 119] on span "Trips" at bounding box center [49, 116] width 27 height 40
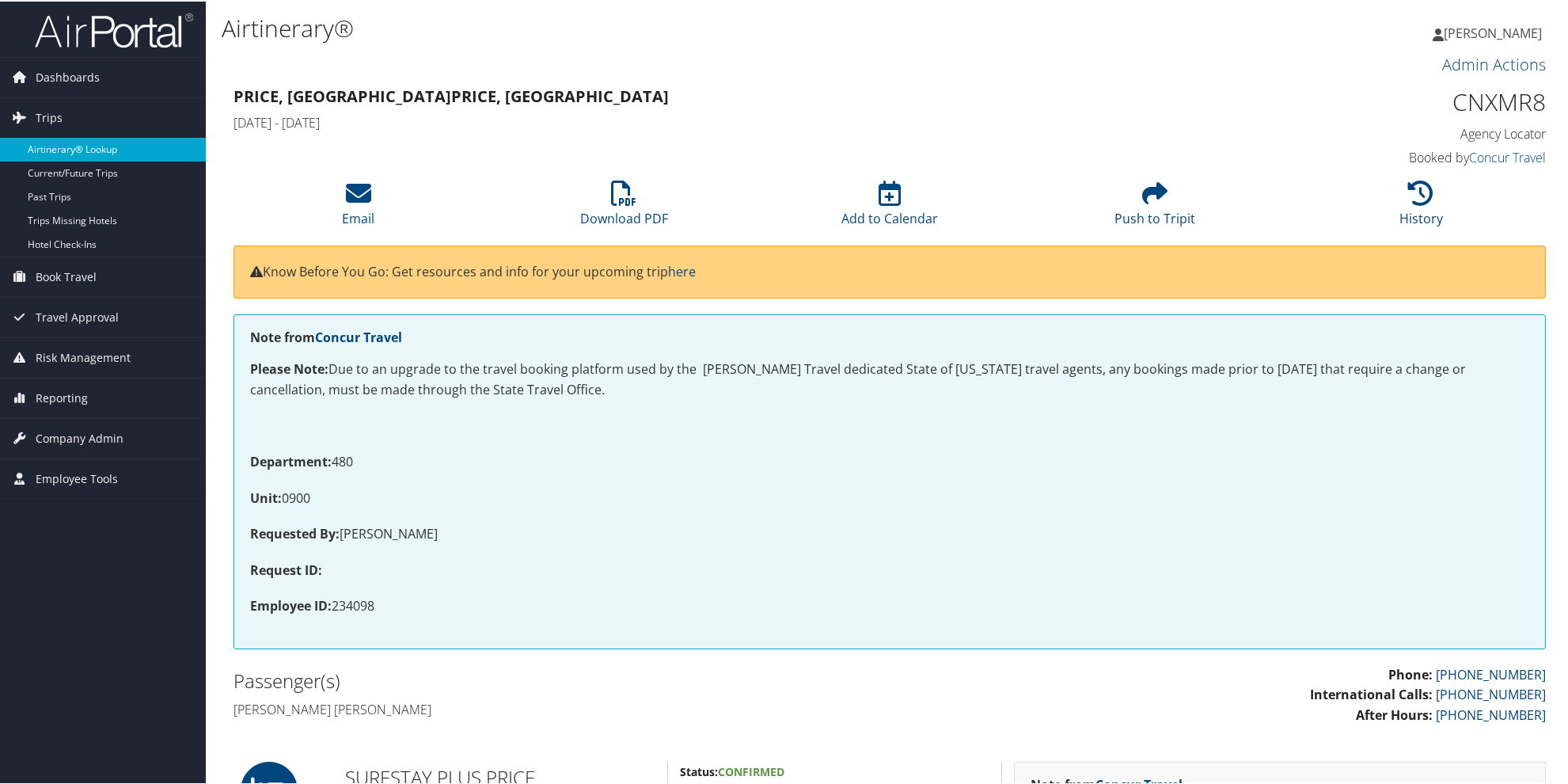
click at [75, 147] on link "Airtinerary® Lookup" at bounding box center [103, 148] width 206 height 24
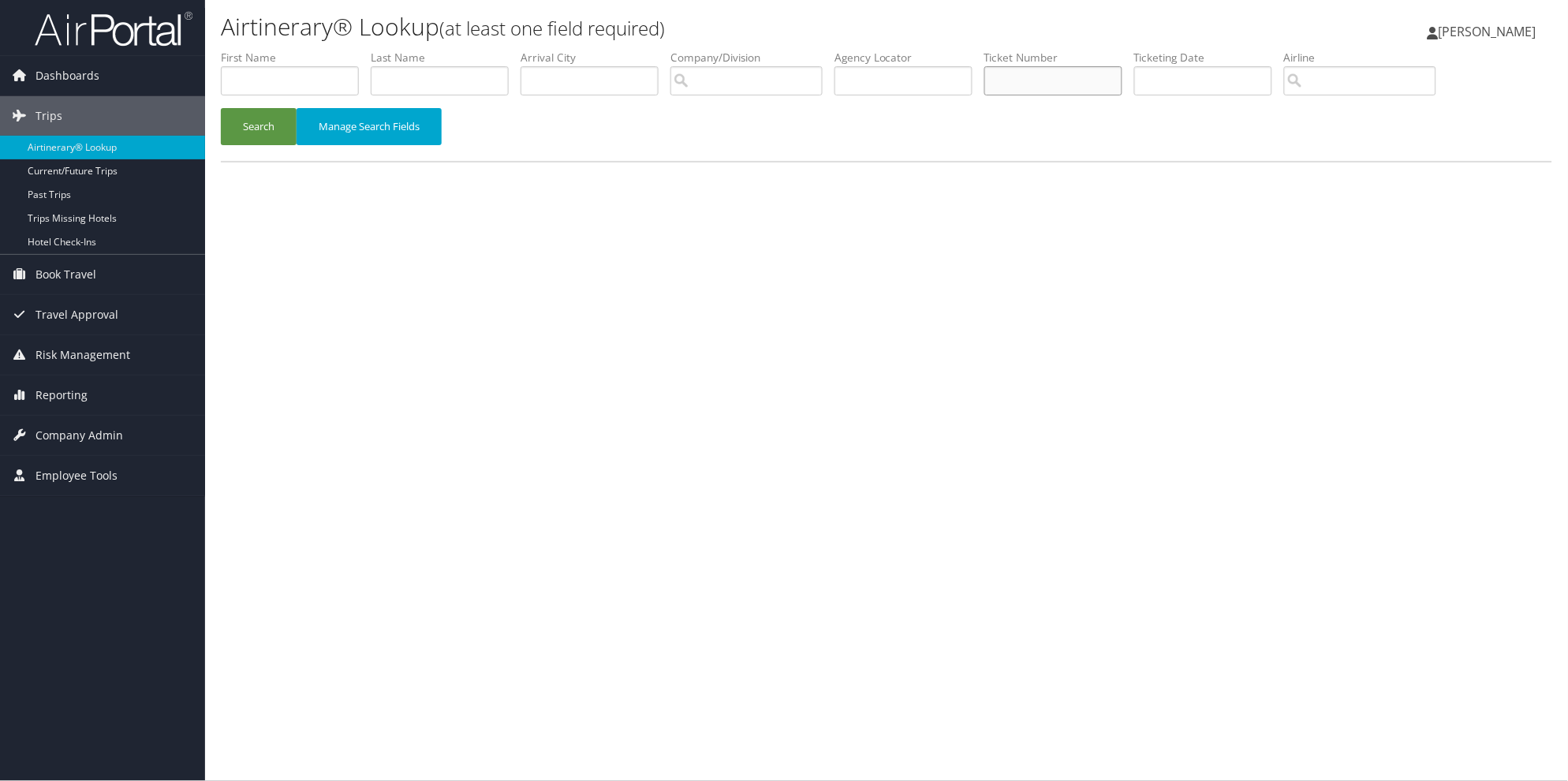
click at [1056, 76] on input "text" at bounding box center [1053, 80] width 138 height 30
type input "8900897344813"
click at [221, 108] on button "Search" at bounding box center [259, 127] width 76 height 37
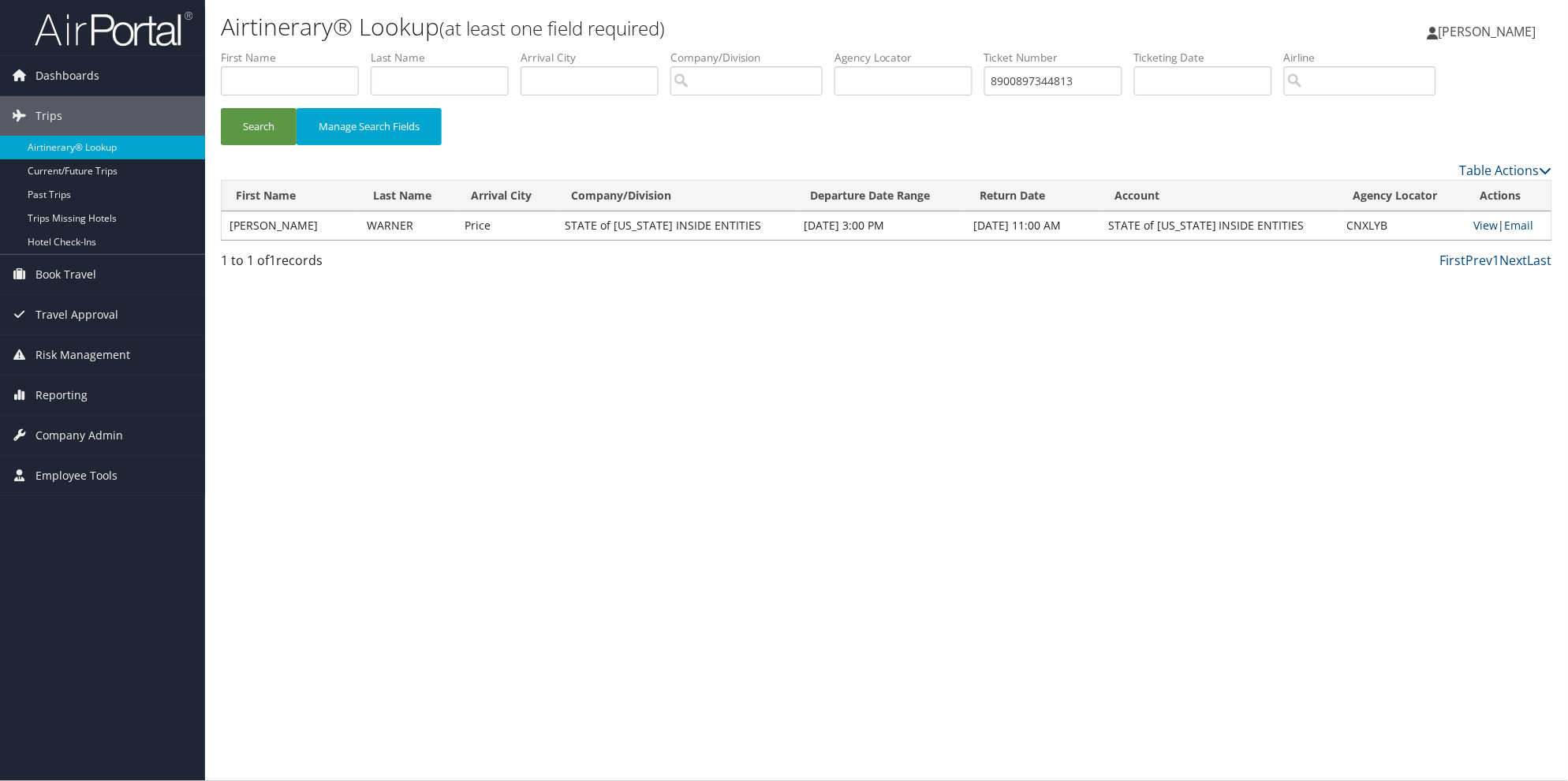
click at [1475, 225] on link "View" at bounding box center [1486, 226] width 25 height 15
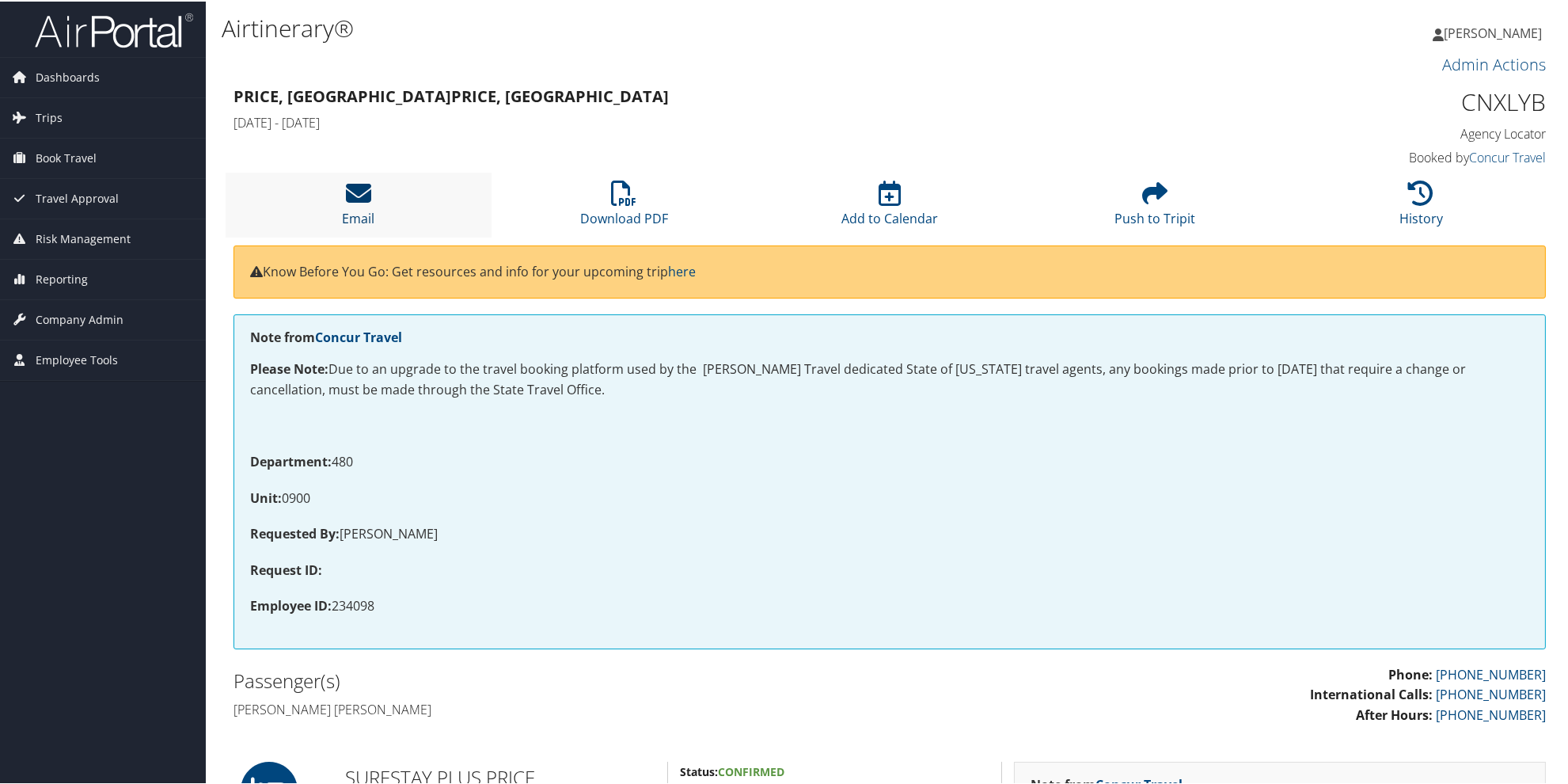
click at [357, 196] on icon at bounding box center [359, 192] width 25 height 25
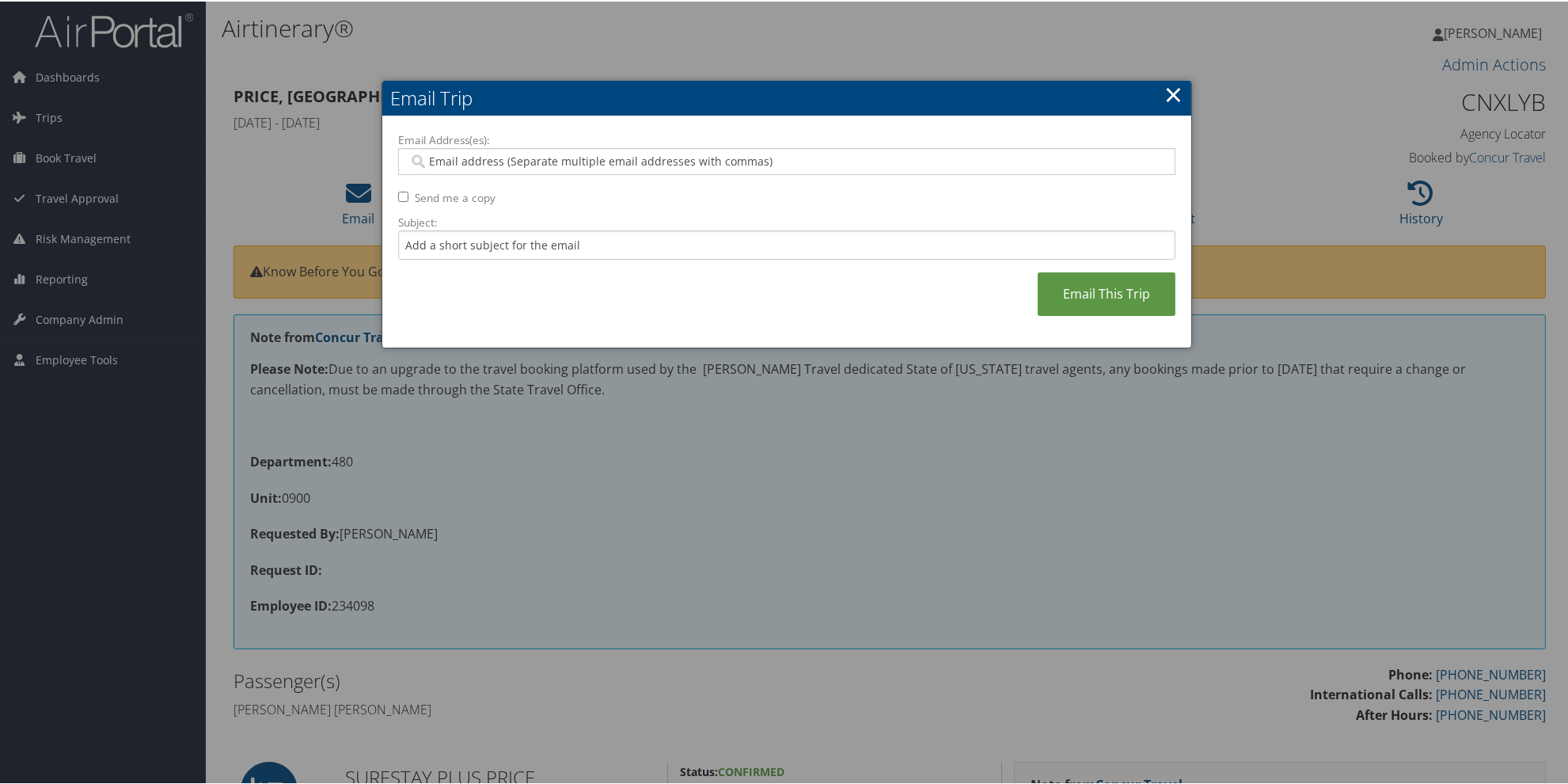
click at [424, 160] on input "Email Address(es):" at bounding box center [786, 160] width 756 height 16
paste input "[EMAIL_ADDRESS][US_STATE][DOMAIN_NAME]"
type input "[EMAIL_ADDRESS][US_STATE][DOMAIN_NAME]"
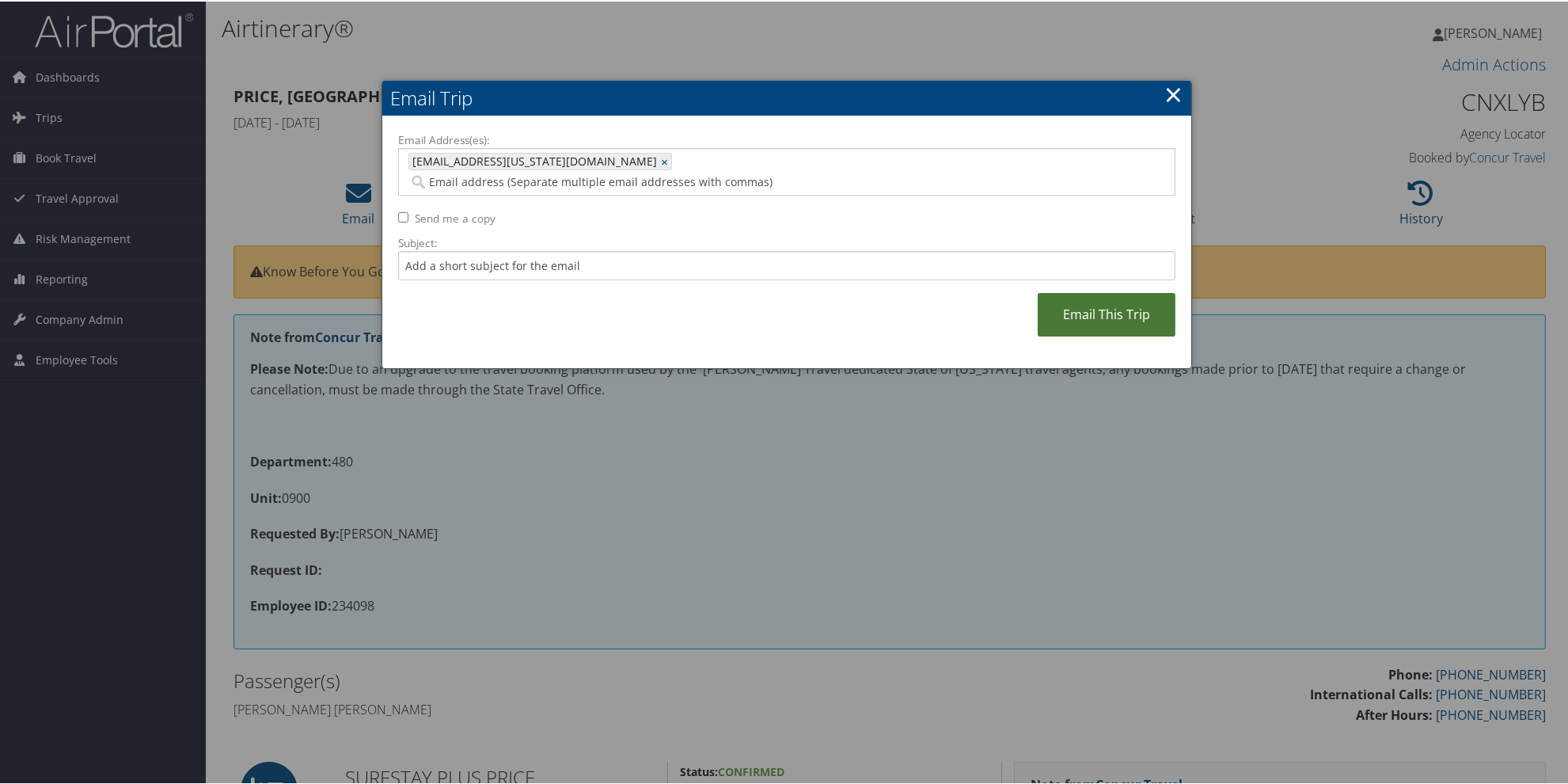
click at [1124, 291] on link "Email This Trip" at bounding box center [1106, 312] width 137 height 43
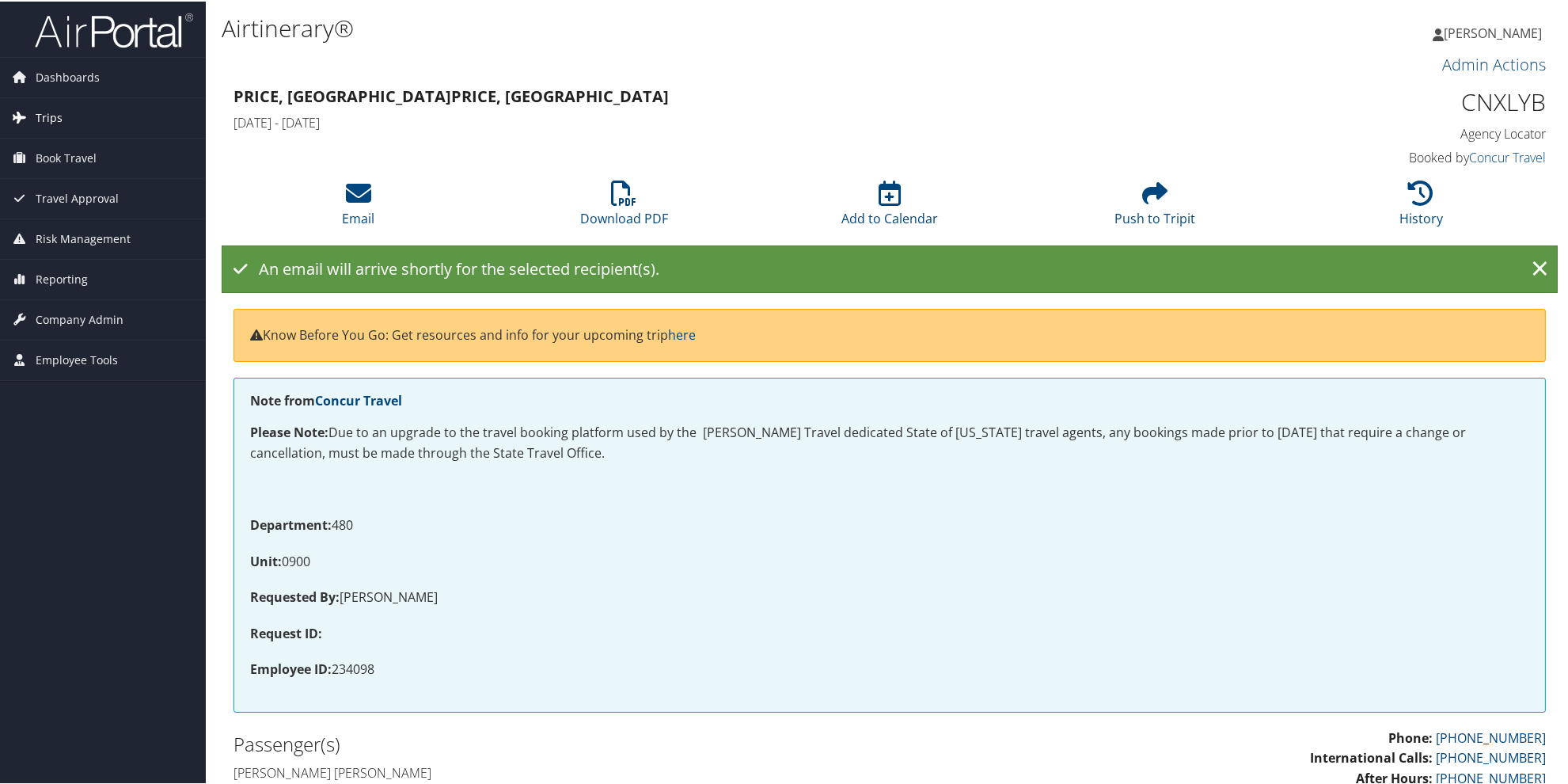
click at [45, 122] on span "Trips" at bounding box center [49, 116] width 27 height 40
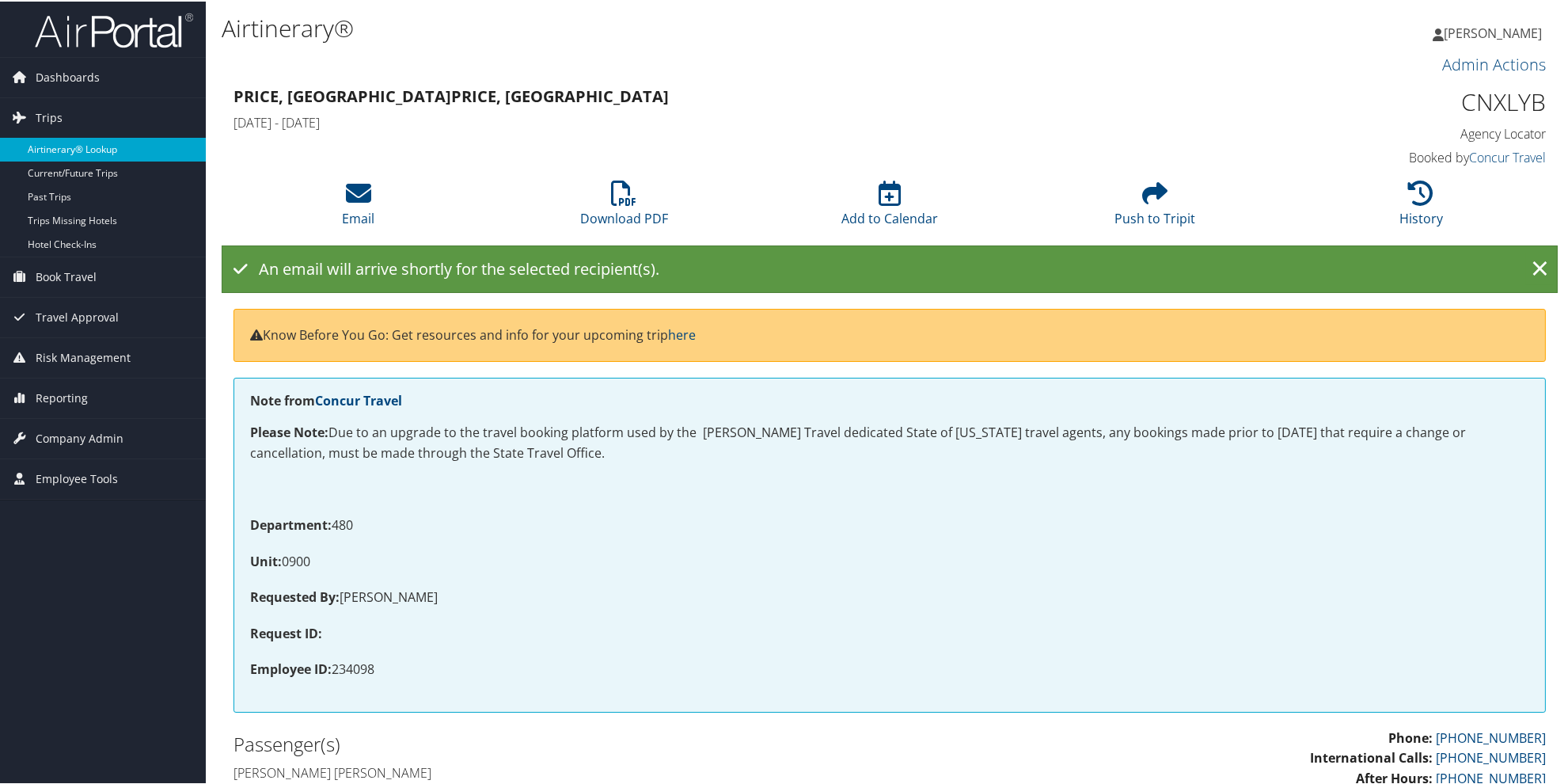
click at [65, 153] on link "Airtinerary® Lookup" at bounding box center [103, 148] width 206 height 24
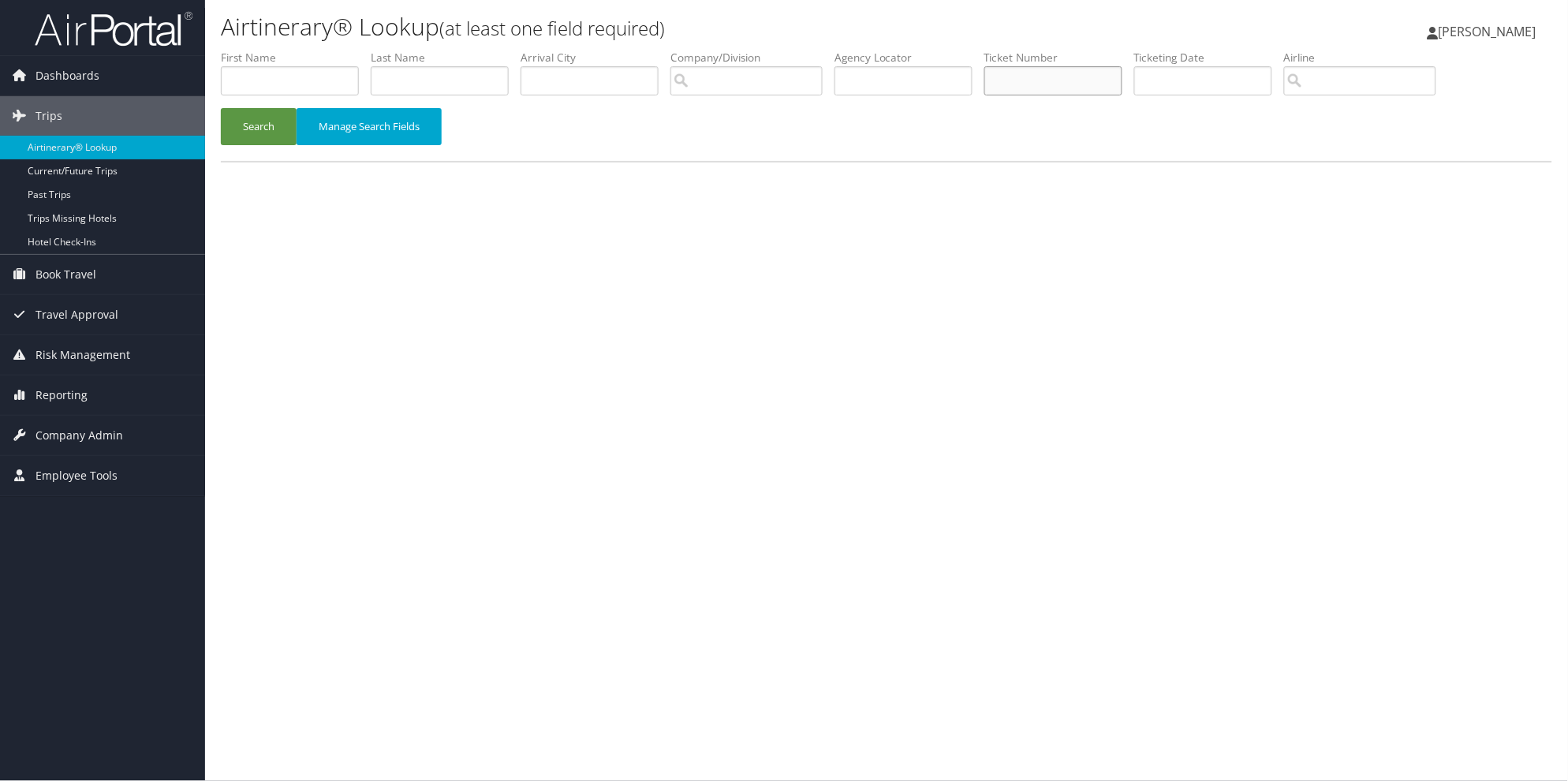
click at [1041, 77] on input "text" at bounding box center [1053, 80] width 138 height 30
type input "8900897443128"
click at [221, 108] on button "Search" at bounding box center [259, 127] width 76 height 37
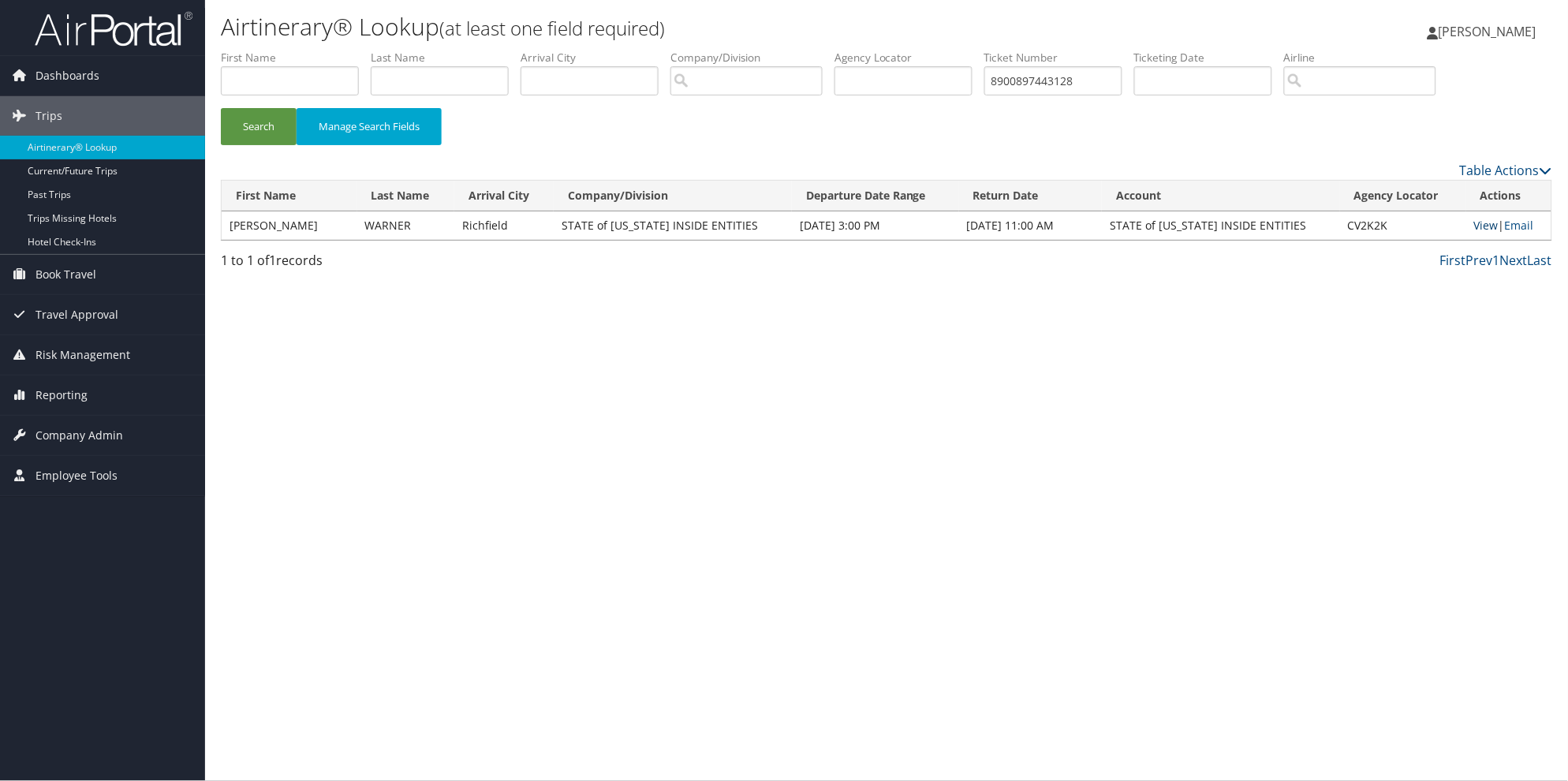
click at [1476, 229] on link "View" at bounding box center [1486, 226] width 25 height 15
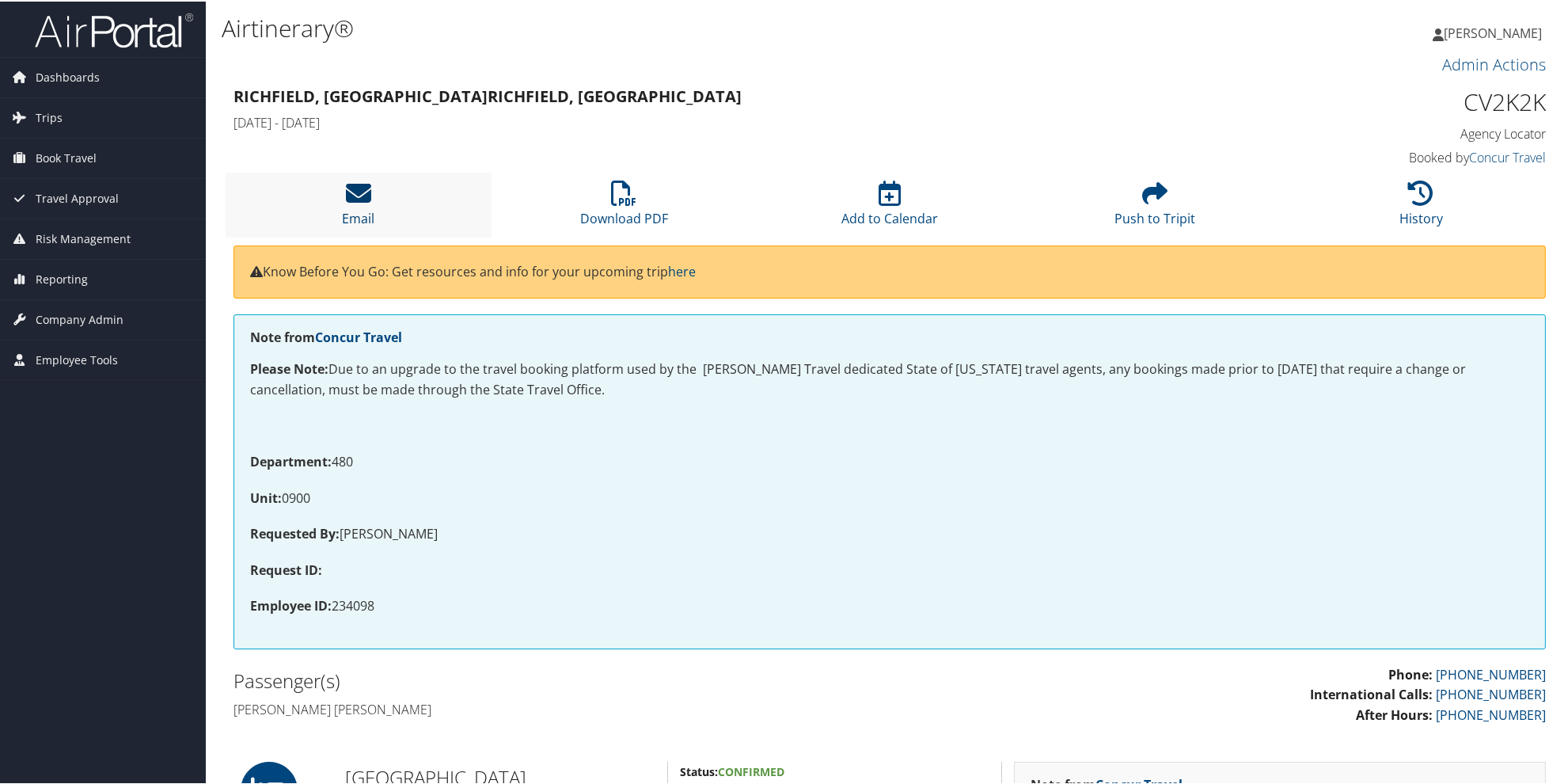
click at [358, 195] on icon at bounding box center [359, 192] width 25 height 25
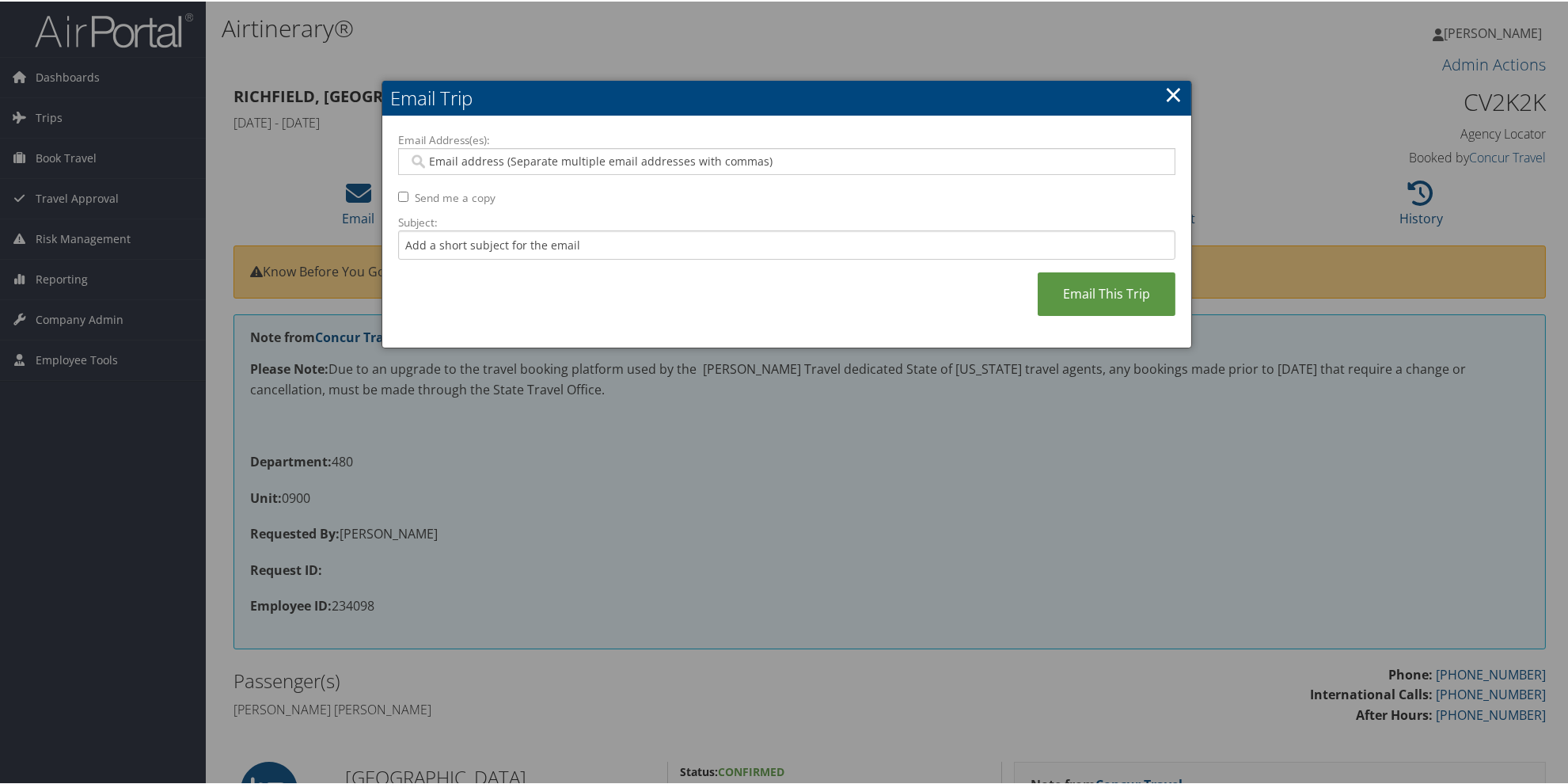
click at [421, 160] on input "Email Address(es):" at bounding box center [786, 160] width 756 height 16
paste input "[EMAIL_ADDRESS][US_STATE][DOMAIN_NAME]"
type input "[EMAIL_ADDRESS][US_STATE][DOMAIN_NAME]"
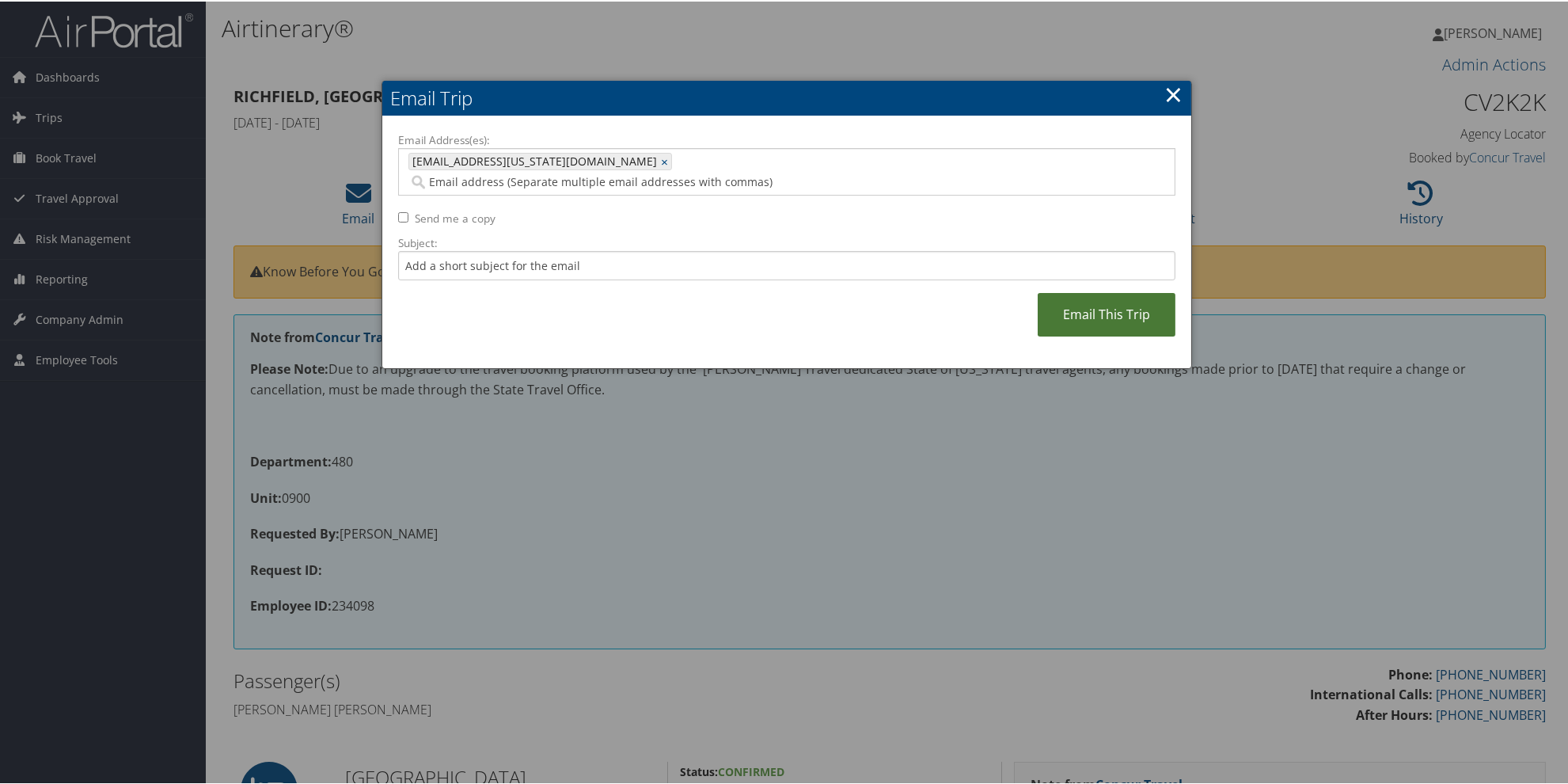
click at [1087, 300] on link "Email This Trip" at bounding box center [1106, 312] width 137 height 43
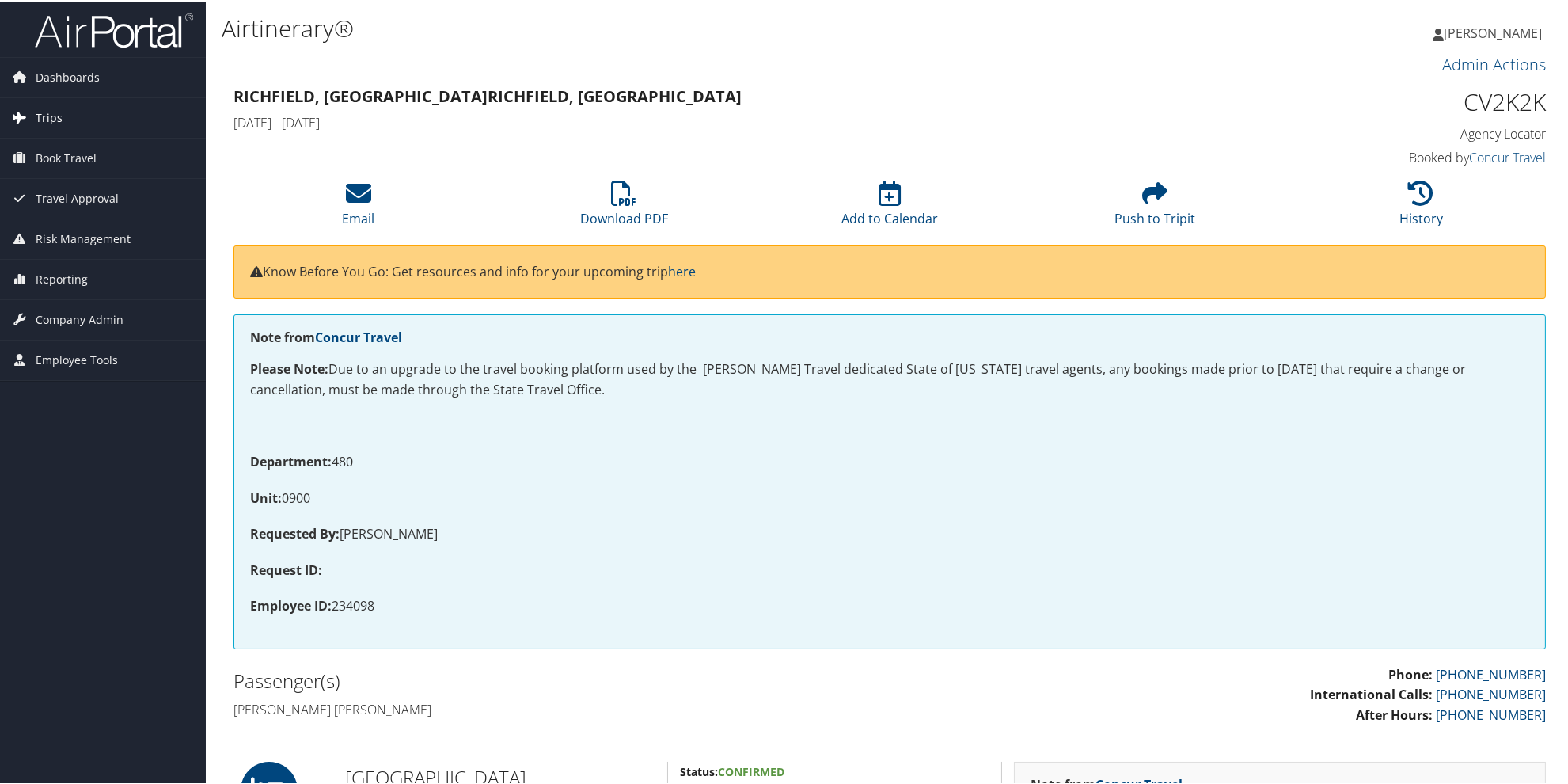
click at [48, 108] on span "Trips" at bounding box center [49, 116] width 27 height 40
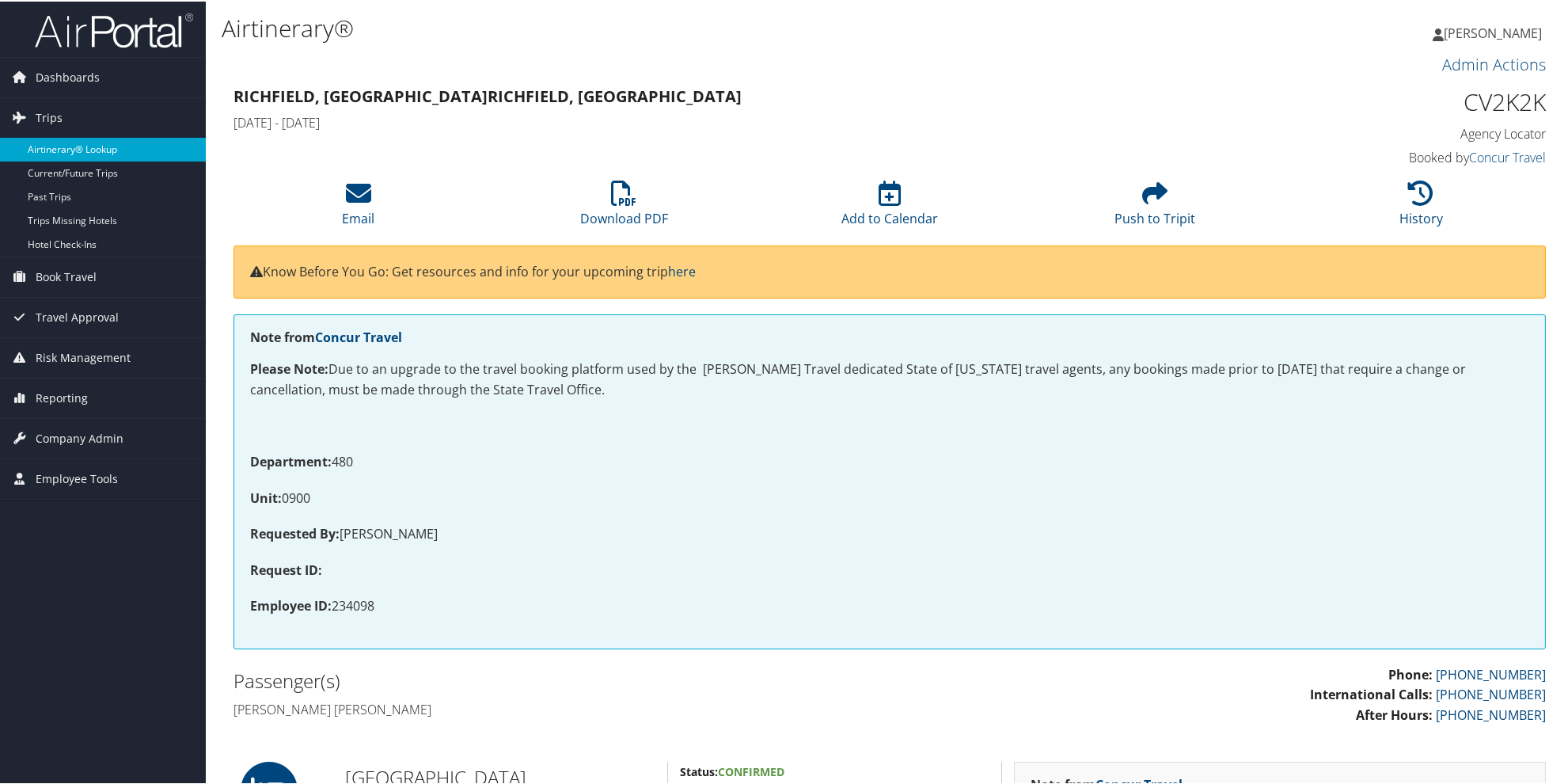
click at [74, 148] on link "Airtinerary® Lookup" at bounding box center [103, 148] width 206 height 24
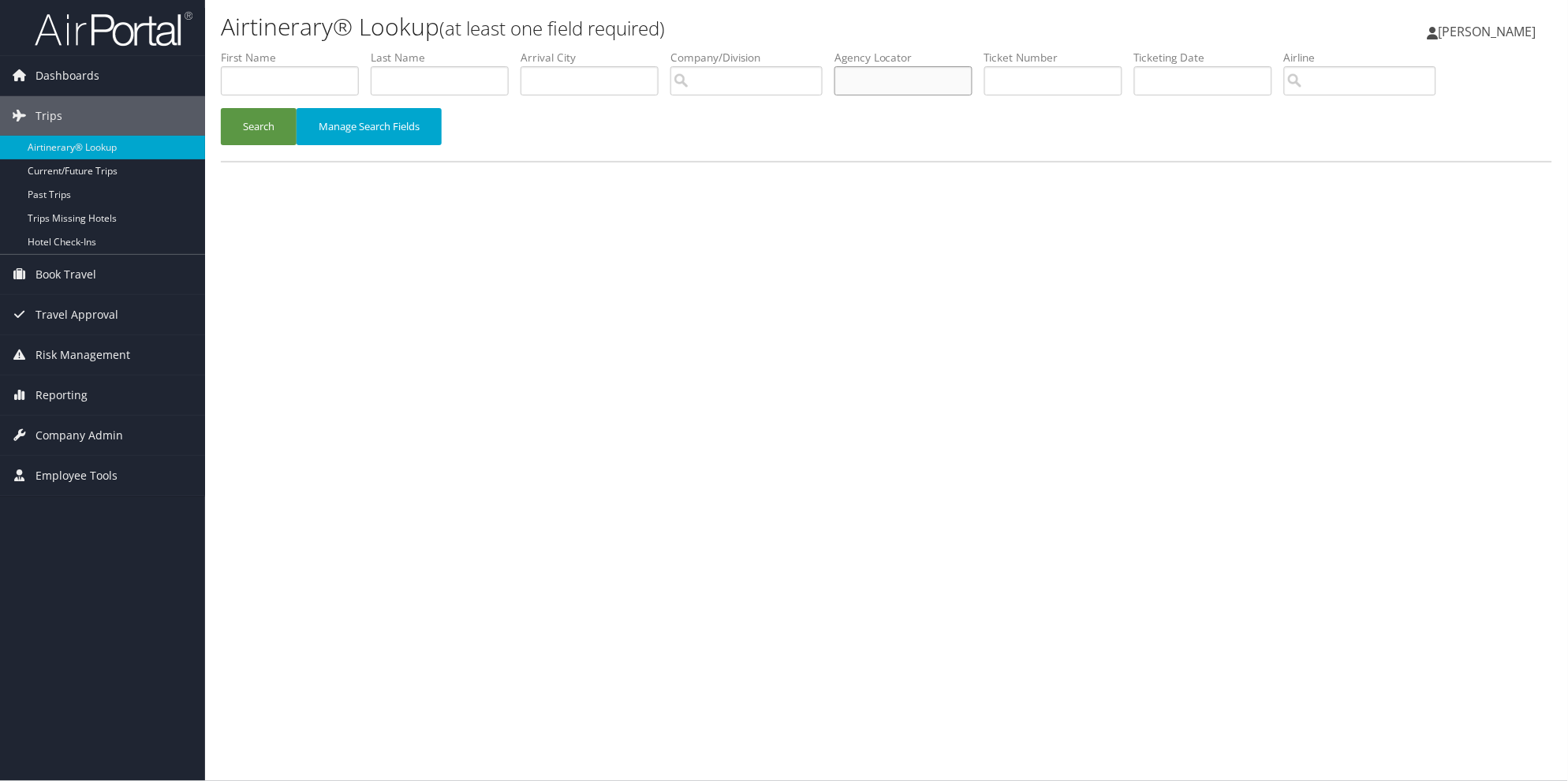
click at [910, 84] on input "text" at bounding box center [903, 80] width 138 height 30
click at [227, 120] on button "Search" at bounding box center [259, 127] width 76 height 37
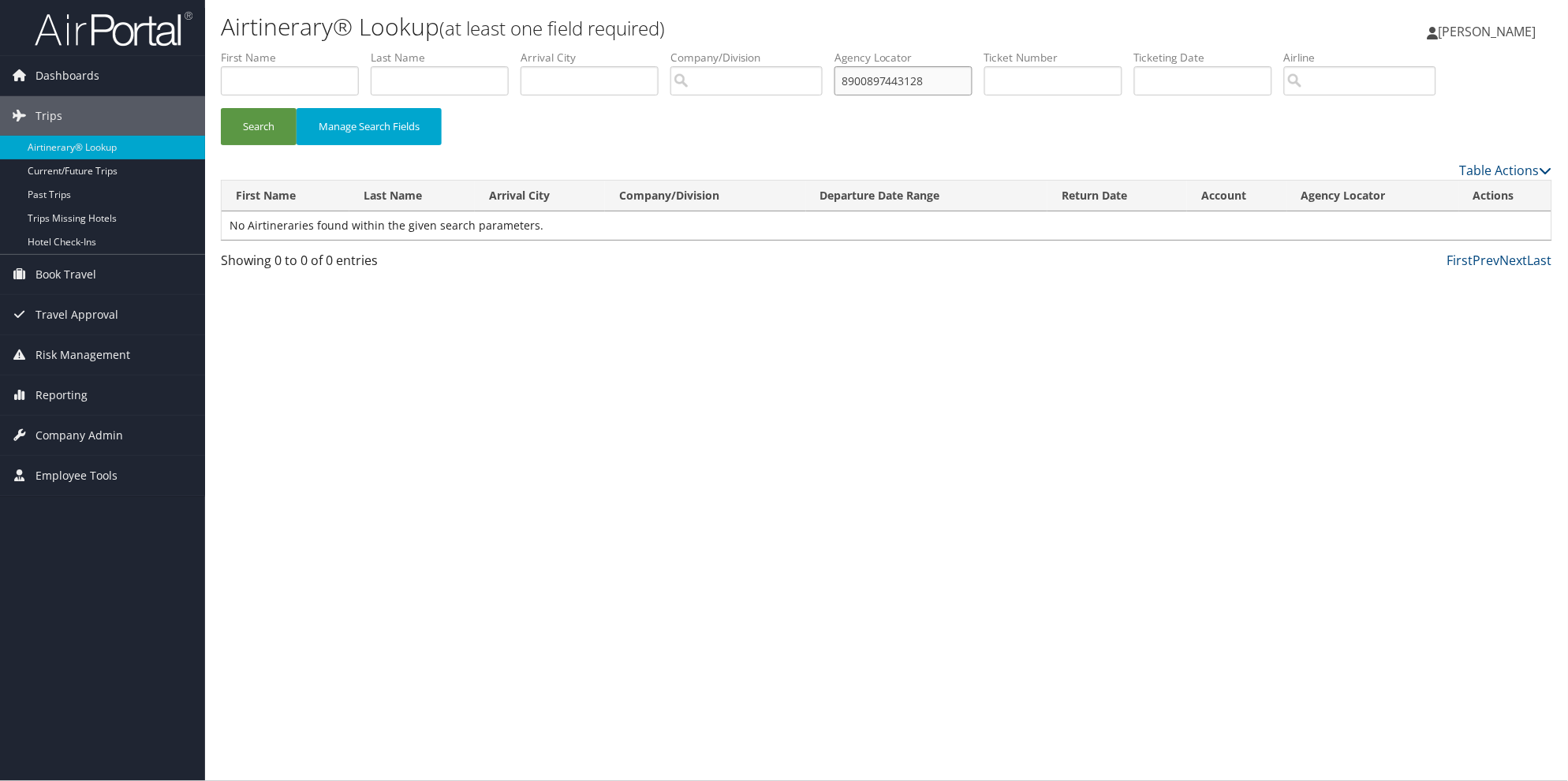
drag, startPoint x: 974, startPoint y: 75, endPoint x: 751, endPoint y: 75, distance: 223.0
click at [751, 50] on ul "First Name Last Name Departure City Arrival City Company/Division Airport/City …" at bounding box center [886, 50] width 1331 height 0
click at [221, 108] on button "Search" at bounding box center [259, 127] width 76 height 37
drag, startPoint x: 983, startPoint y: 84, endPoint x: 854, endPoint y: 83, distance: 129.0
click at [855, 50] on ul "First Name Last Name Departure City Arrival City Company/Division Airport/City …" at bounding box center [886, 50] width 1331 height 0
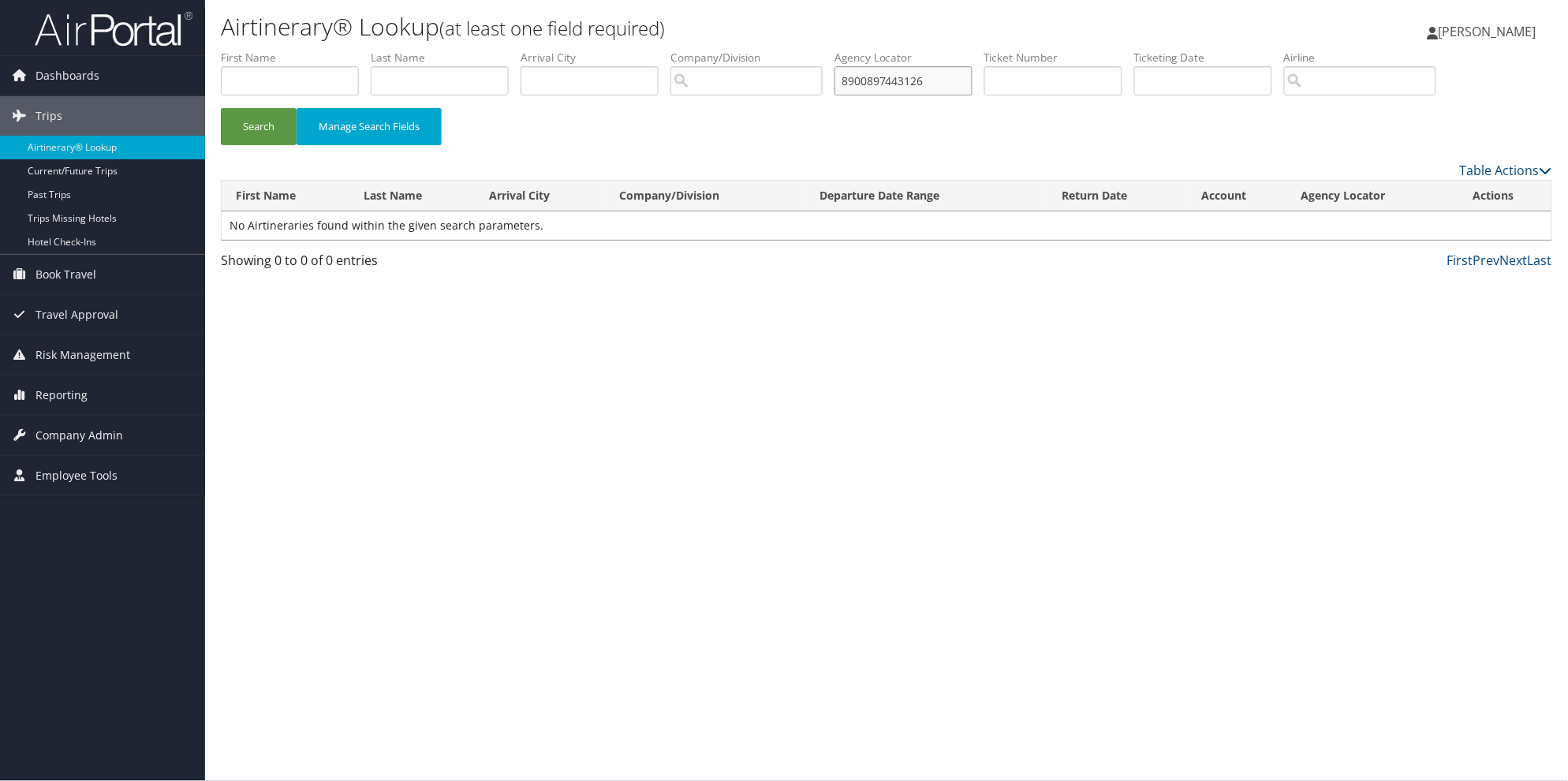
type input "8900897443126"
click at [221, 108] on button "Search" at bounding box center [259, 127] width 76 height 37
